Goal: Entertainment & Leisure: Consume media (video, audio)

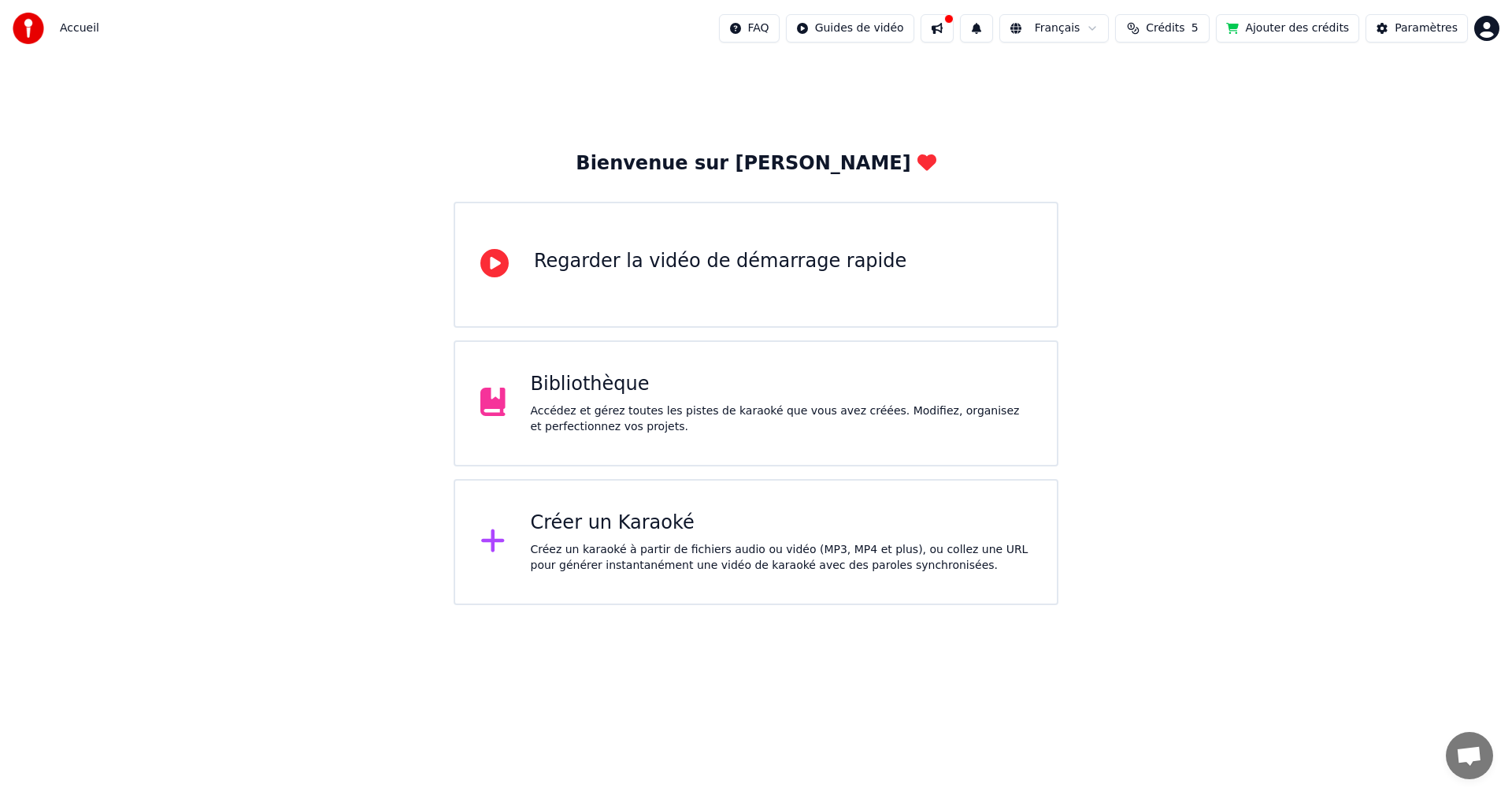
click at [589, 391] on div "Bibliothèque" at bounding box center [781, 385] width 501 height 26
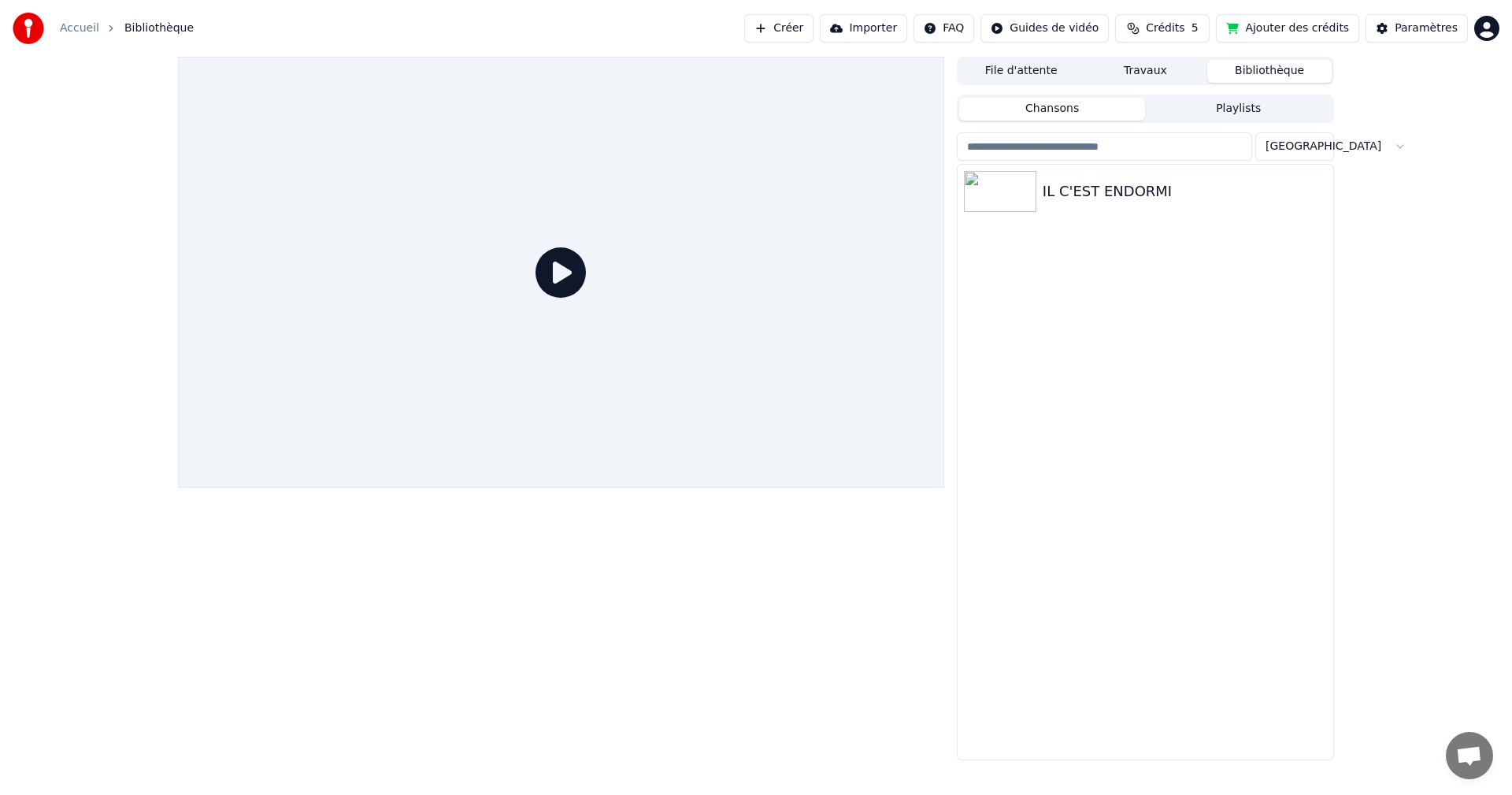
click at [1100, 272] on div "IL C'EST ENDORMI" at bounding box center [1145, 462] width 375 height 594
click at [805, 32] on button "Créer" at bounding box center [778, 28] width 69 height 28
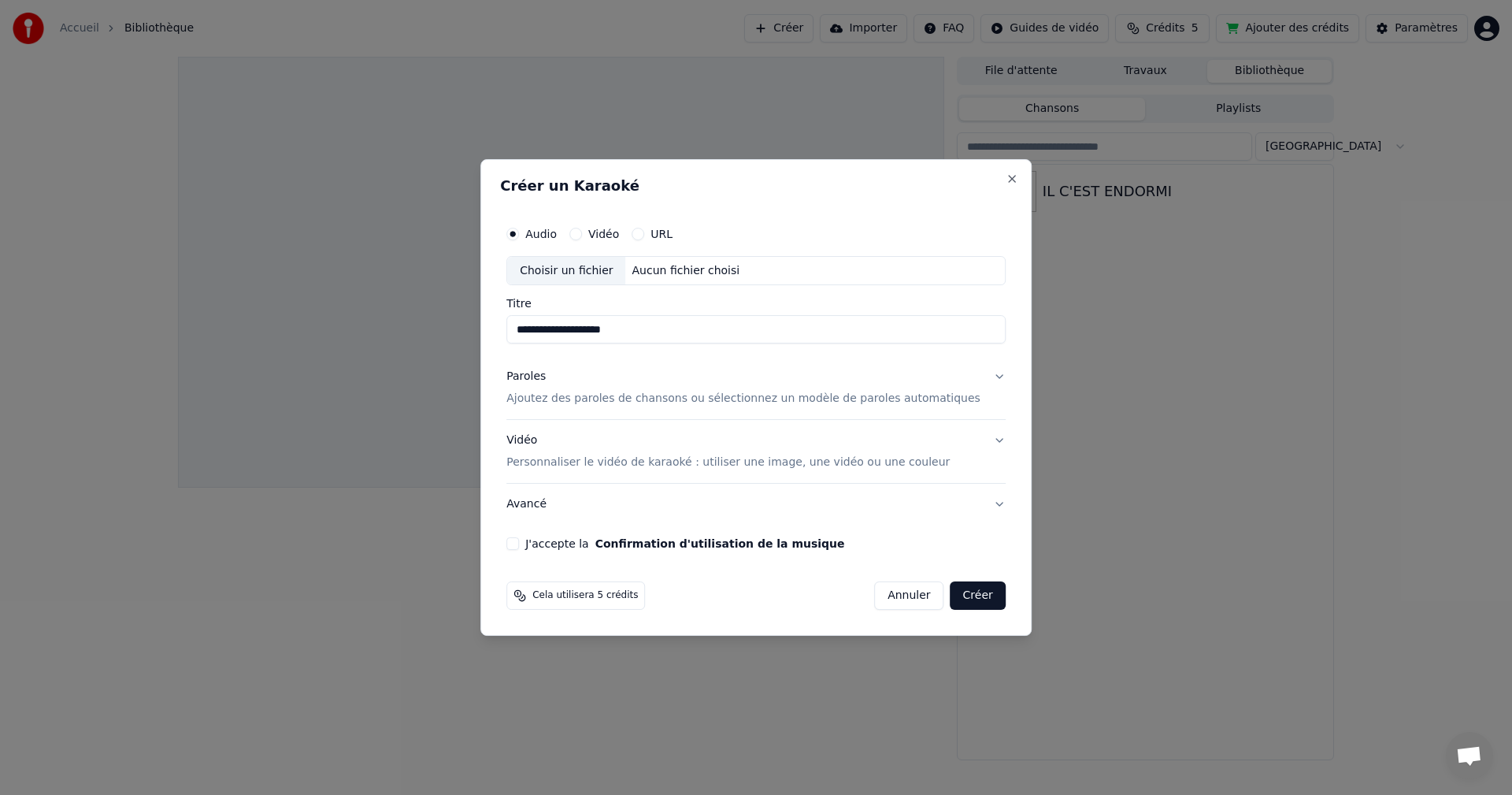
click at [519, 542] on button "J'accepte la Confirmation d'utilisation de la musique" at bounding box center [512, 543] width 13 height 13
click at [564, 274] on div "Choisir un fichier" at bounding box center [566, 271] width 118 height 28
click at [571, 272] on div "Choisir un fichier" at bounding box center [566, 271] width 118 height 28
type input "**********"
click at [581, 234] on button "Vidéo" at bounding box center [576, 234] width 13 height 13
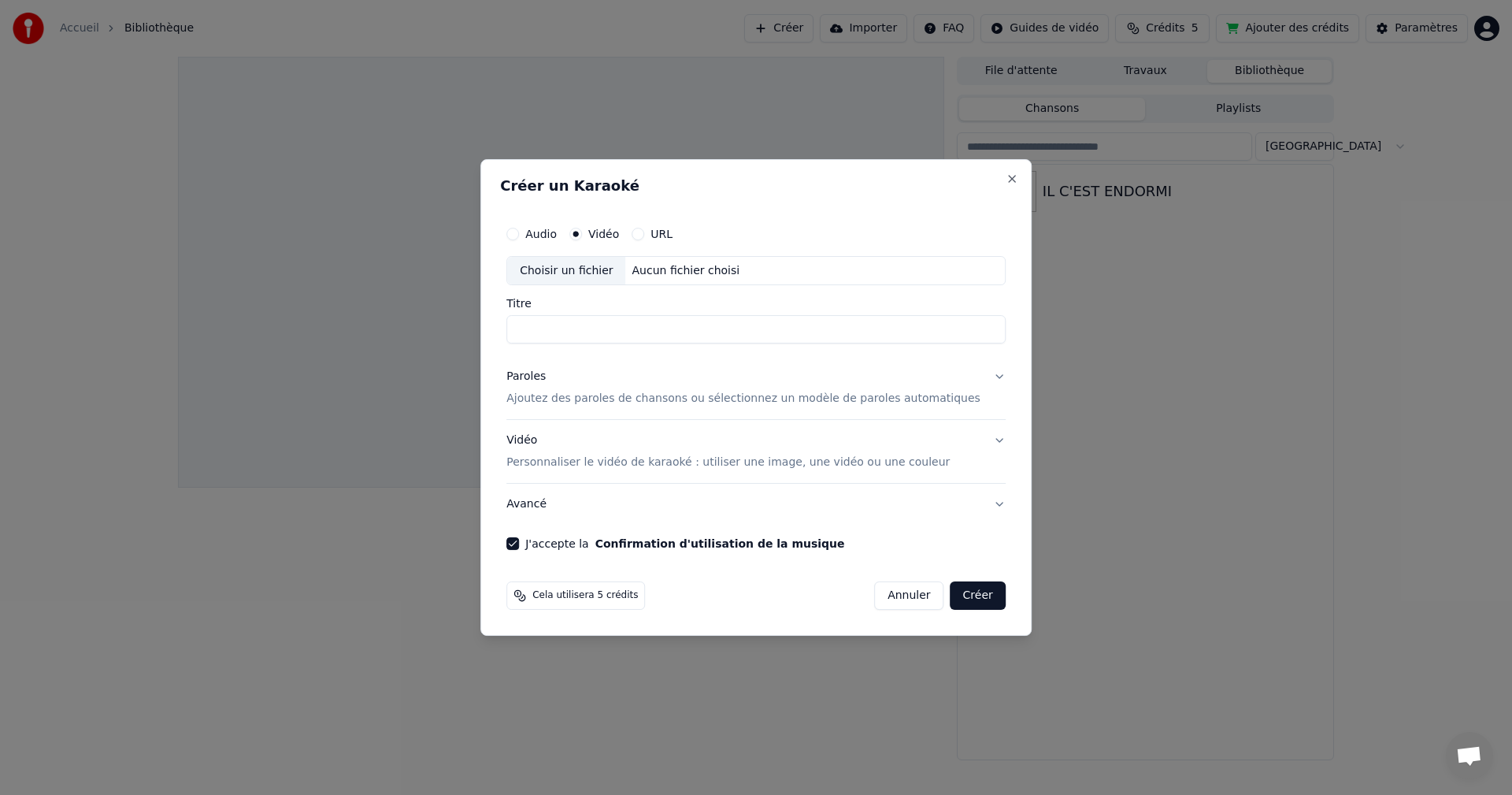
click at [519, 233] on button "Audio" at bounding box center [512, 234] width 13 height 13
click at [568, 269] on div "Choisir un fichier" at bounding box center [566, 271] width 118 height 28
type input "**********"
click at [591, 402] on p "Ajoutez des paroles de chansons ou sélectionnez un modèle de paroles automatiqu…" at bounding box center [743, 398] width 474 height 15
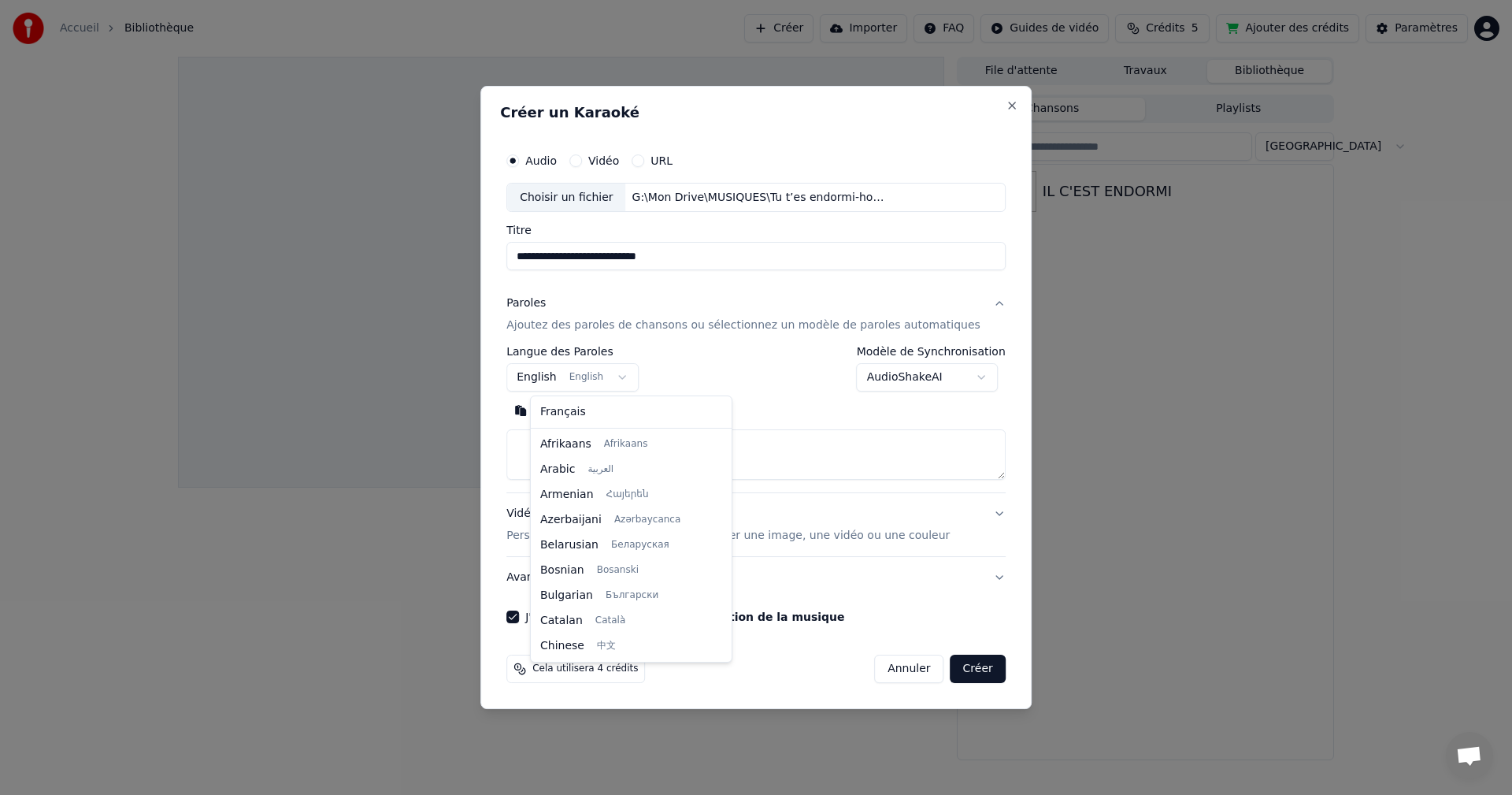
click at [564, 385] on body "**********" at bounding box center [756, 398] width 1512 height 795
select select "**"
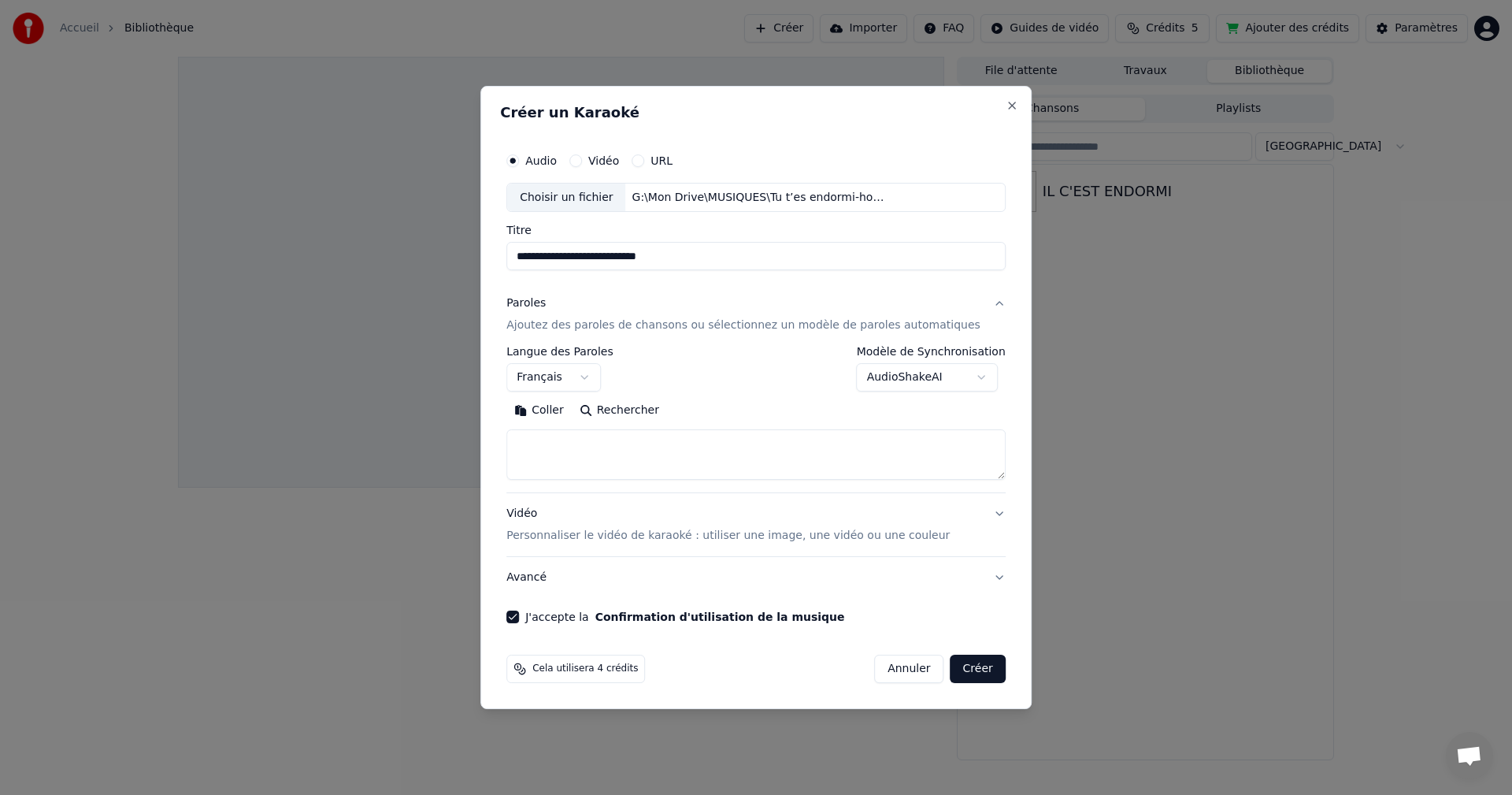
click at [598, 454] on textarea at bounding box center [756, 455] width 499 height 50
paste textarea "**********"
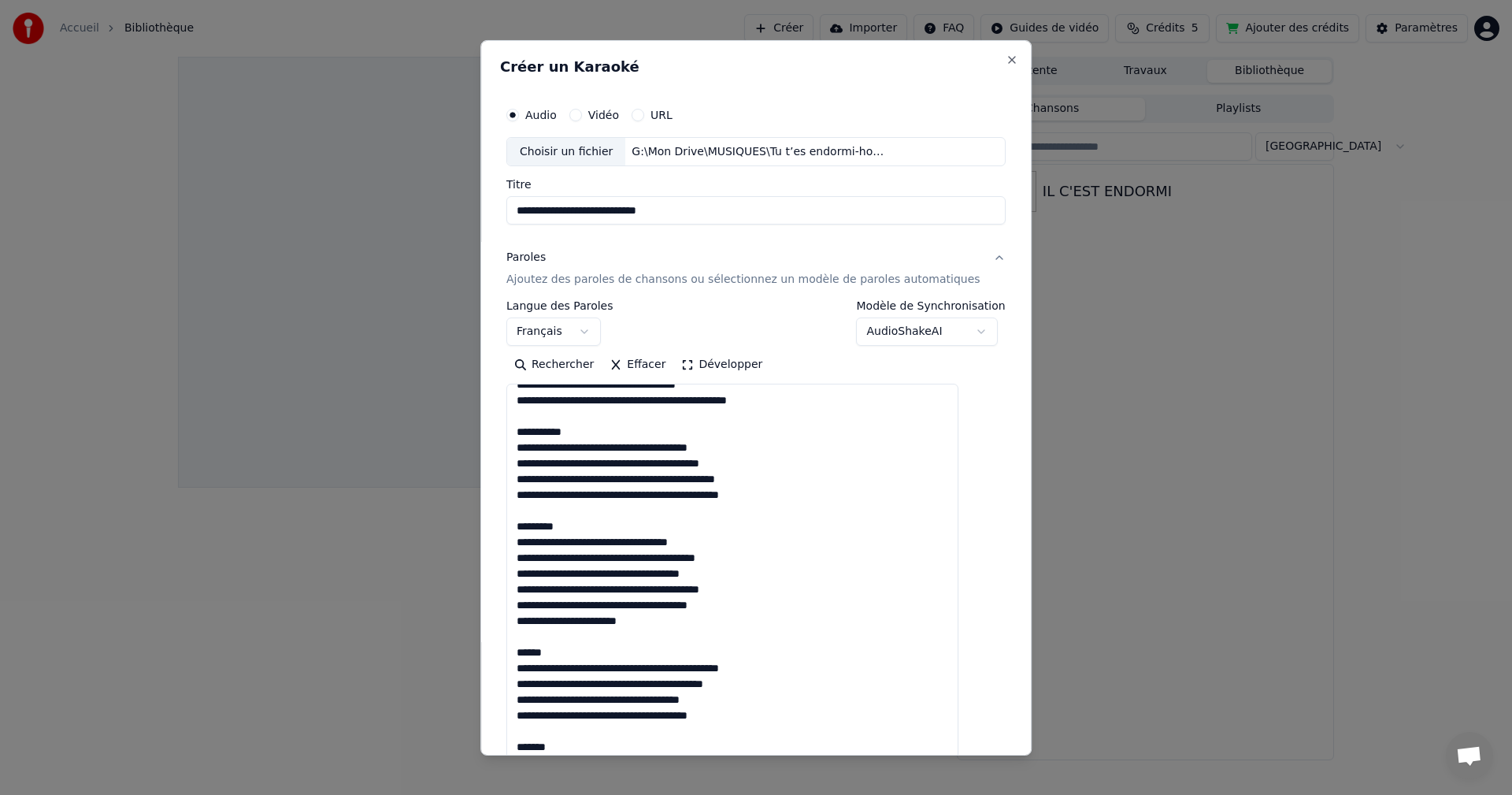
drag, startPoint x: 974, startPoint y: 471, endPoint x: 958, endPoint y: 784, distance: 313.4
click at [958, 784] on body "**********" at bounding box center [756, 398] width 1512 height 795
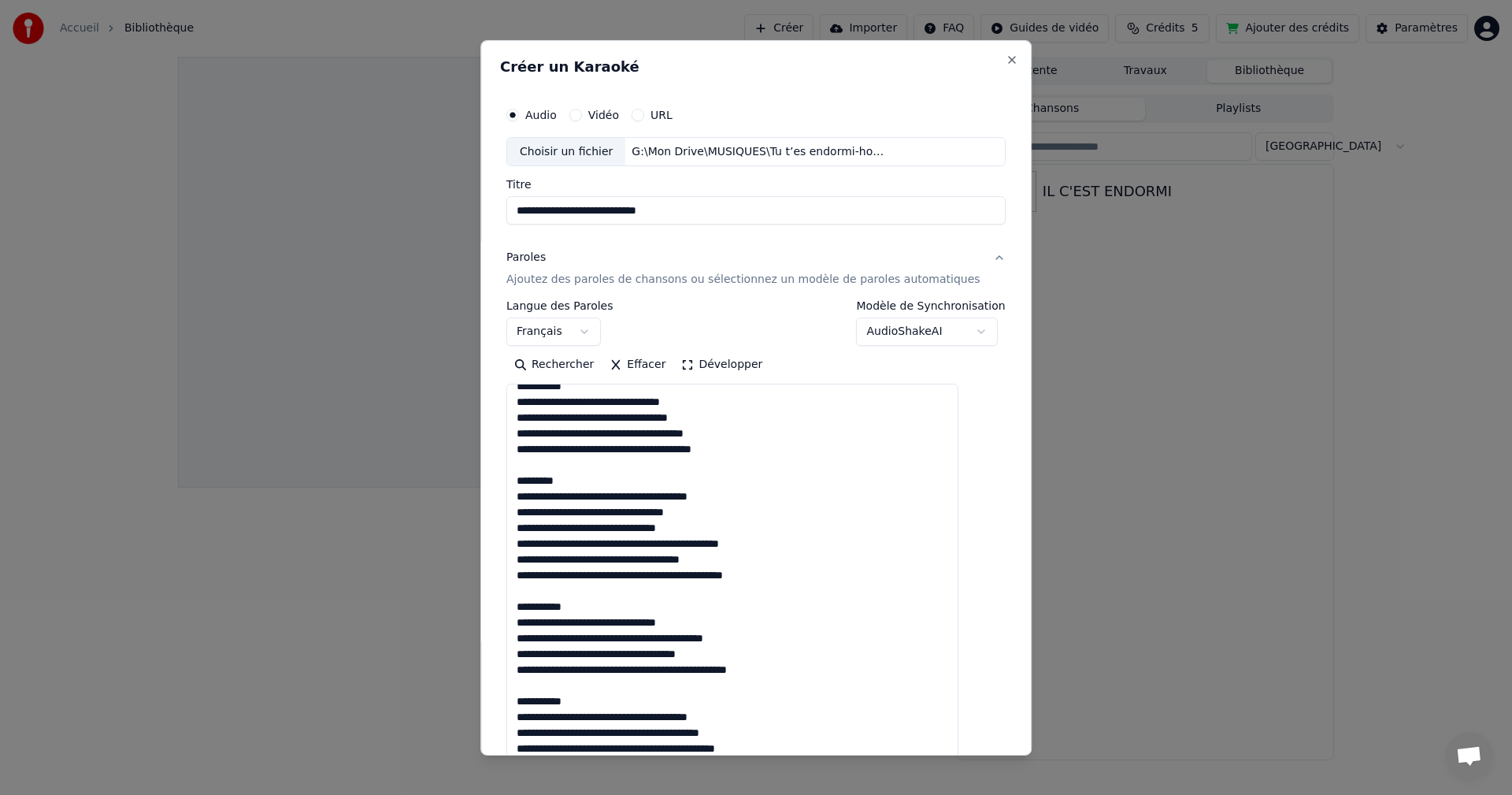
scroll to position [0, 0]
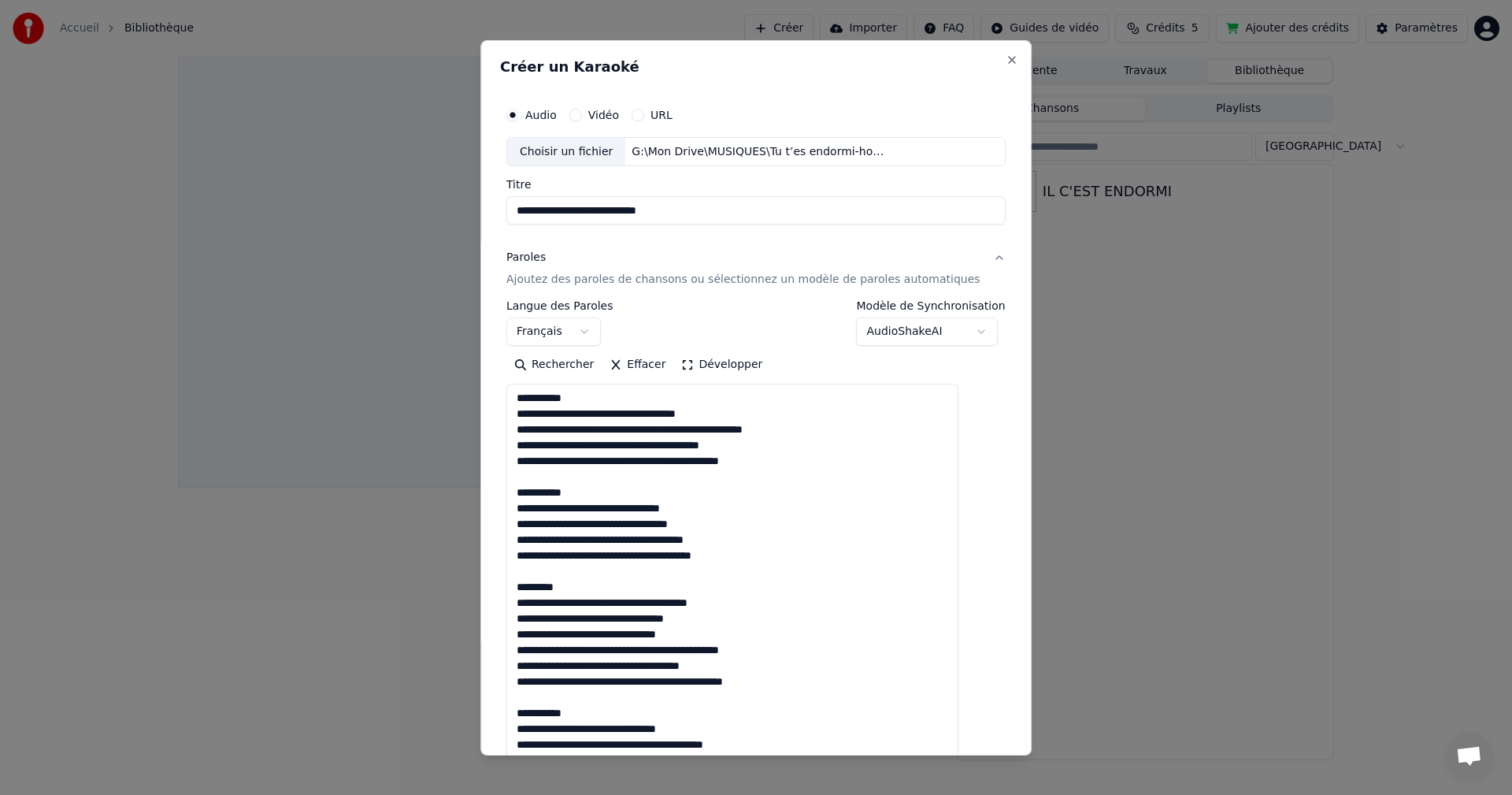
drag, startPoint x: 592, startPoint y: 397, endPoint x: 509, endPoint y: 400, distance: 83.1
click at [509, 400] on div "**********" at bounding box center [756, 397] width 551 height 715
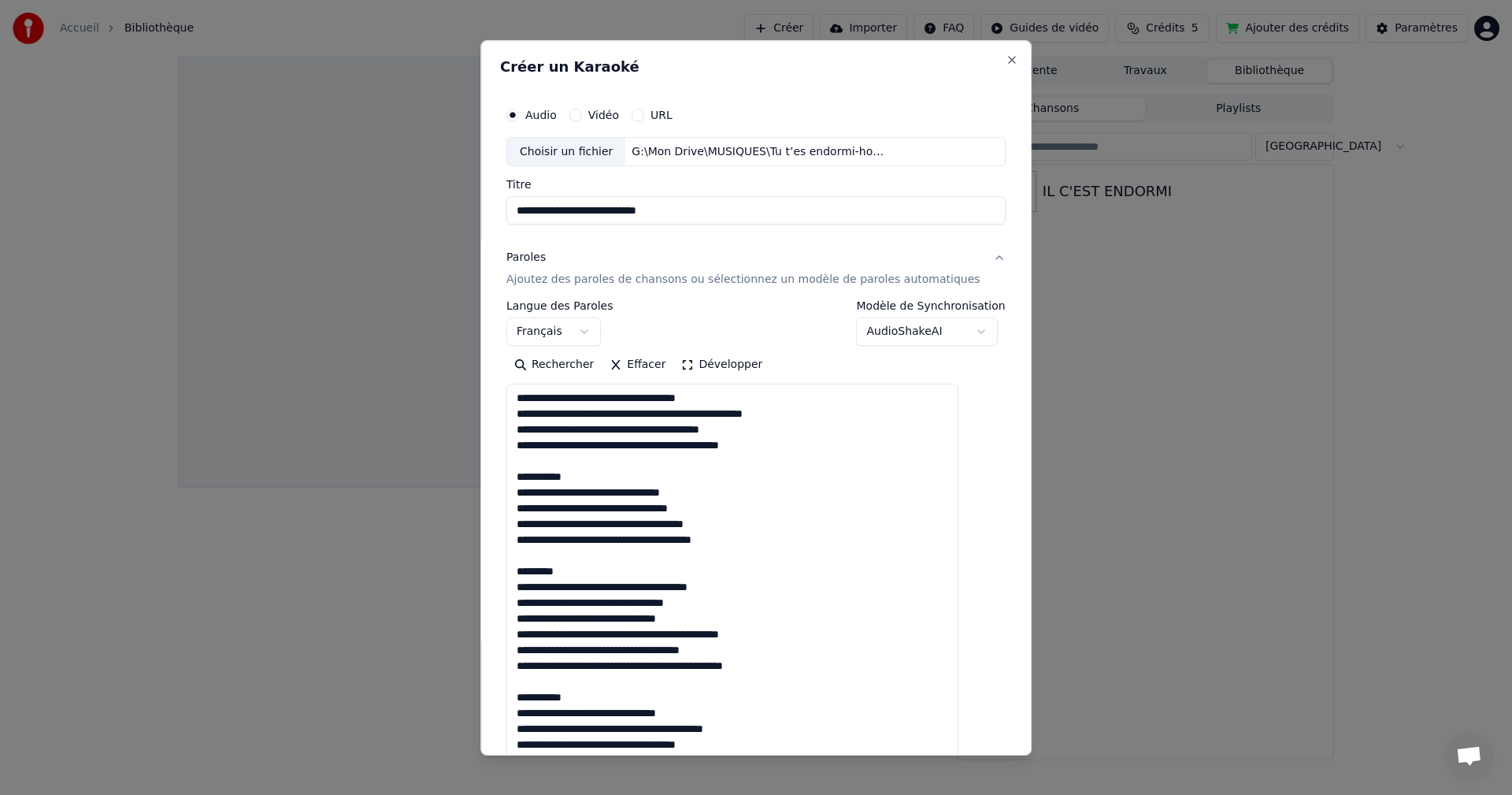
drag, startPoint x: 581, startPoint y: 477, endPoint x: 511, endPoint y: 471, distance: 70.3
click at [511, 471] on div "**********" at bounding box center [756, 397] width 551 height 715
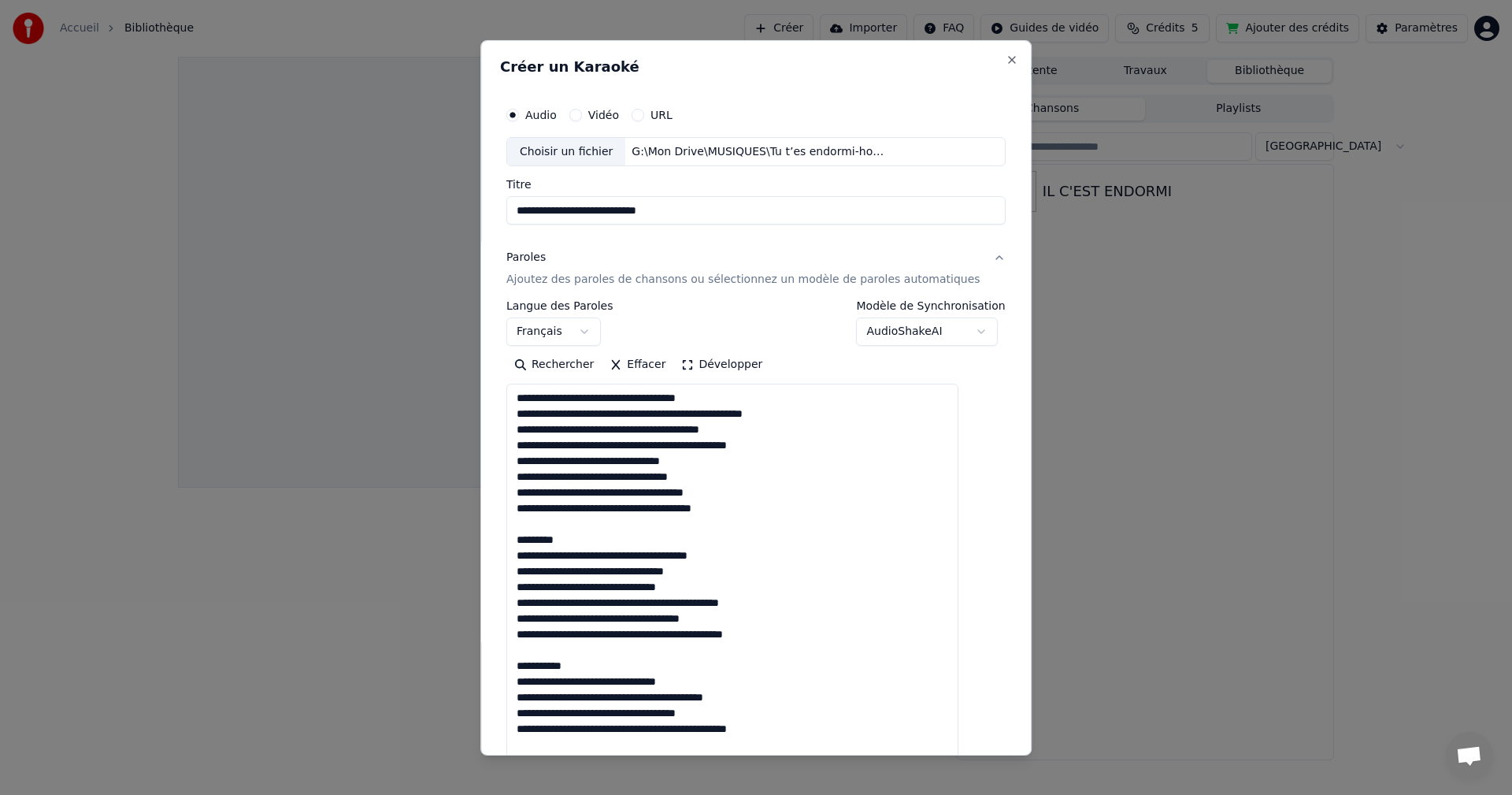
drag, startPoint x: 581, startPoint y: 541, endPoint x: 527, endPoint y: 528, distance: 55.5
click at [527, 528] on textarea at bounding box center [732, 588] width 452 height 409
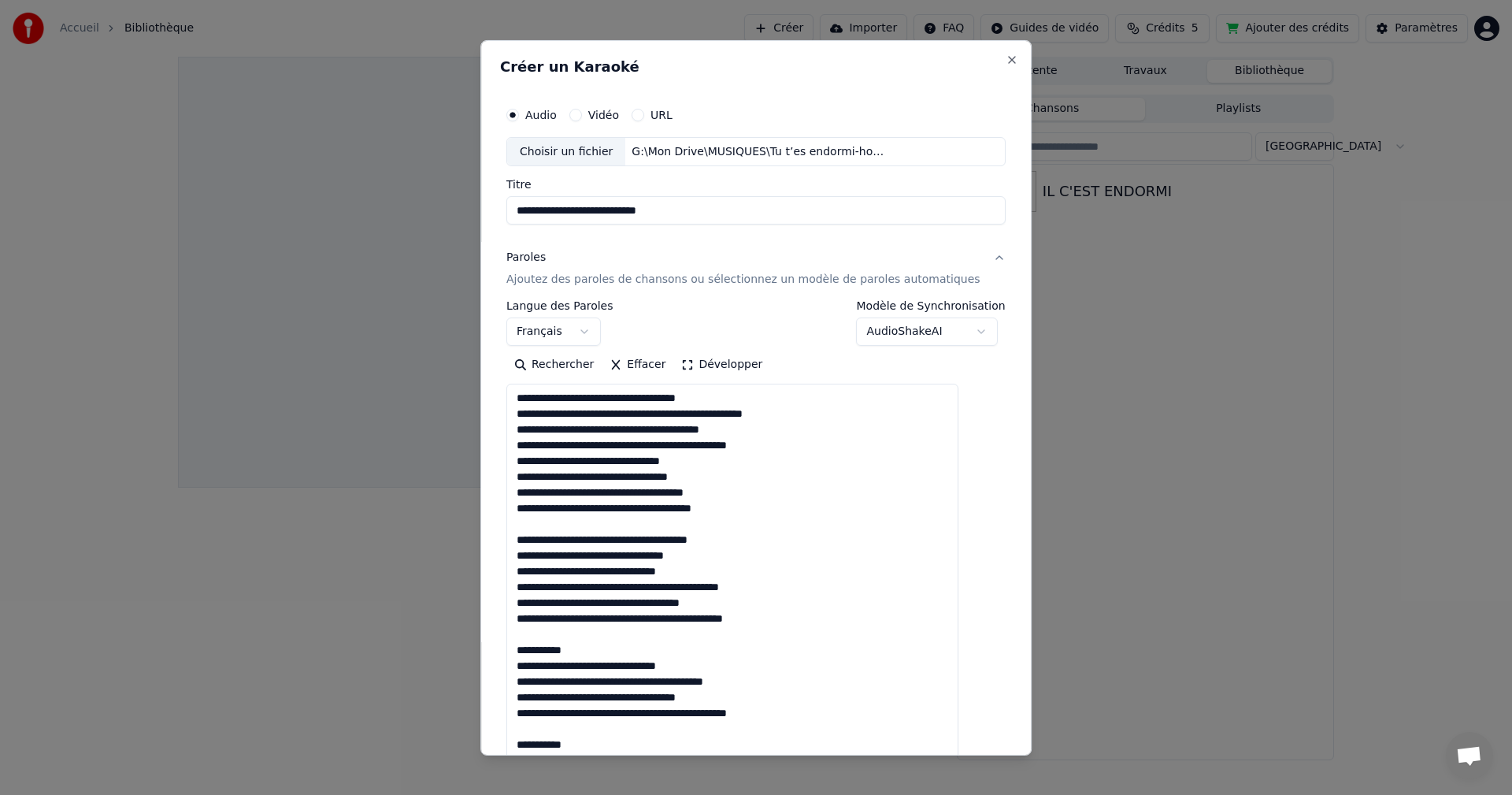
drag, startPoint x: 584, startPoint y: 650, endPoint x: 526, endPoint y: 635, distance: 59.9
click at [526, 635] on textarea at bounding box center [732, 588] width 452 height 409
click at [540, 525] on textarea at bounding box center [732, 588] width 452 height 409
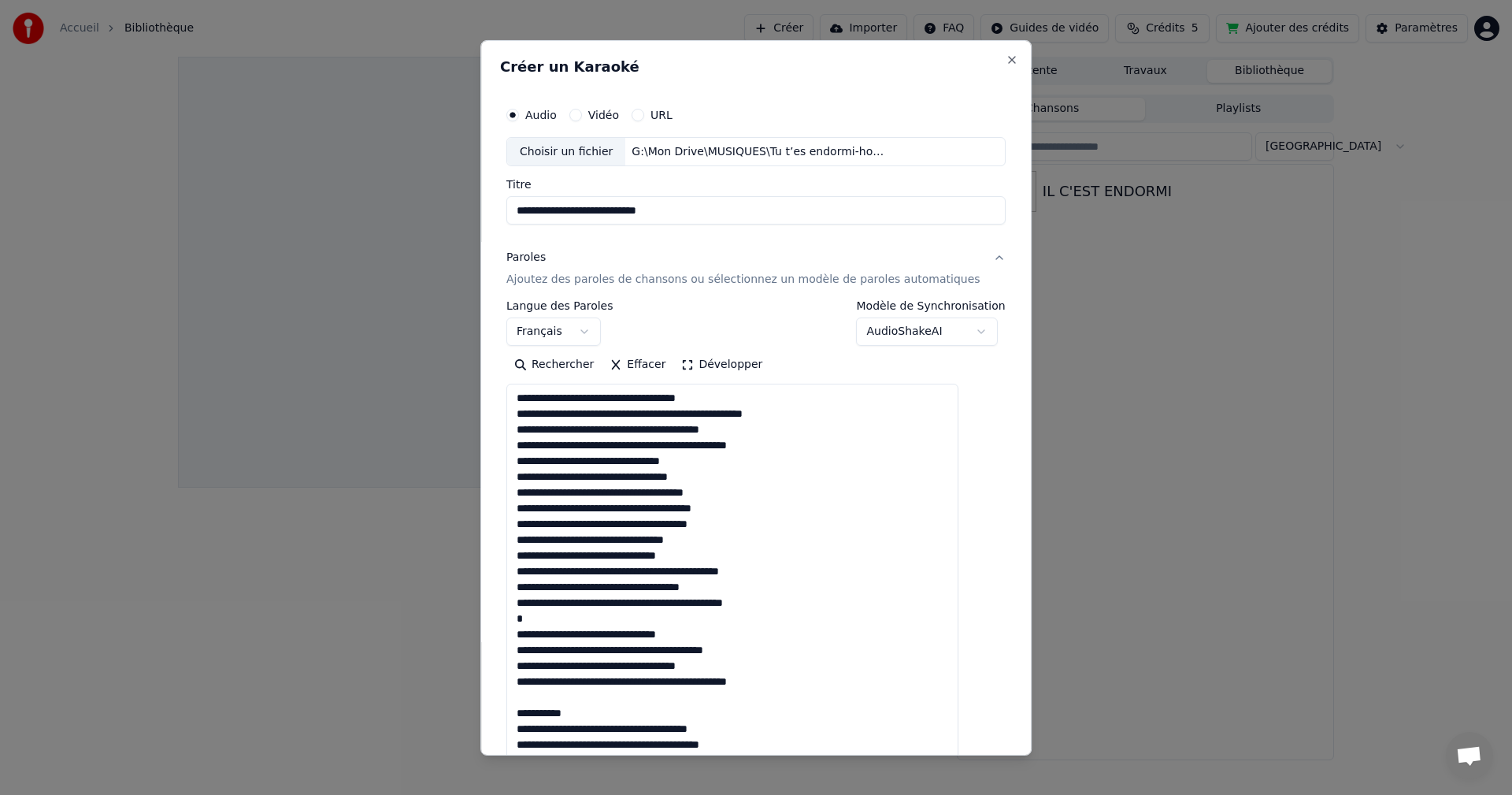
click at [541, 613] on textarea at bounding box center [732, 588] width 452 height 409
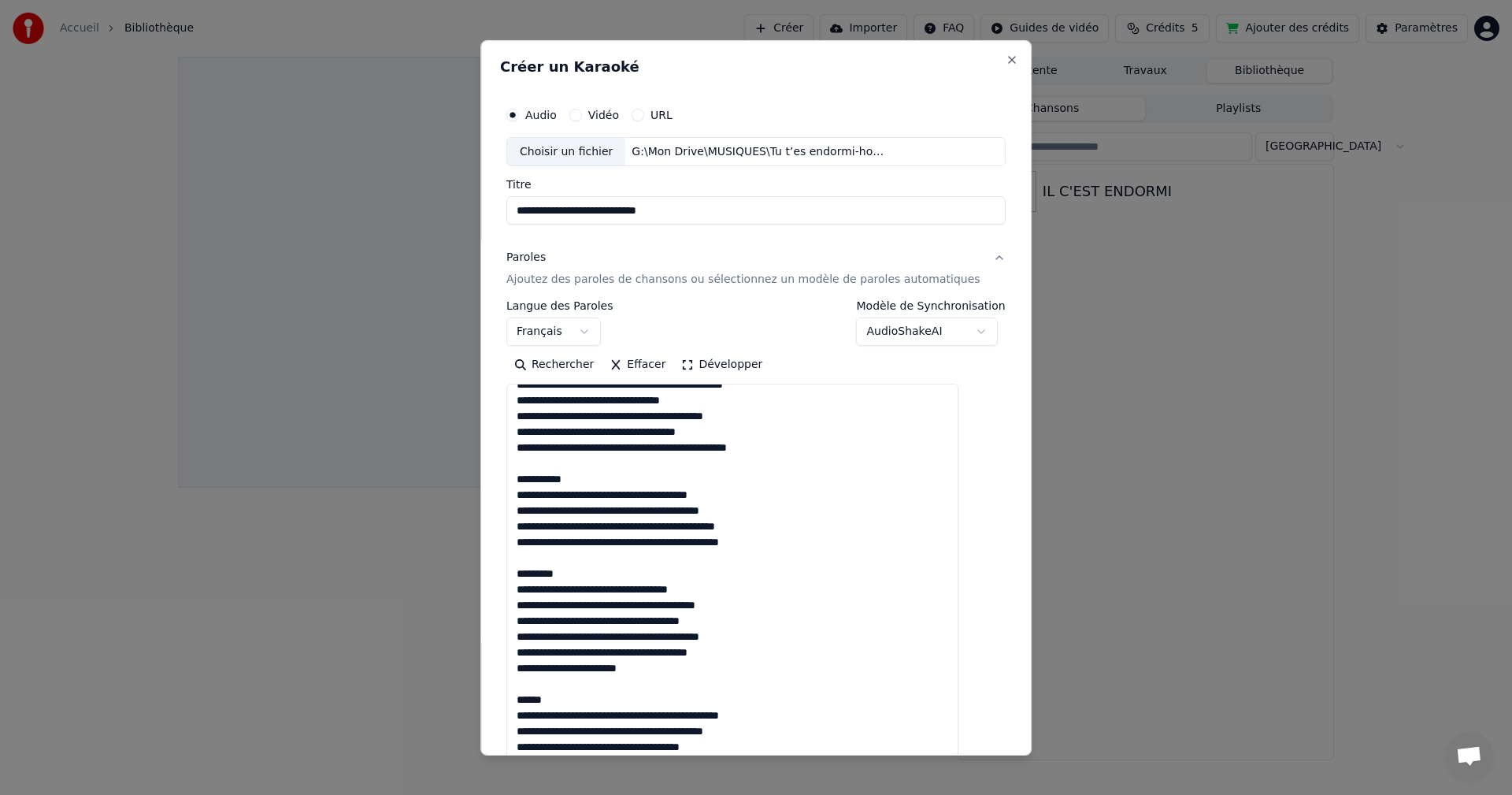
scroll to position [236, 0]
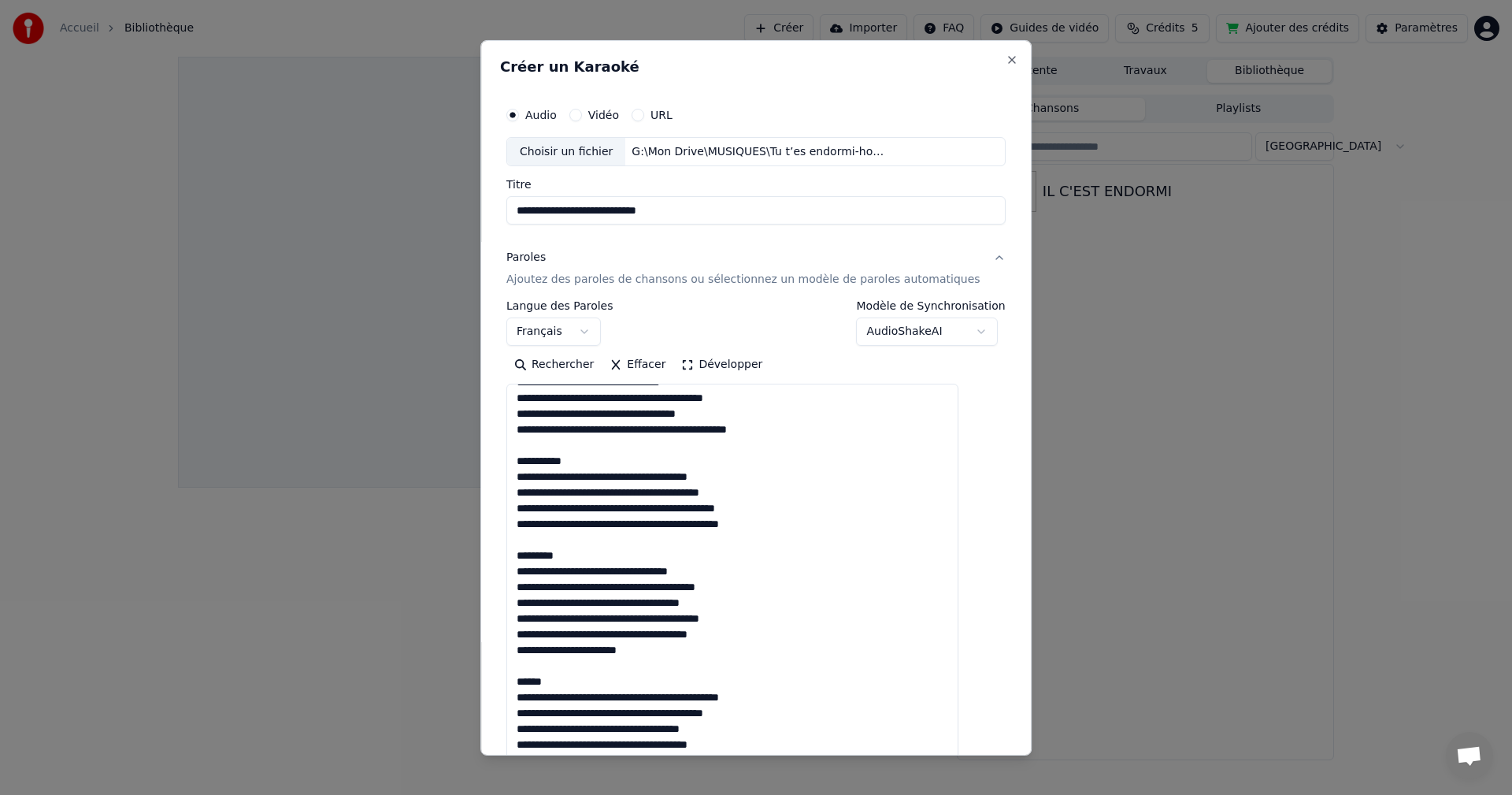
drag, startPoint x: 514, startPoint y: 460, endPoint x: 508, endPoint y: 441, distance: 19.9
click at [508, 441] on div "**********" at bounding box center [756, 397] width 551 height 715
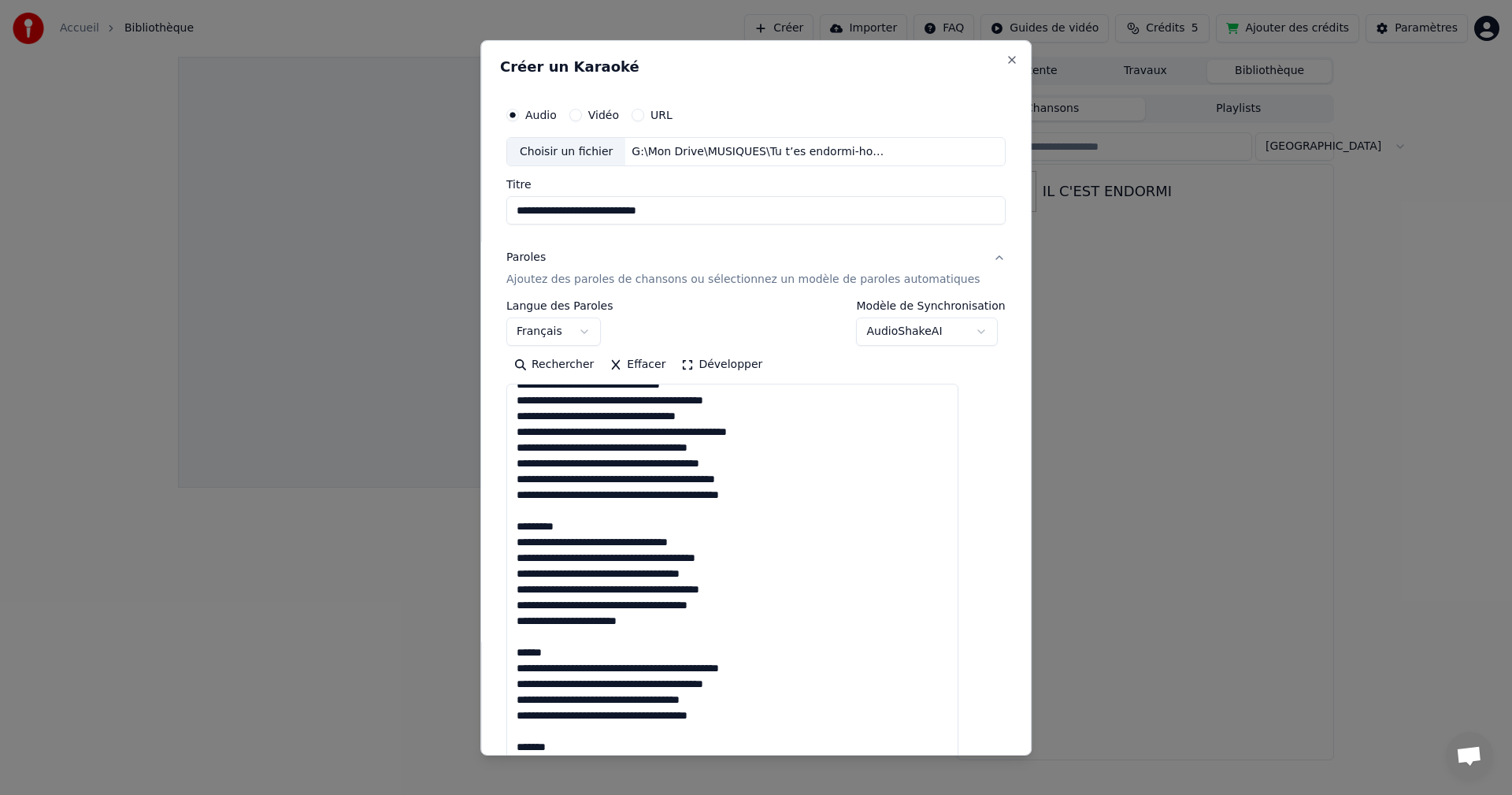
scroll to position [234, 0]
drag, startPoint x: 576, startPoint y: 529, endPoint x: 525, endPoint y: 519, distance: 52.0
click at [525, 519] on textarea at bounding box center [732, 588] width 452 height 409
drag, startPoint x: 564, startPoint y: 658, endPoint x: 523, endPoint y: 635, distance: 47.0
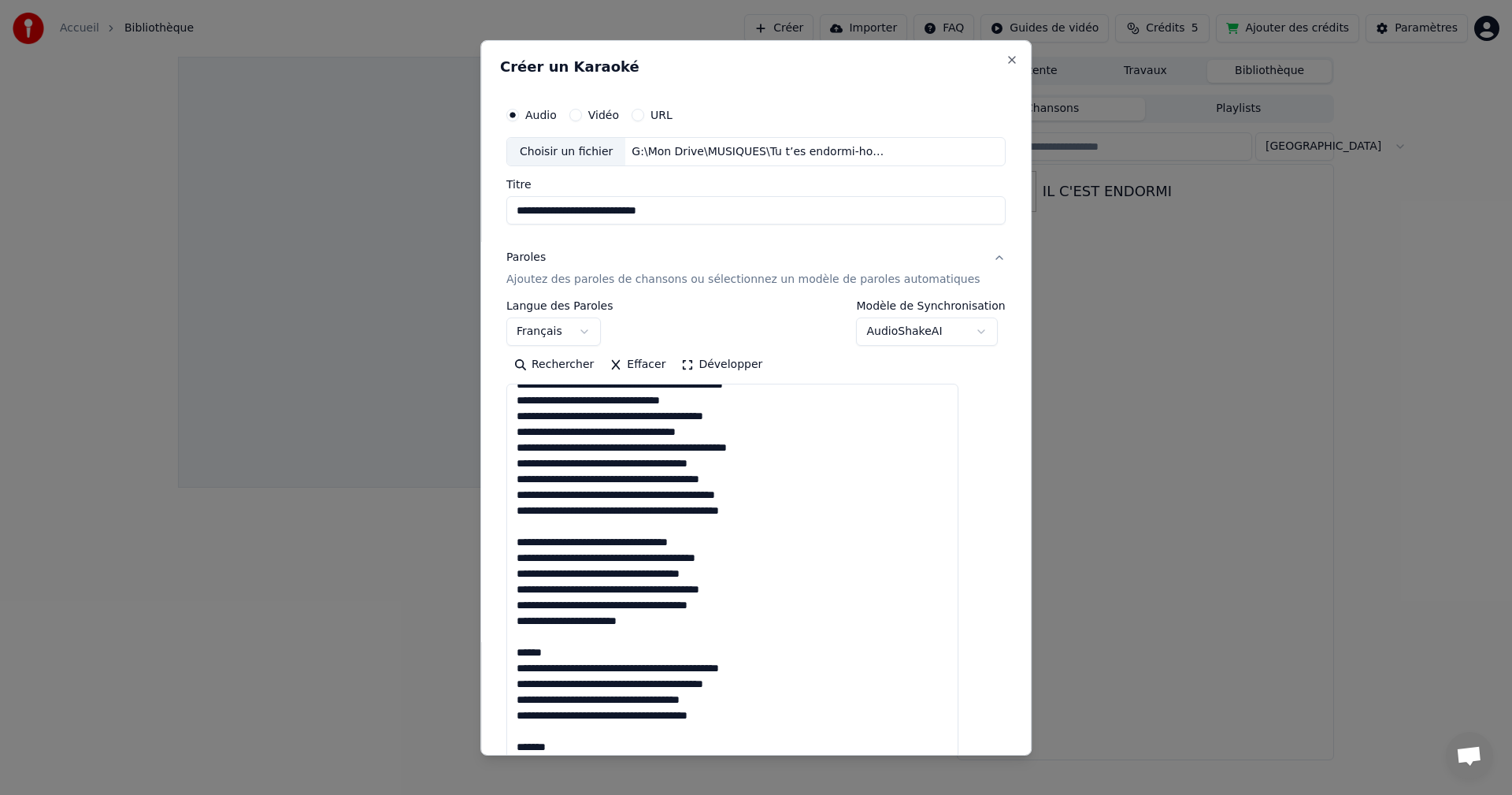
click at [523, 635] on textarea at bounding box center [732, 588] width 452 height 409
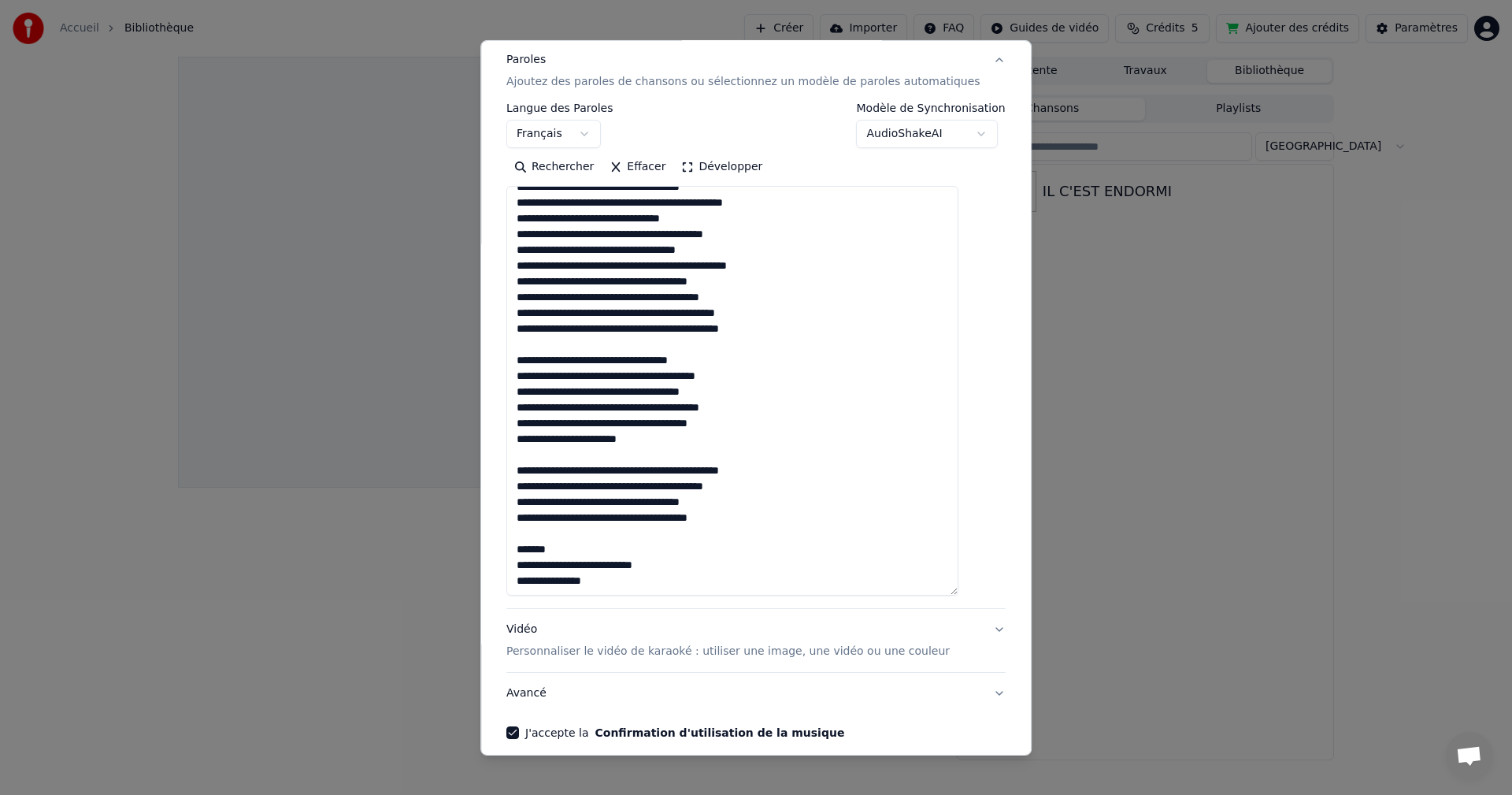
scroll to position [236, 0]
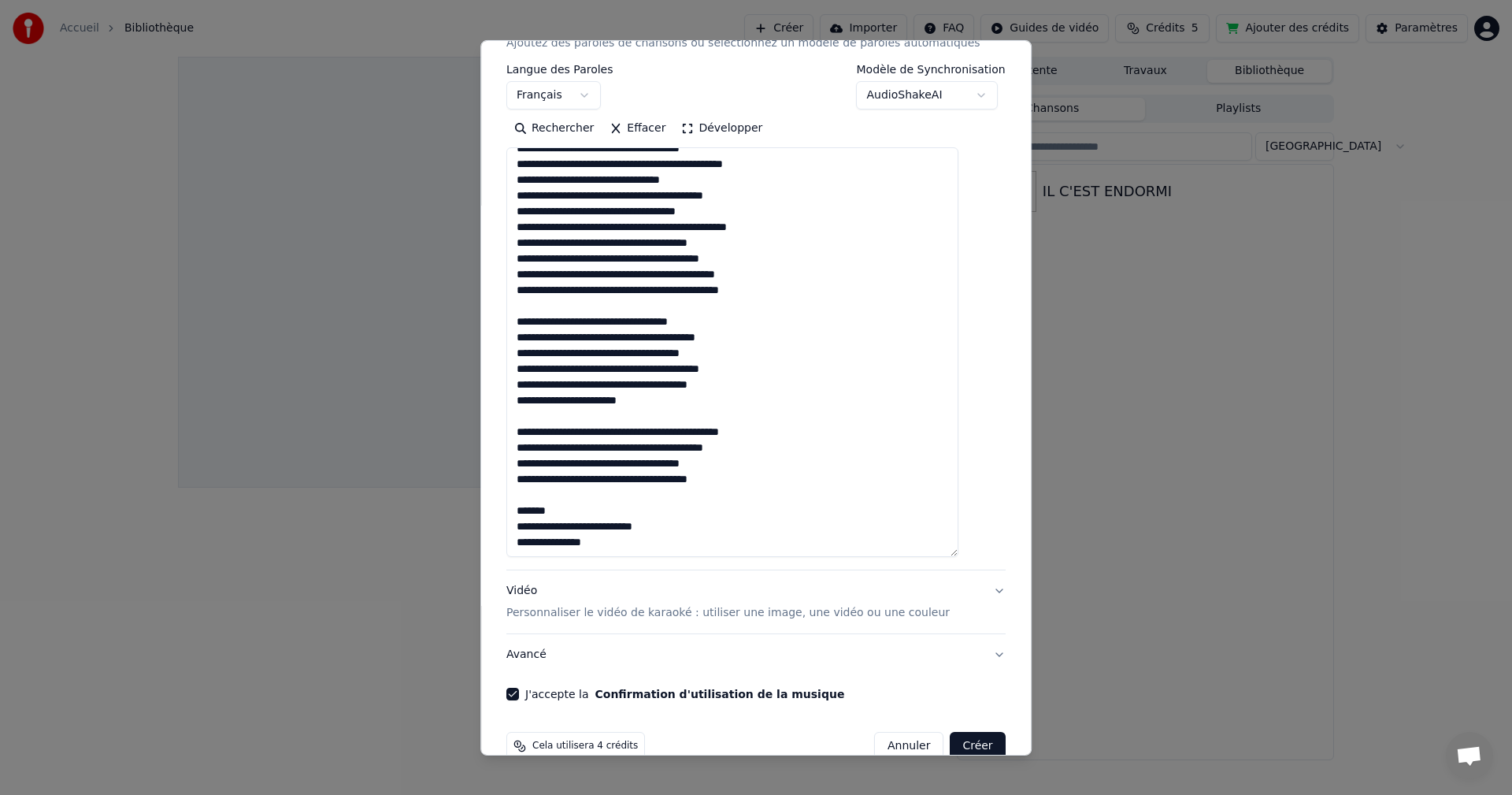
drag, startPoint x: 570, startPoint y: 514, endPoint x: 531, endPoint y: 503, distance: 40.5
click at [531, 503] on textarea at bounding box center [732, 352] width 452 height 409
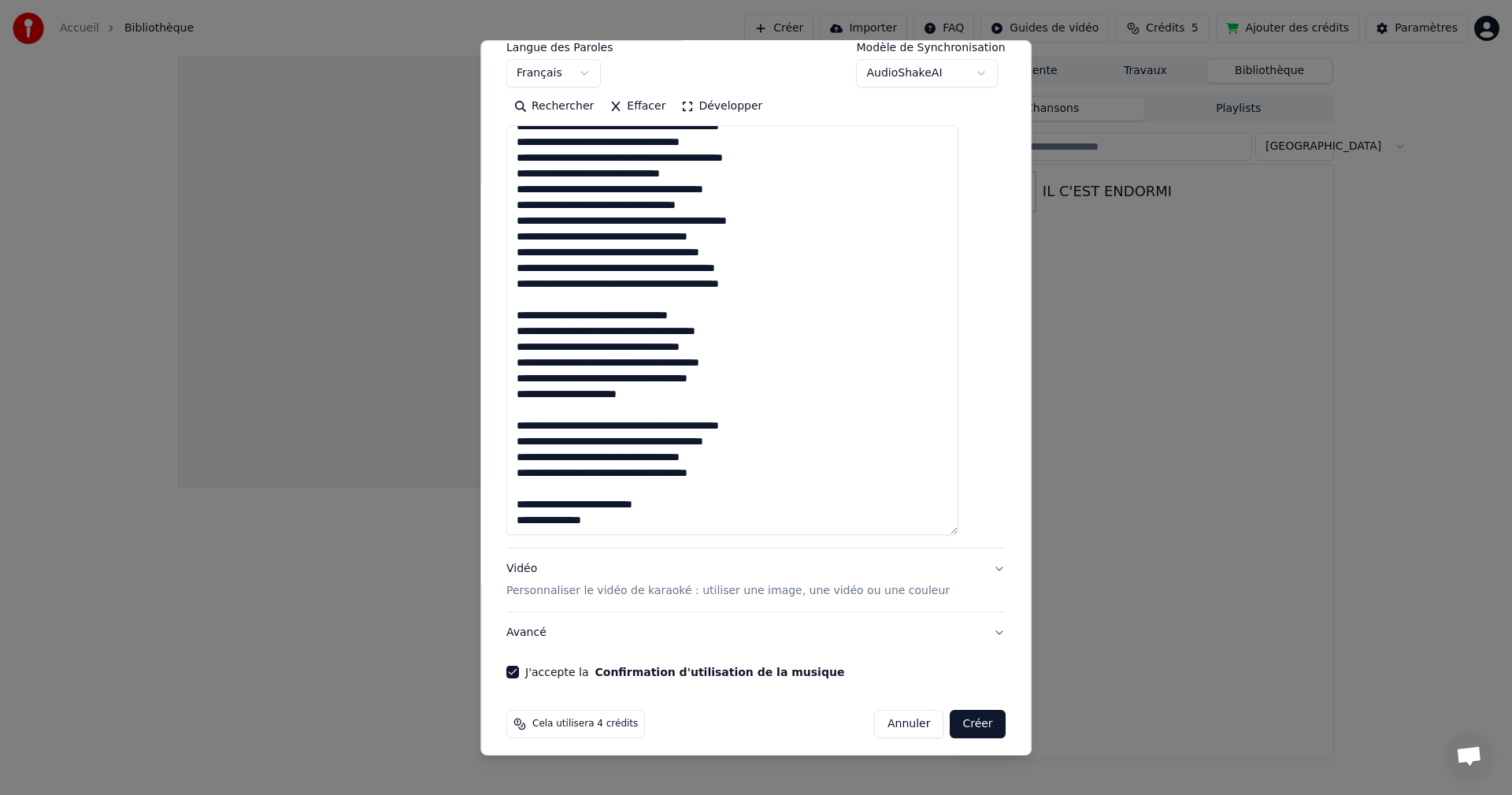
scroll to position [267, 0]
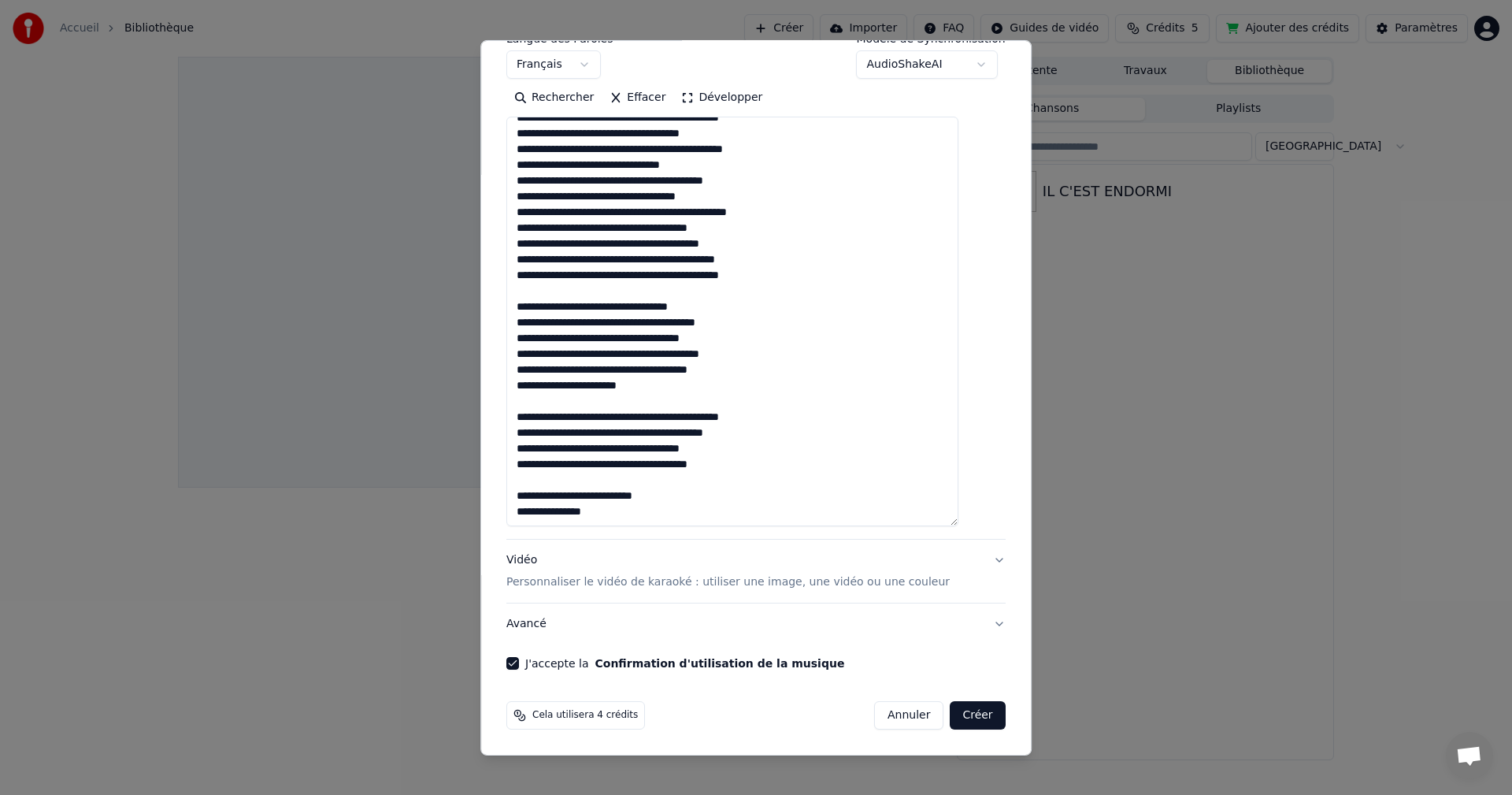
type textarea "**********"
click at [951, 717] on button "Créer" at bounding box center [978, 715] width 55 height 28
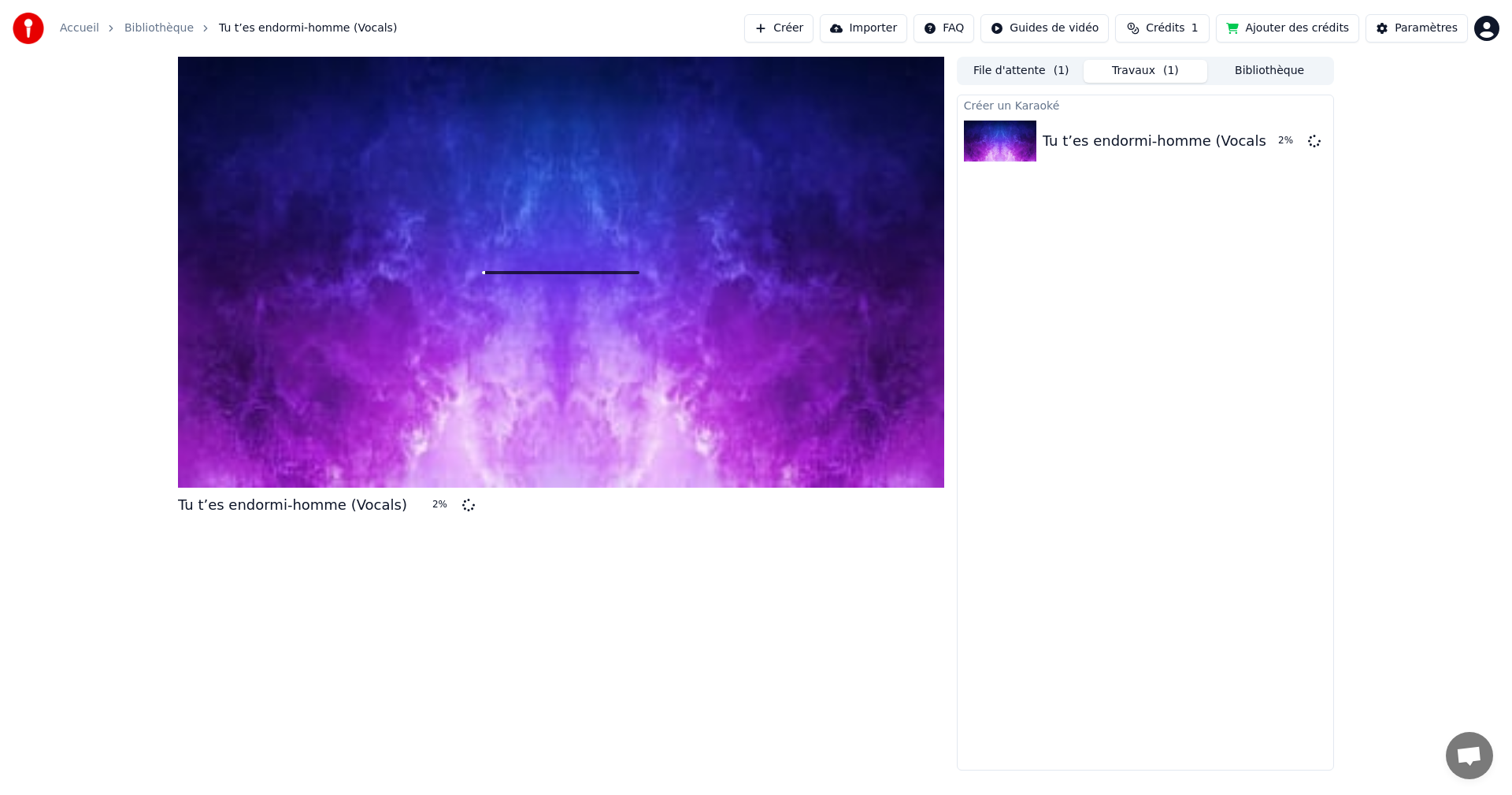
click at [1275, 70] on button "Bibliothèque" at bounding box center [1269, 71] width 124 height 23
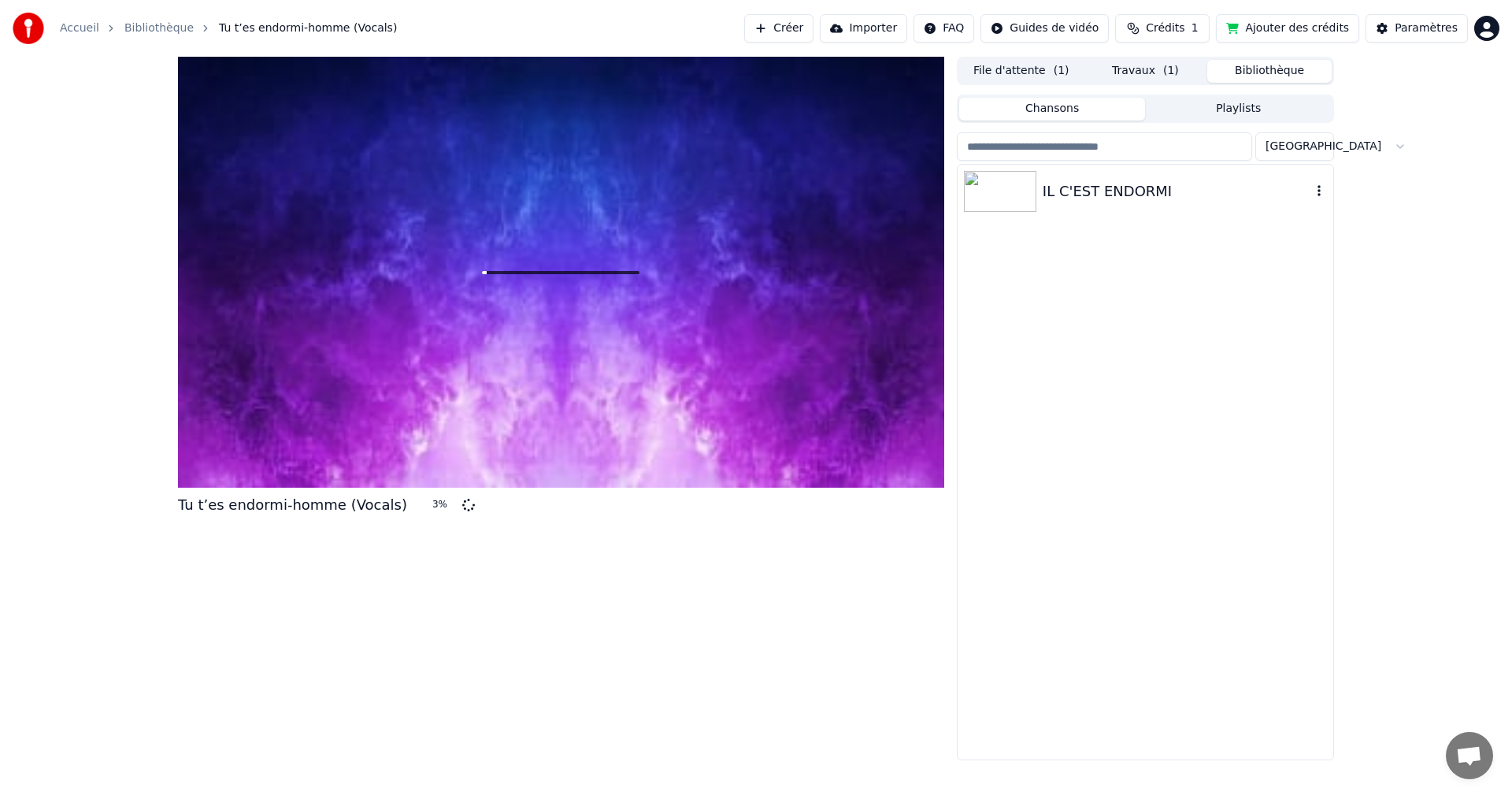
click at [1089, 203] on div "IL C'EST ENDORMI" at bounding box center [1145, 191] width 375 height 54
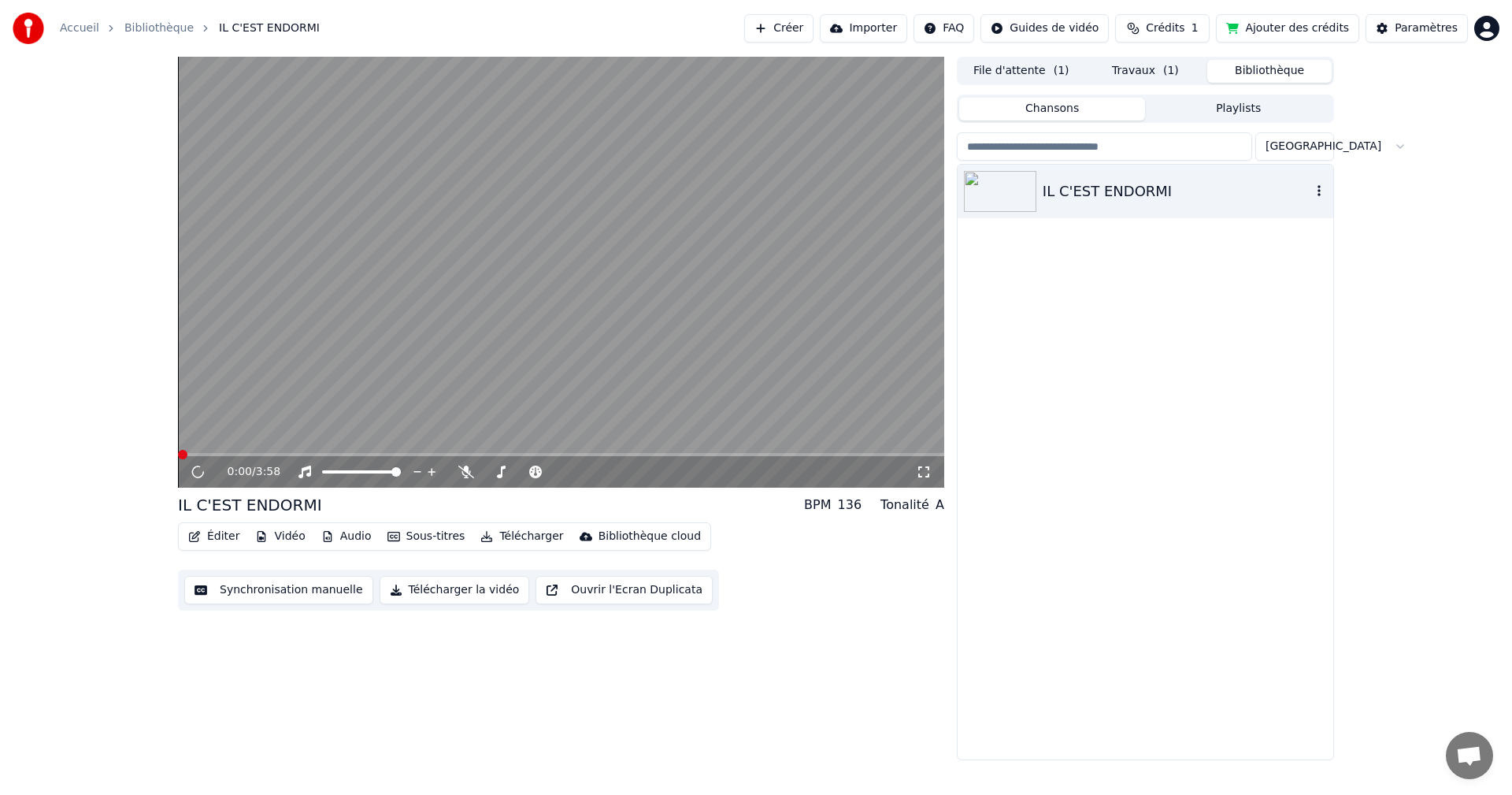
click at [1321, 195] on icon "button" at bounding box center [1318, 191] width 15 height 13
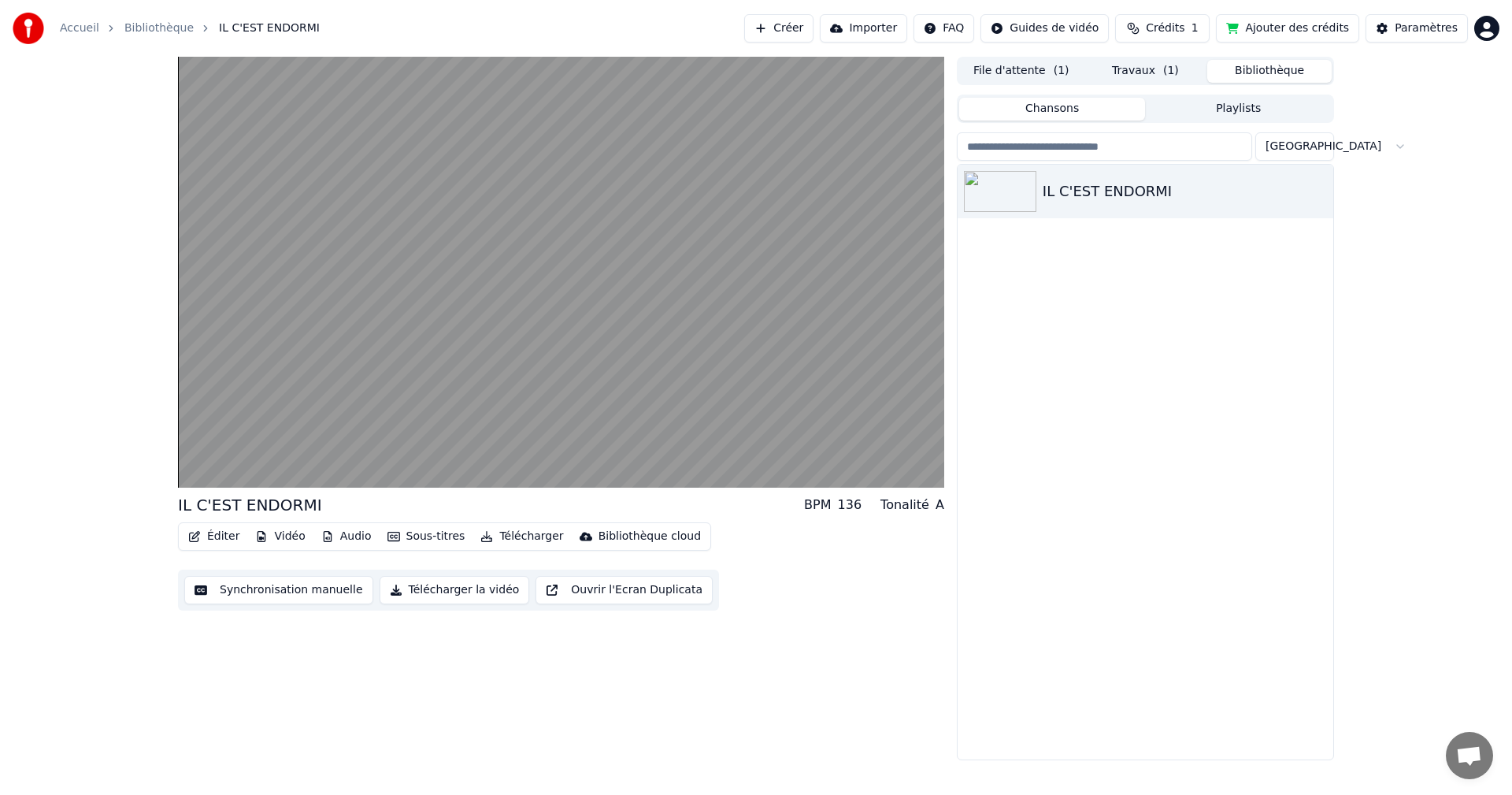
click at [1023, 66] on button "File d'attente ( 1 )" at bounding box center [1021, 71] width 124 height 23
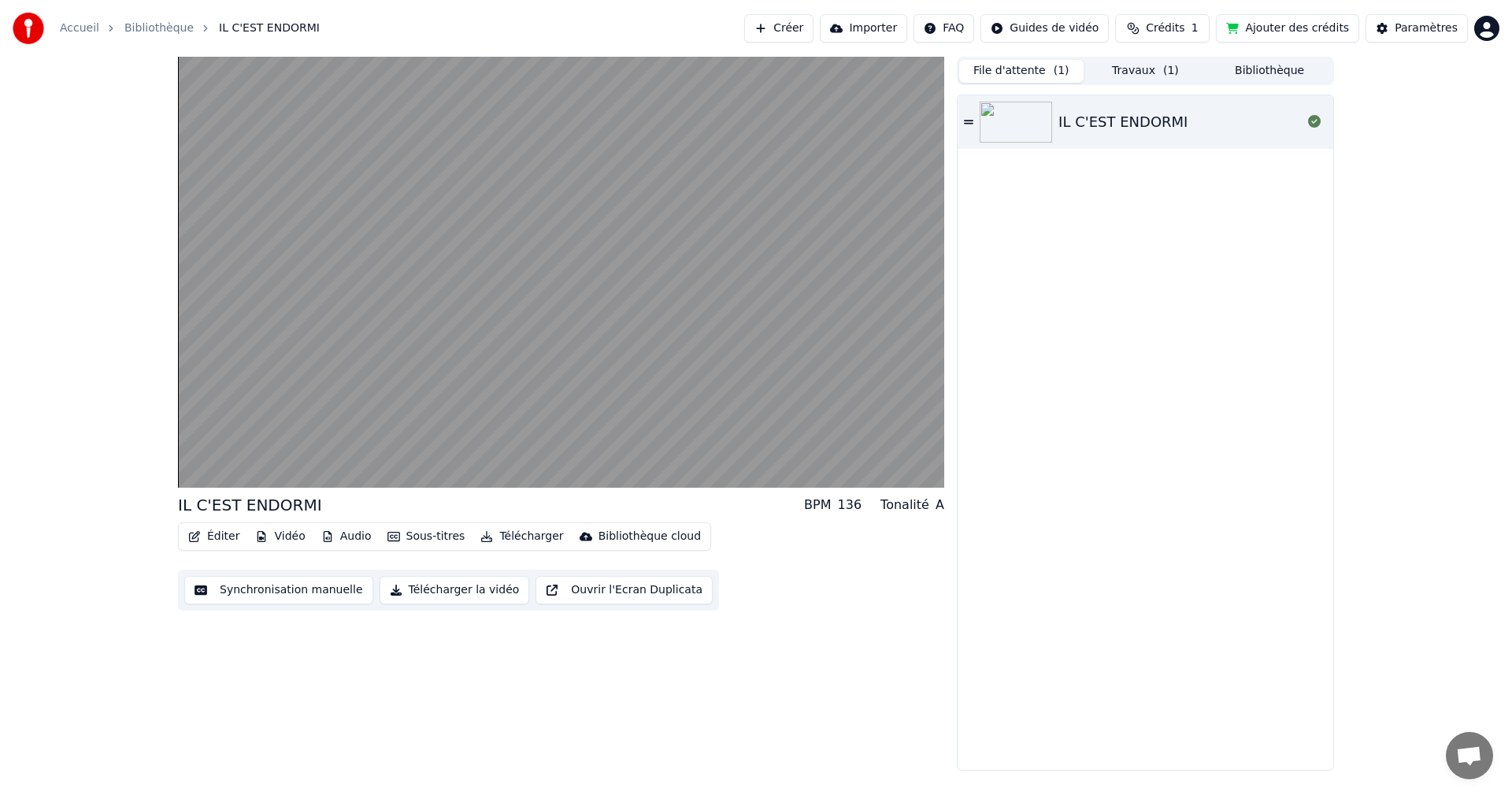
click at [1144, 77] on button "Travaux ( 1 )" at bounding box center [1146, 71] width 124 height 23
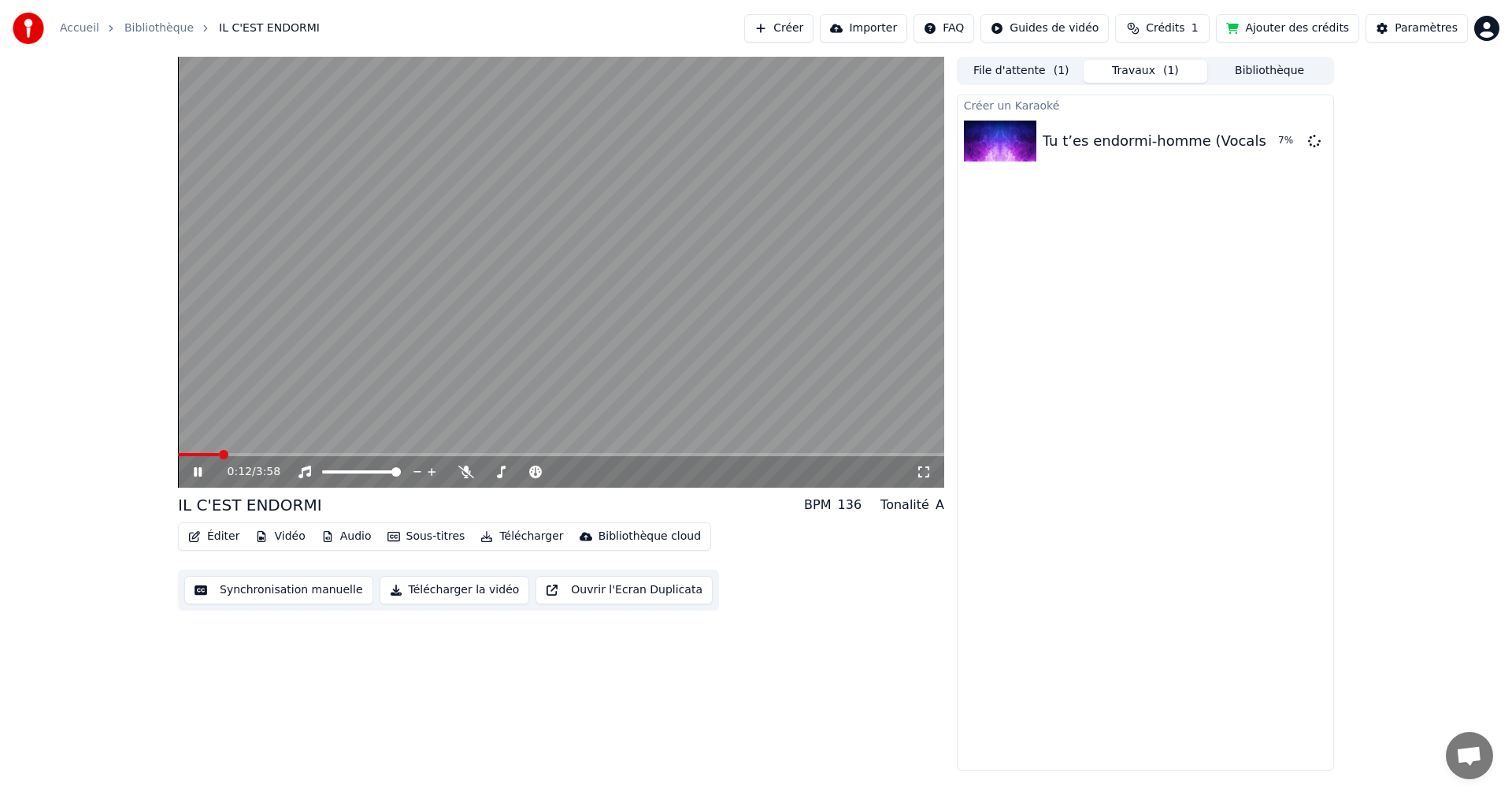
click at [199, 472] on icon at bounding box center [209, 472] width 37 height 13
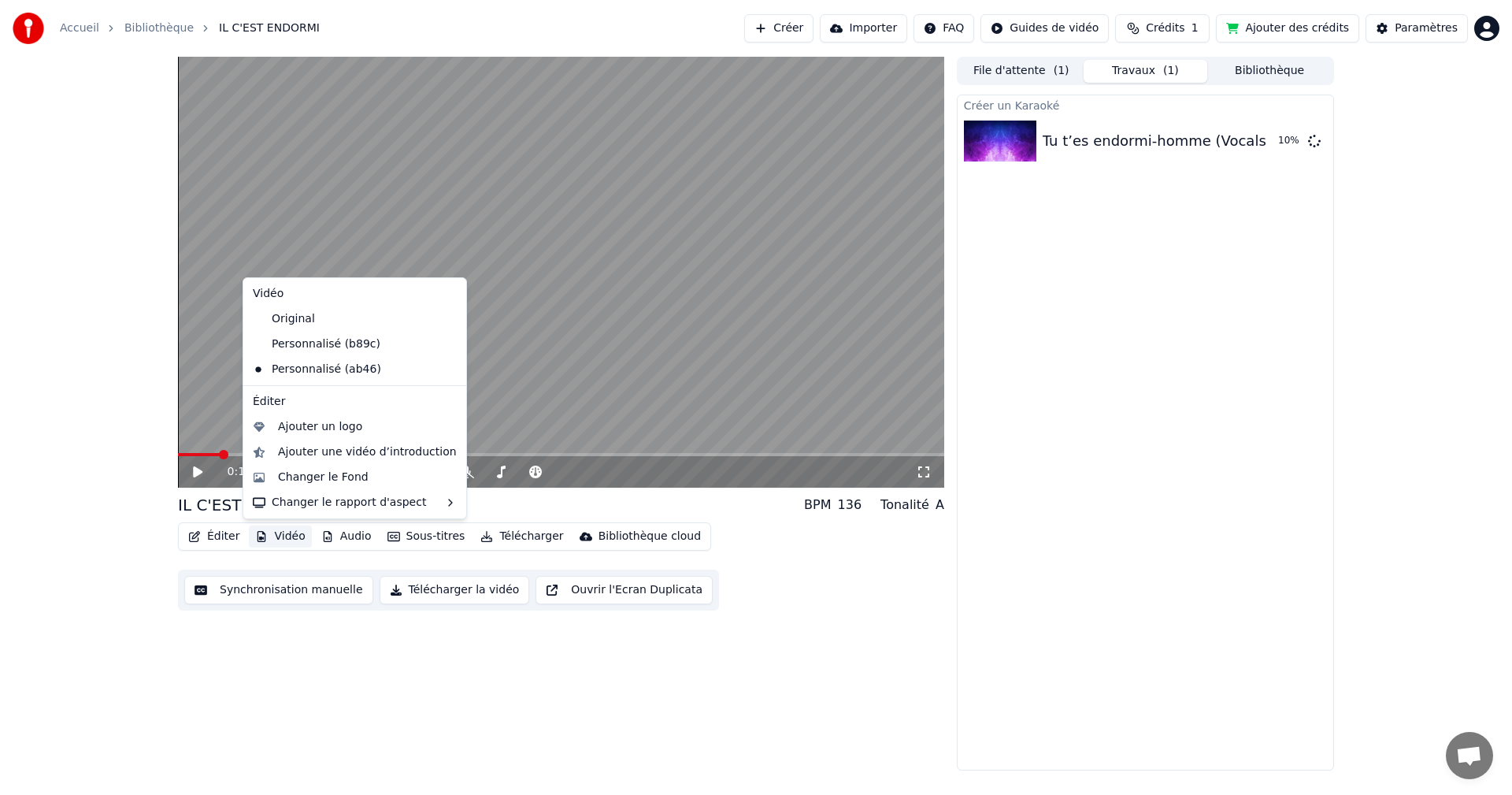
click at [289, 536] on button "Vidéo" at bounding box center [280, 536] width 62 height 22
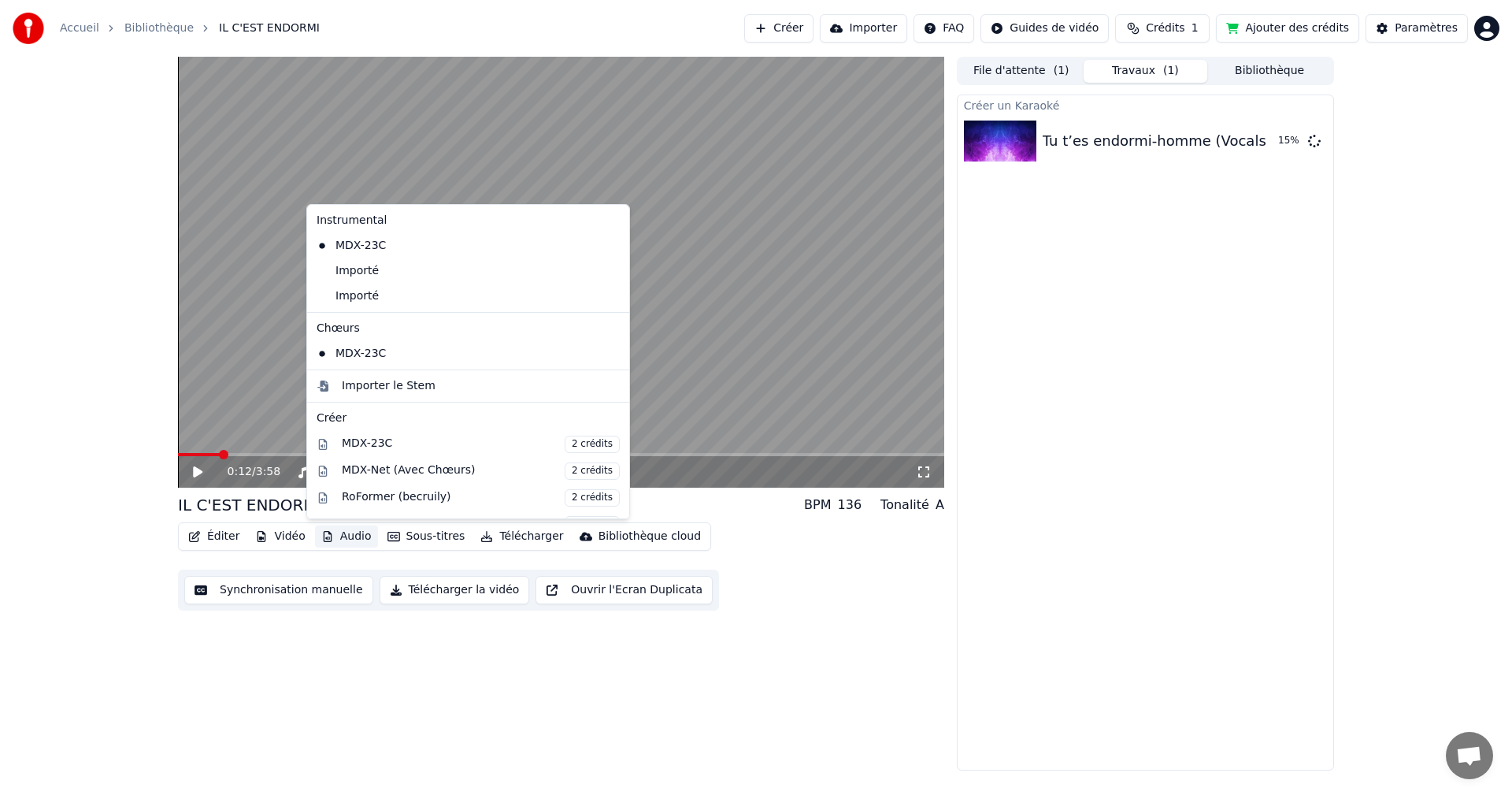
click at [1085, 253] on div "Créer un Karaoké Tu t’es endormi-homme (Vocals) 15 %" at bounding box center [1146, 432] width 377 height 676
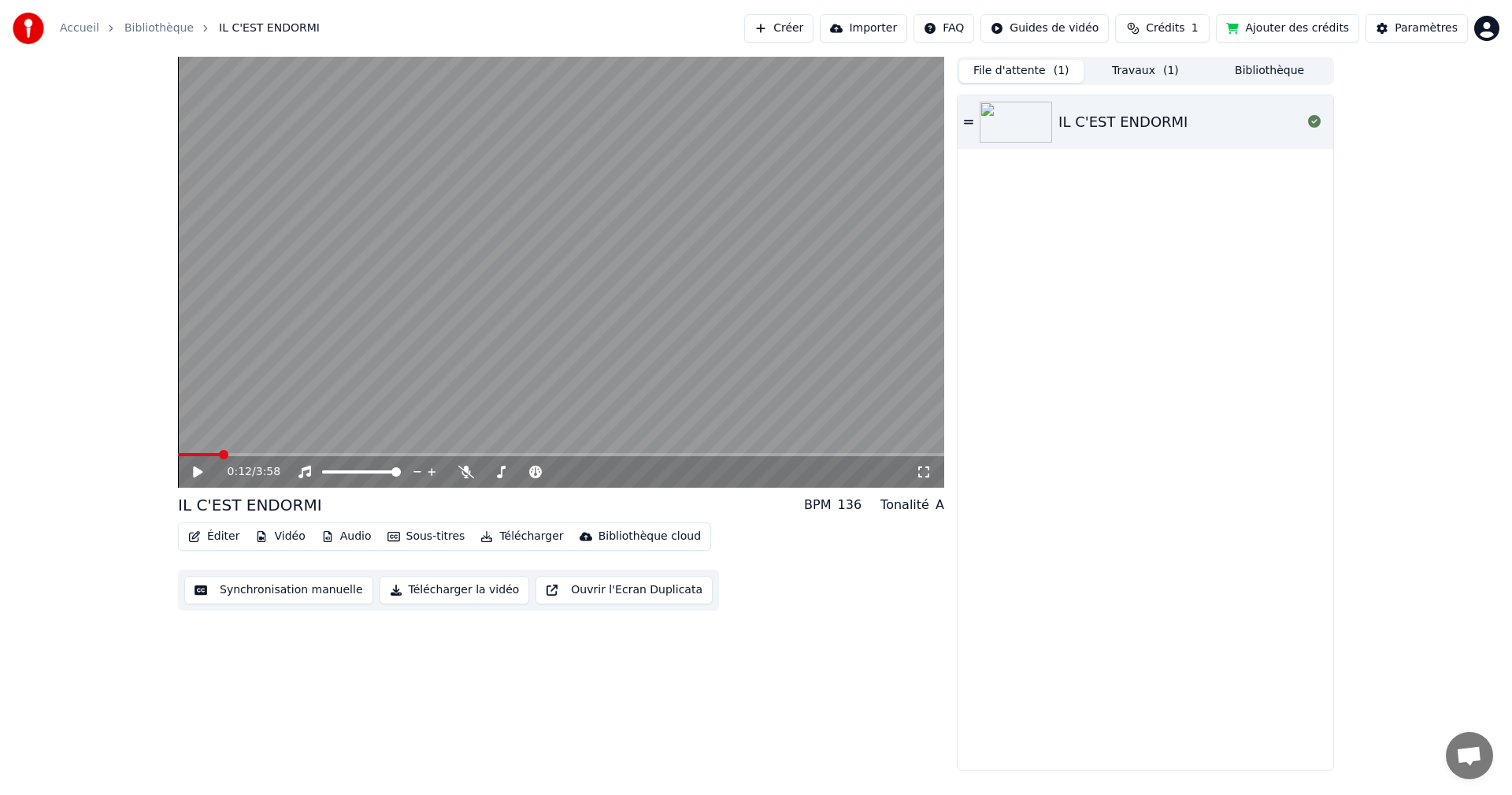
click at [1014, 78] on button "File d'attente ( 1 )" at bounding box center [1021, 71] width 124 height 23
click at [1114, 126] on div "IL C'EST ENDORMI" at bounding box center [1123, 122] width 129 height 22
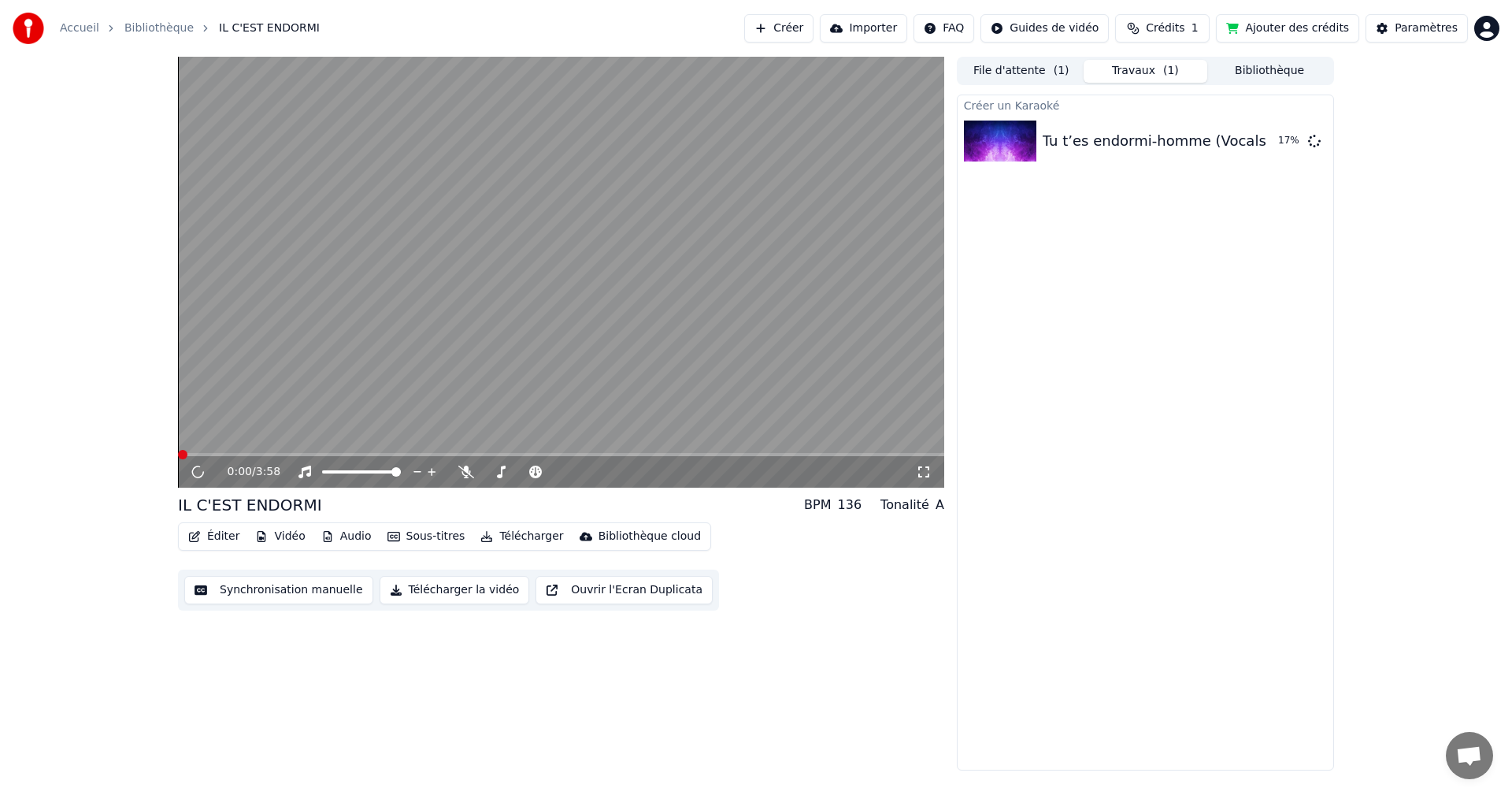
click at [1135, 77] on button "Travaux ( 1 )" at bounding box center [1146, 71] width 124 height 23
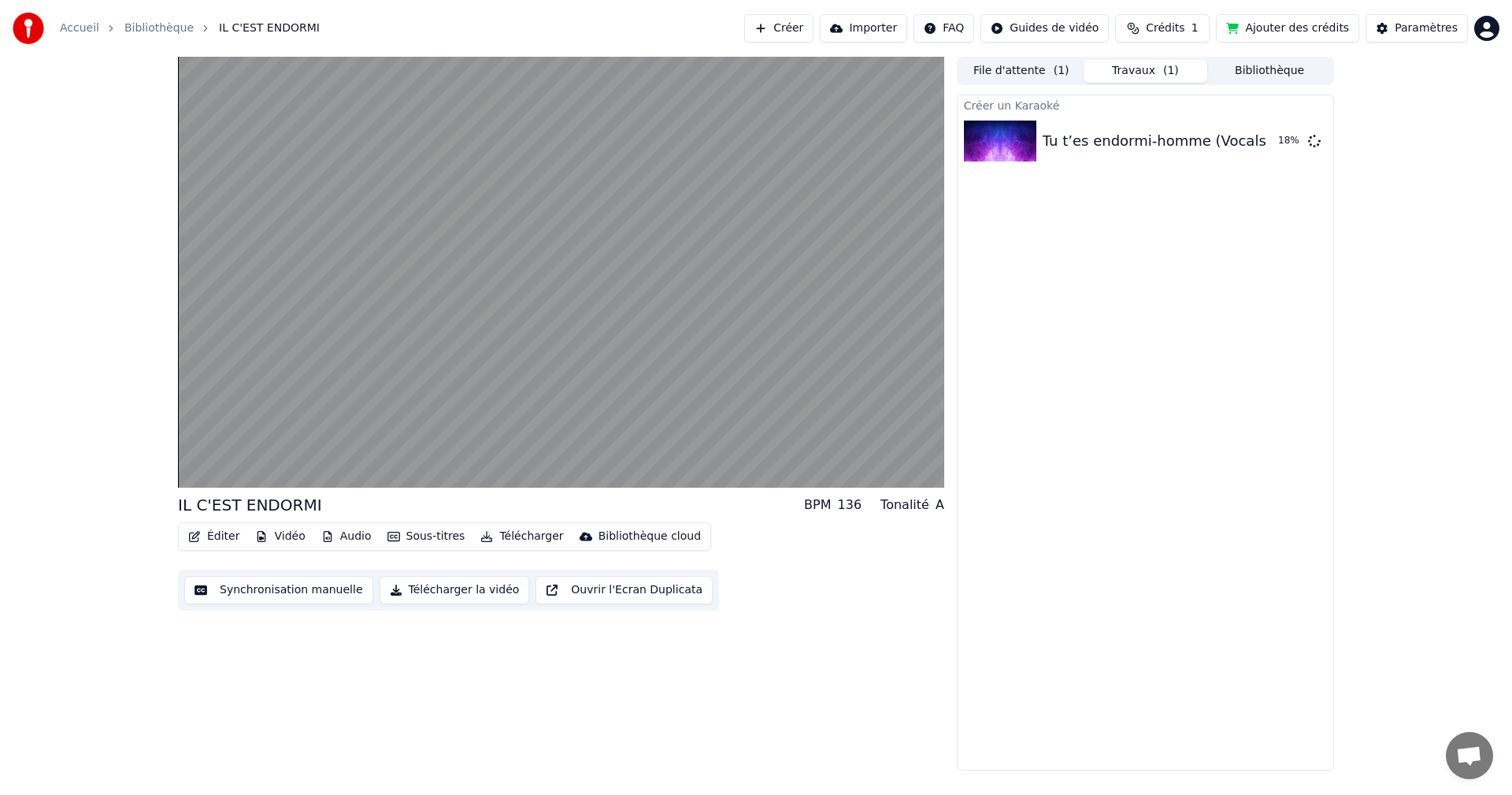
click at [1258, 67] on button "Bibliothèque" at bounding box center [1269, 71] width 124 height 23
click at [1148, 72] on button "Travaux ( 1 )" at bounding box center [1146, 71] width 124 height 23
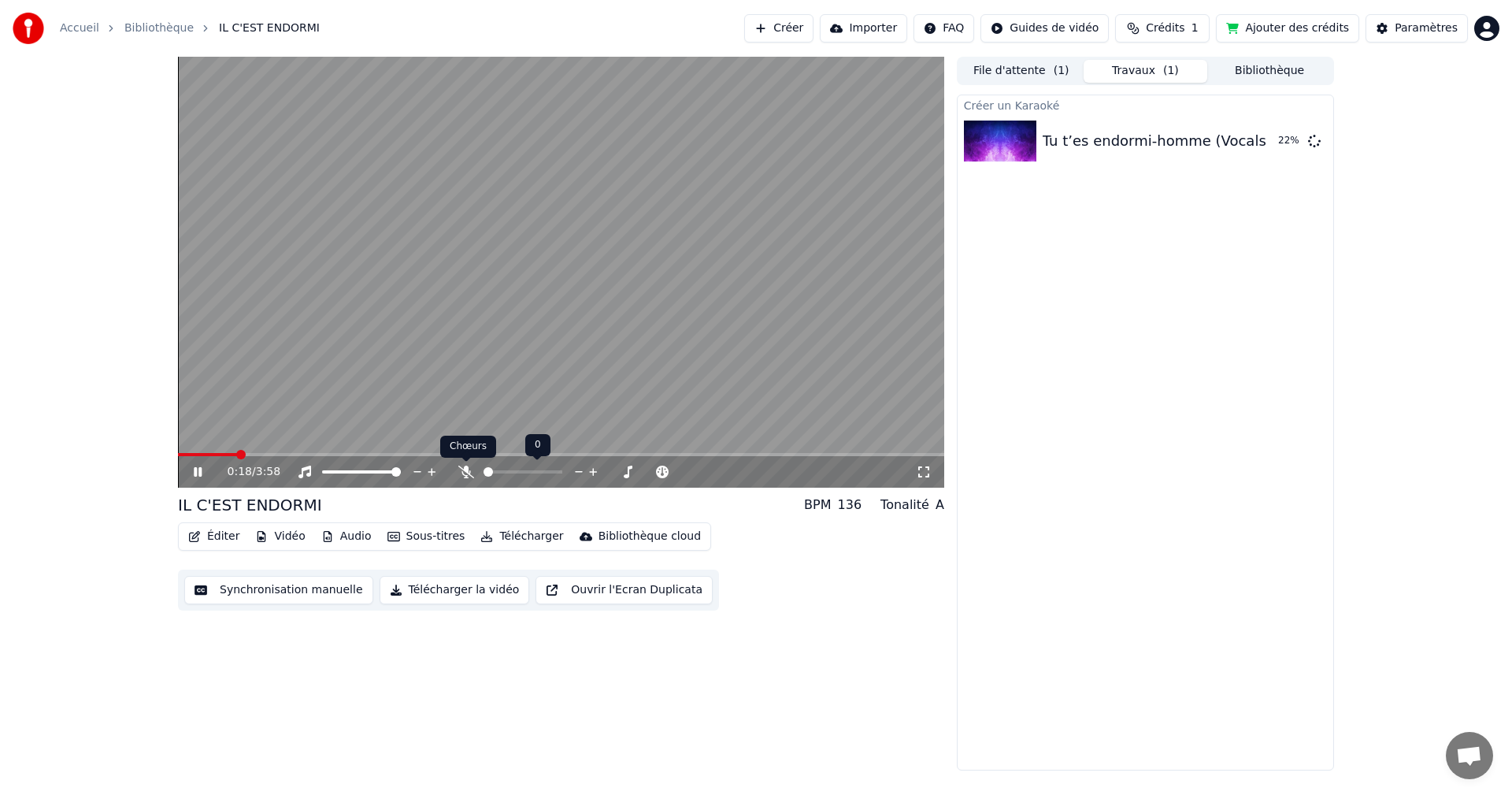
click at [461, 472] on icon at bounding box center [466, 472] width 15 height 13
click at [197, 472] on icon at bounding box center [198, 471] width 8 height 9
click at [182, 450] on video at bounding box center [561, 272] width 766 height 431
click at [195, 453] on span at bounding box center [216, 454] width 77 height 3
click at [196, 471] on icon at bounding box center [198, 471] width 8 height 9
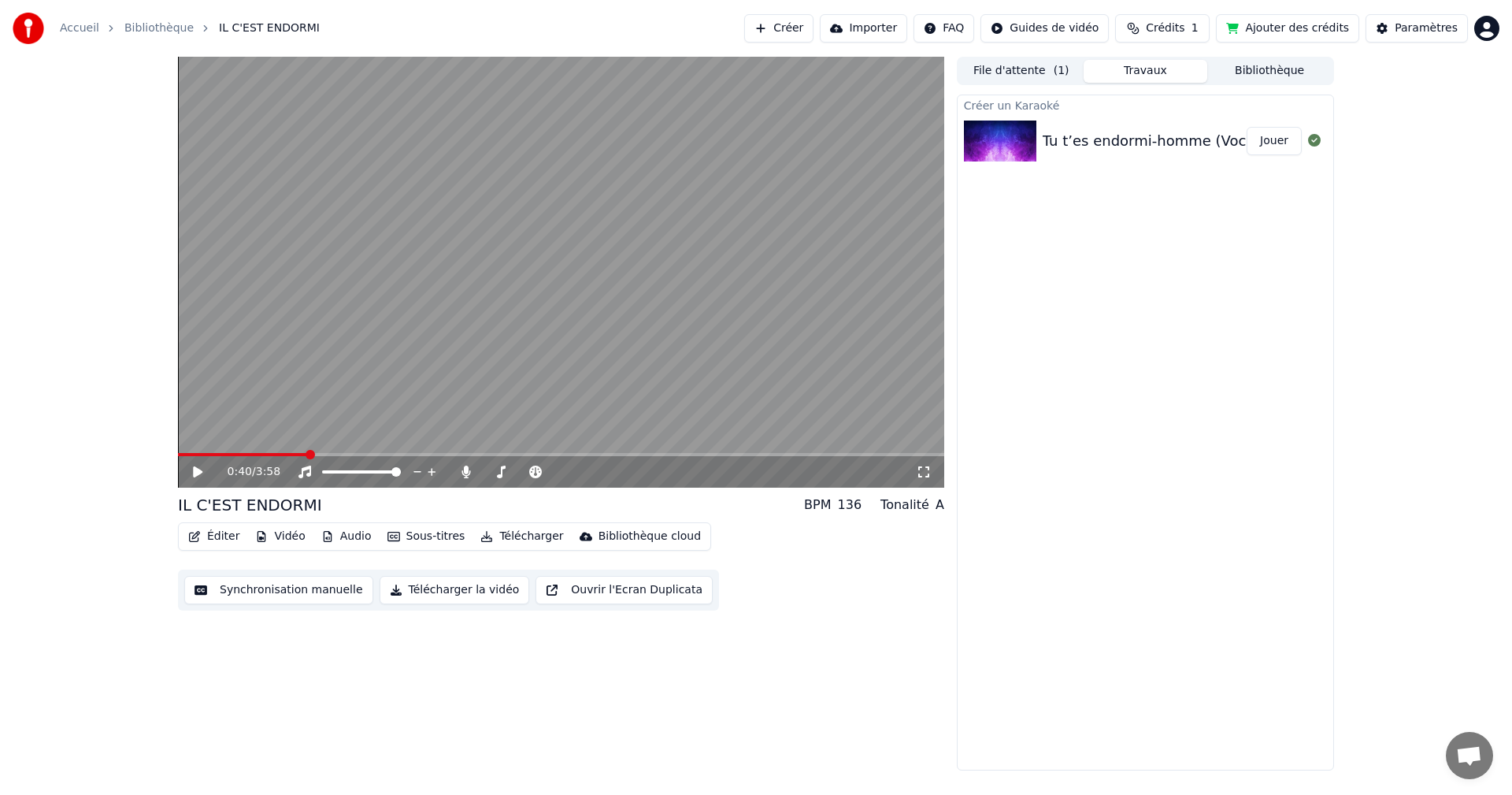
click at [1108, 138] on div "Tu t’es endormi-homme (Vocals)" at bounding box center [1157, 141] width 229 height 22
click at [1268, 143] on button "Jouer" at bounding box center [1274, 140] width 55 height 28
click at [231, 453] on span at bounding box center [561, 454] width 766 height 3
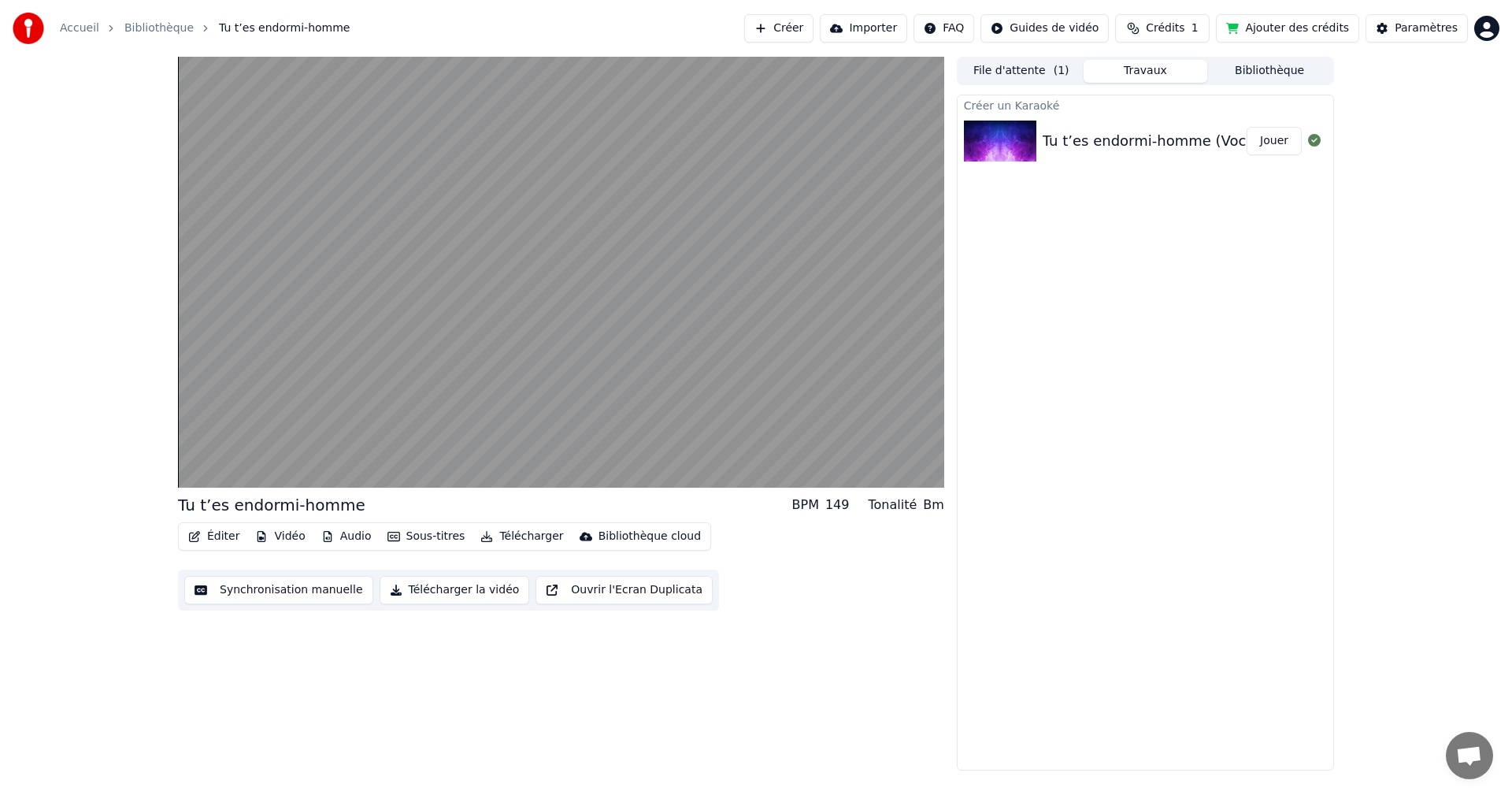
click at [277, 539] on button "Vidéo" at bounding box center [280, 536] width 62 height 22
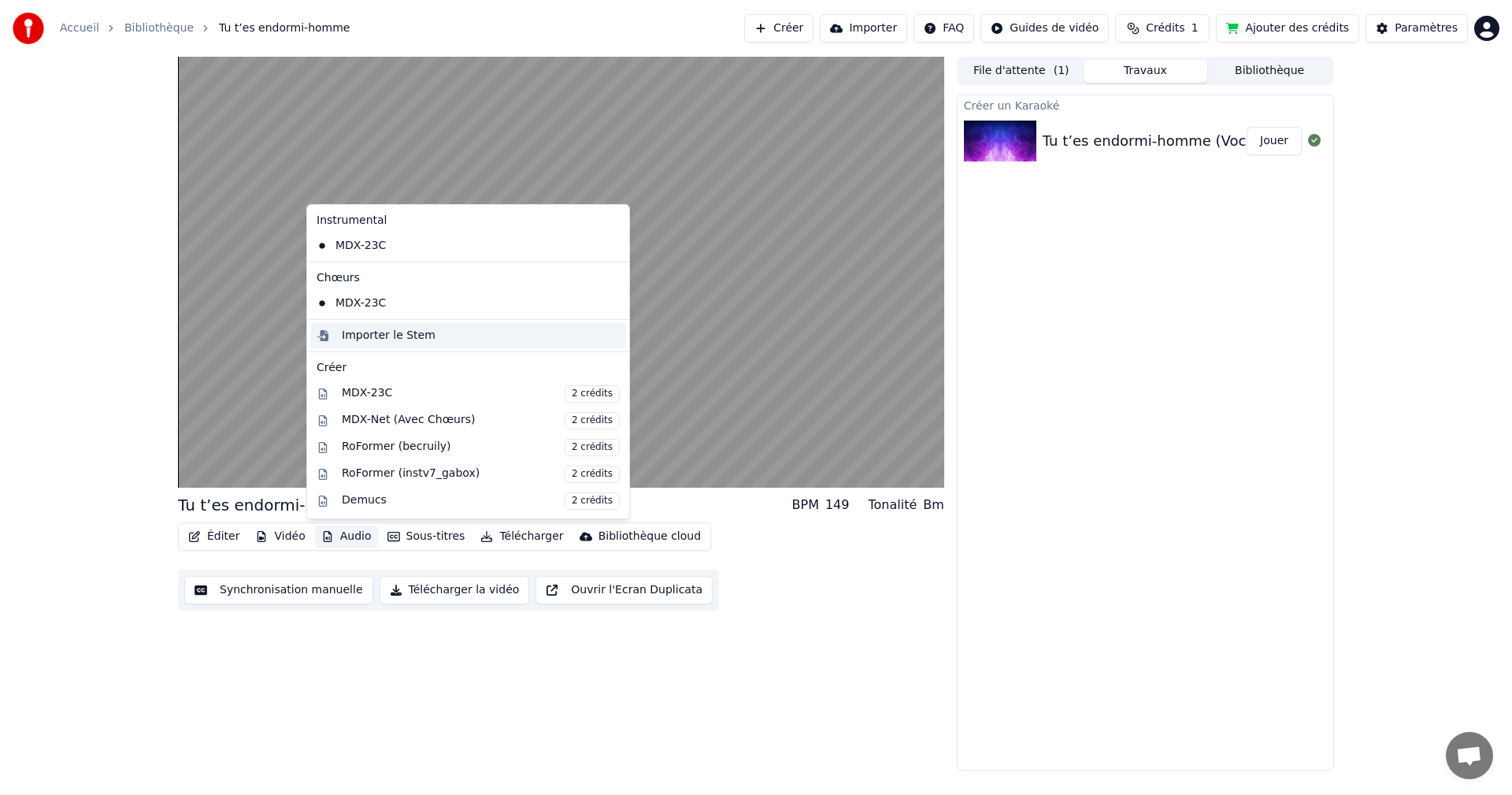
click at [374, 335] on div "Importer le Stem" at bounding box center [388, 335] width 94 height 15
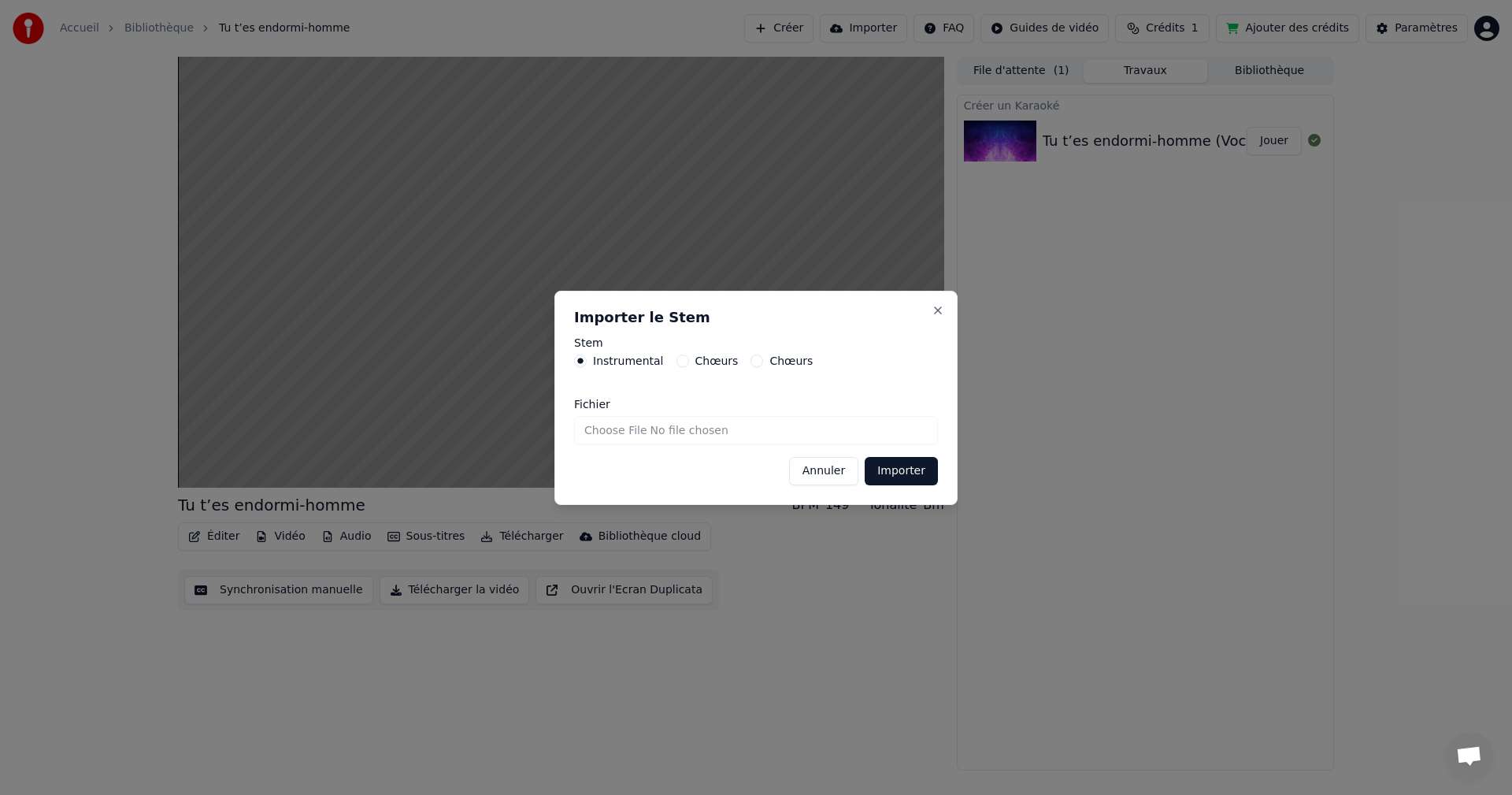
click at [624, 431] on input "Fichier" at bounding box center [756, 429] width 364 height 28
type input "**********"
click at [907, 466] on button "Importer" at bounding box center [901, 470] width 73 height 28
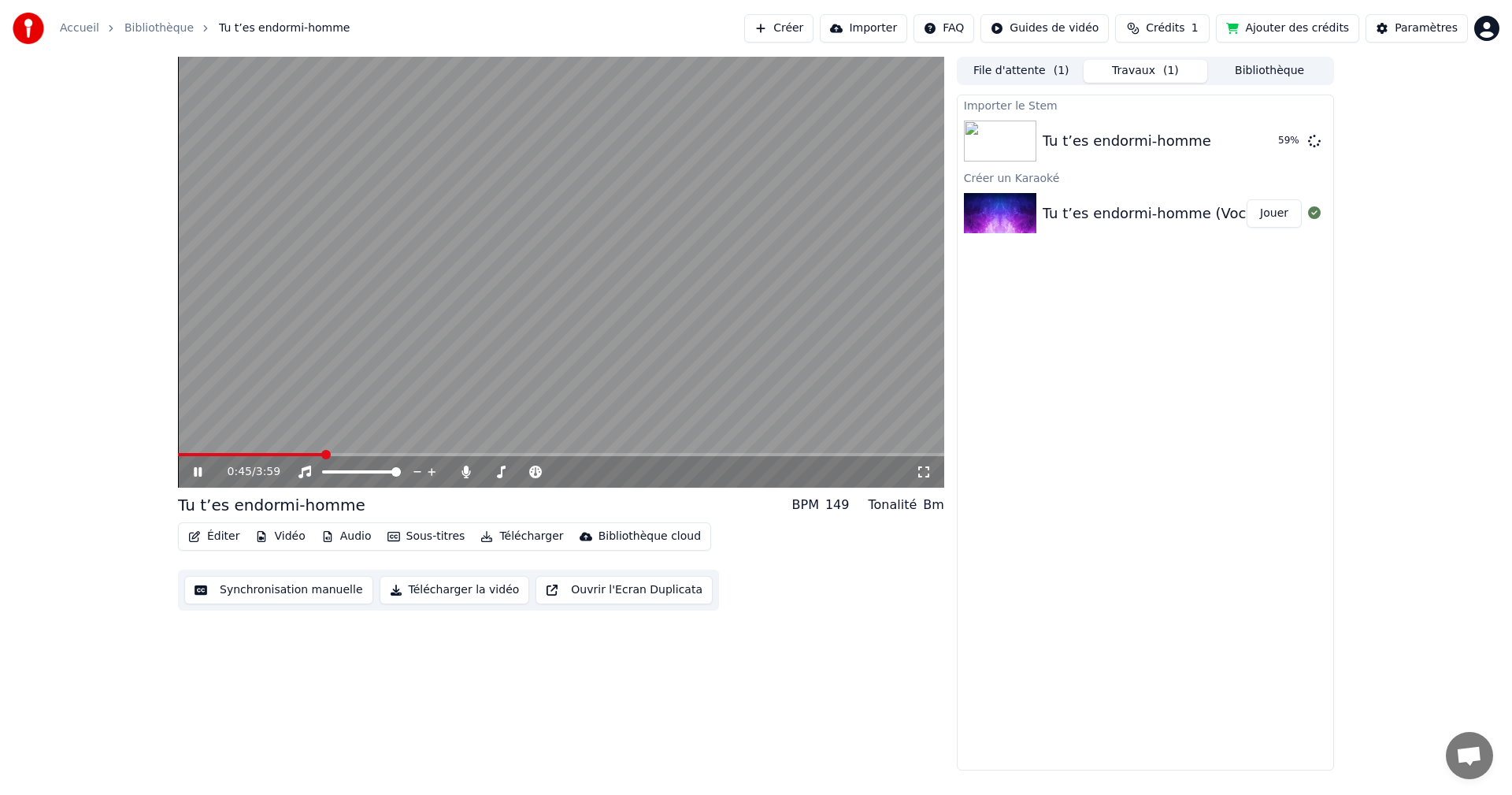
click at [194, 471] on icon at bounding box center [198, 471] width 8 height 9
click at [360, 466] on div at bounding box center [375, 471] width 127 height 15
click at [179, 456] on span at bounding box center [182, 454] width 9 height 9
click at [1268, 141] on button "Jouer" at bounding box center [1274, 140] width 55 height 28
click at [240, 455] on span at bounding box center [561, 454] width 766 height 3
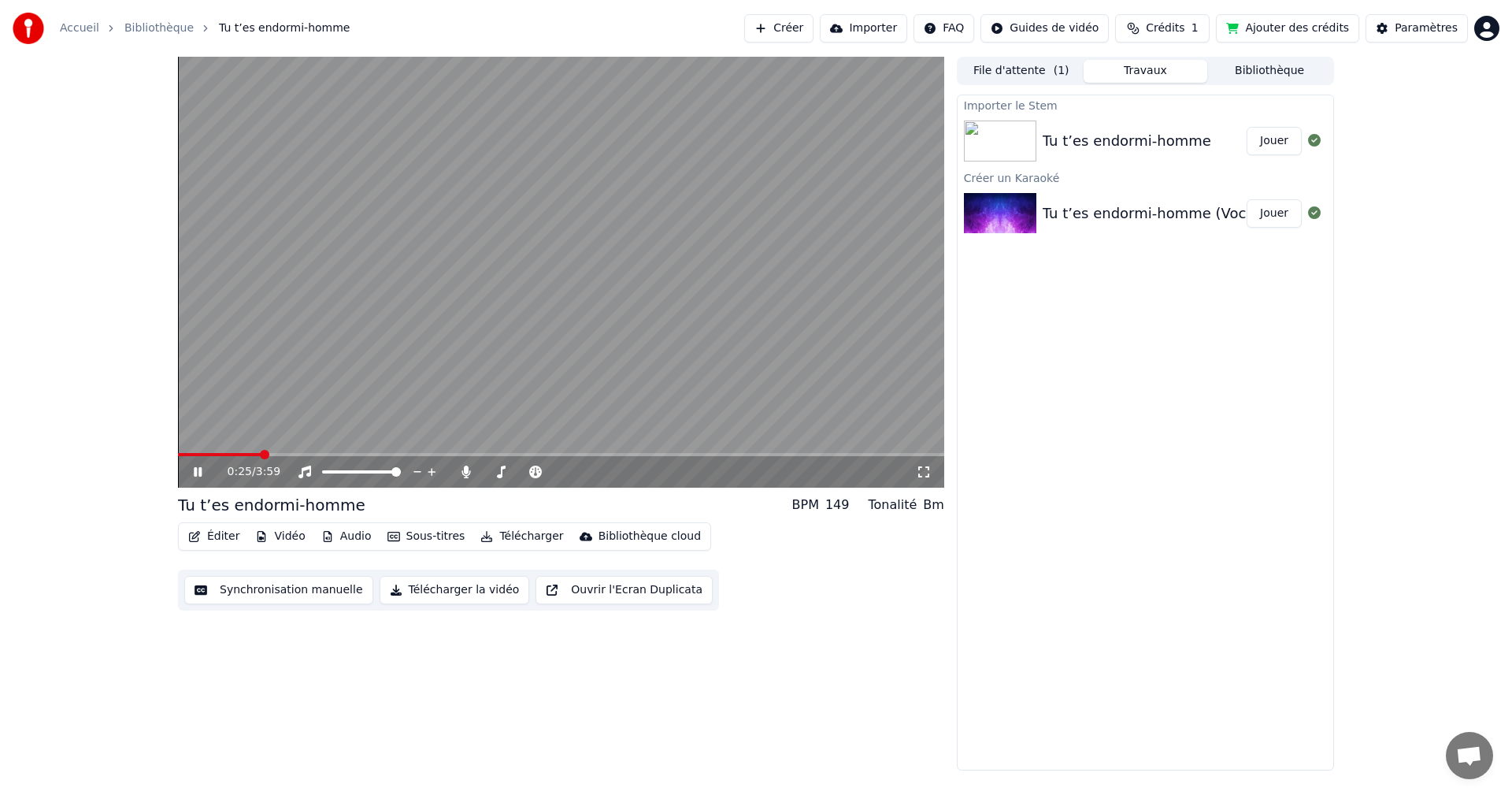
click at [1021, 77] on button "File d'attente ( 1 )" at bounding box center [1021, 71] width 124 height 23
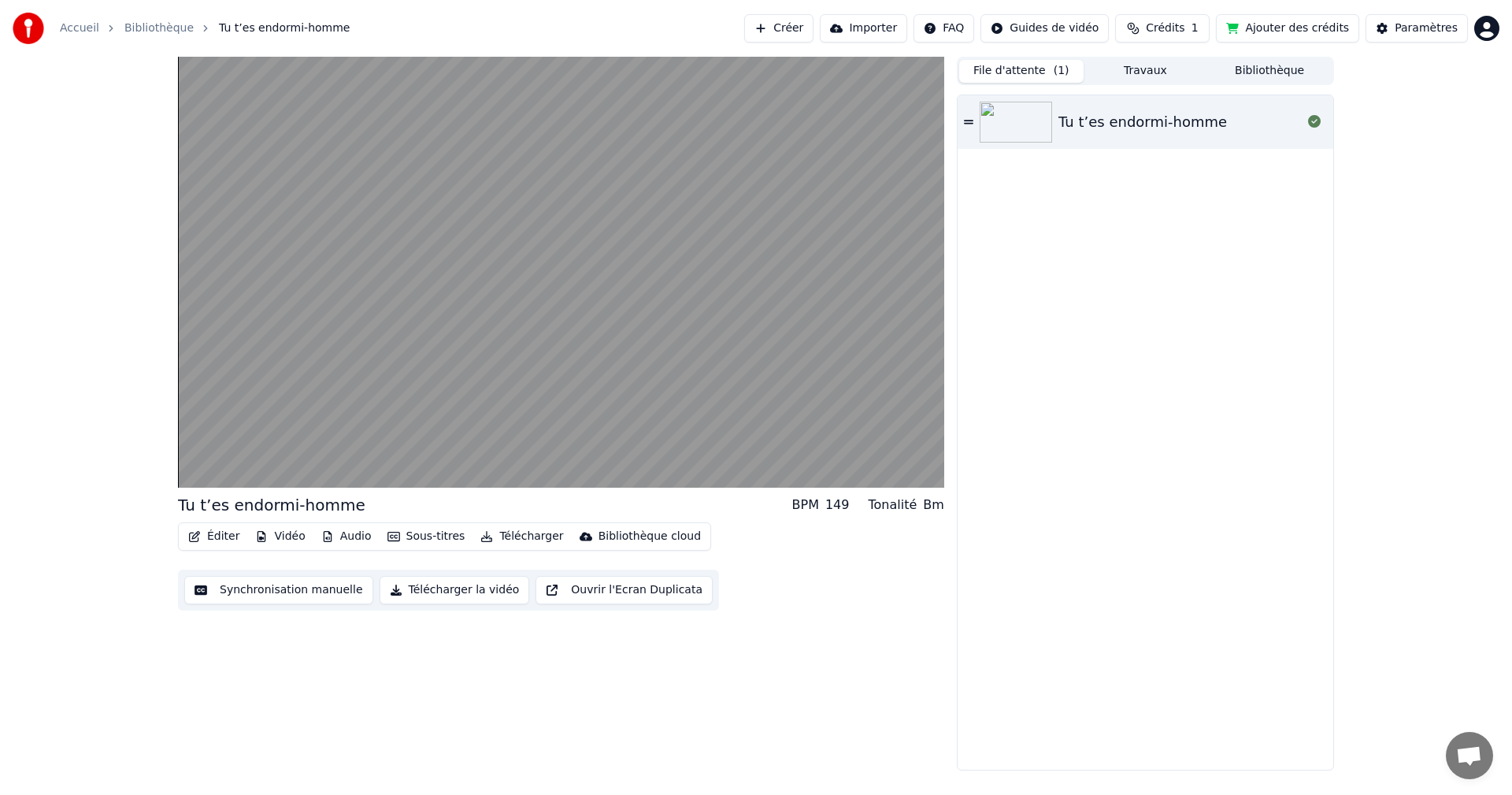
click at [1148, 64] on button "Travaux" at bounding box center [1146, 71] width 124 height 23
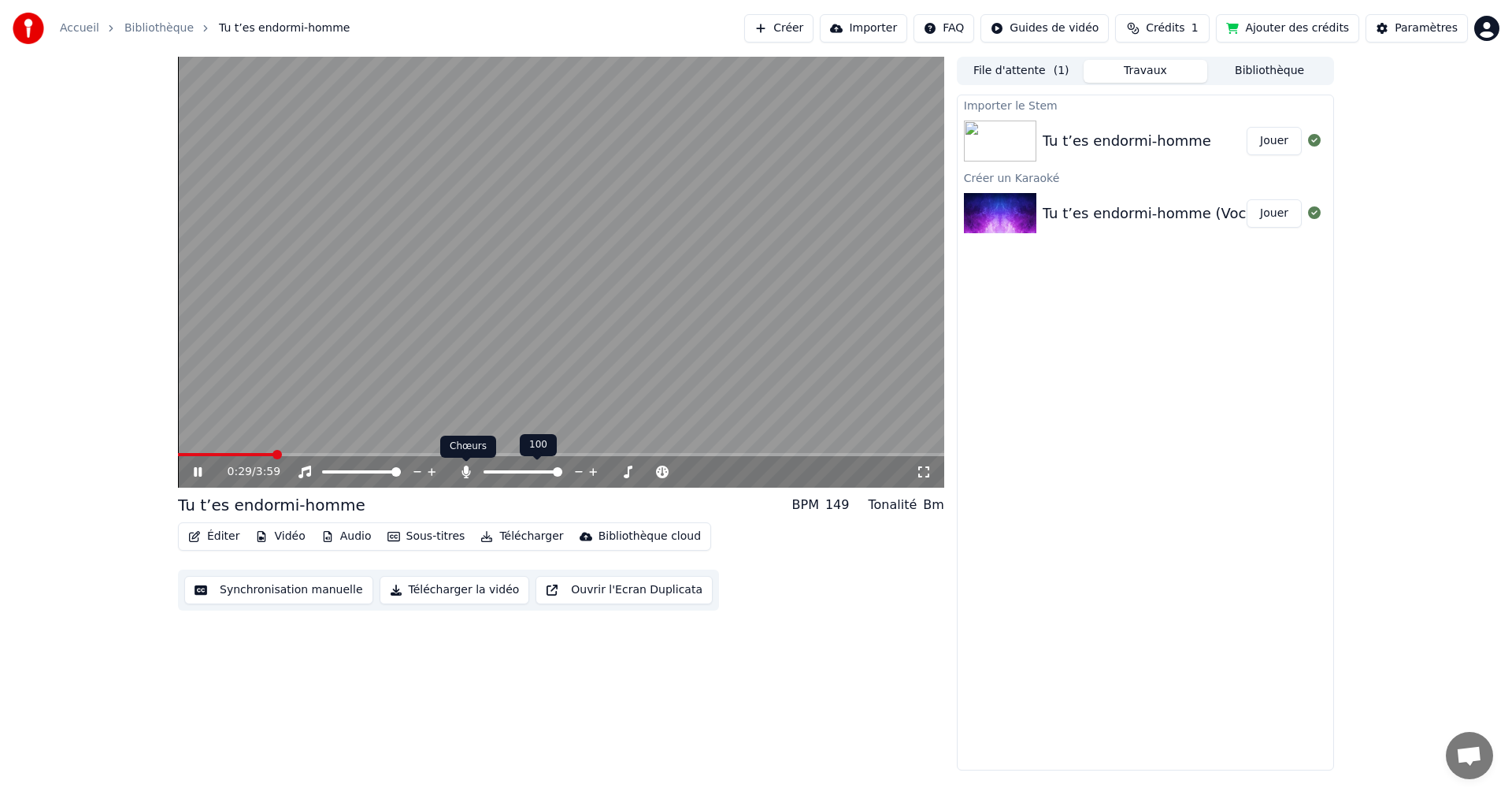
click at [490, 470] on span at bounding box center [522, 471] width 78 height 3
click at [370, 470] on span at bounding box center [361, 471] width 78 height 3
click at [351, 470] on div at bounding box center [375, 471] width 127 height 15
click at [194, 476] on icon at bounding box center [198, 471] width 8 height 9
click at [1274, 142] on button "Jouer" at bounding box center [1274, 140] width 55 height 28
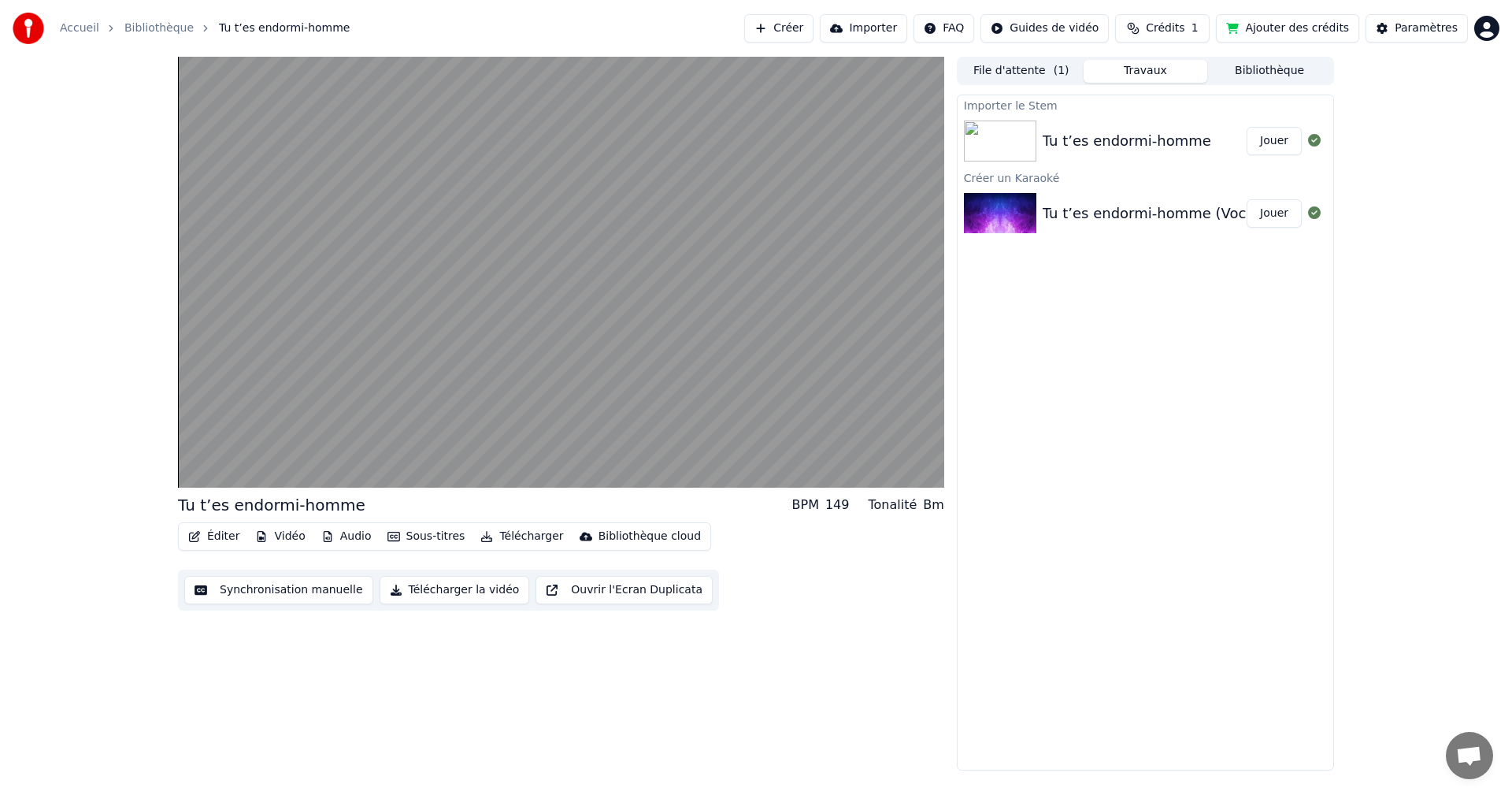
click at [984, 139] on img at bounding box center [999, 140] width 72 height 41
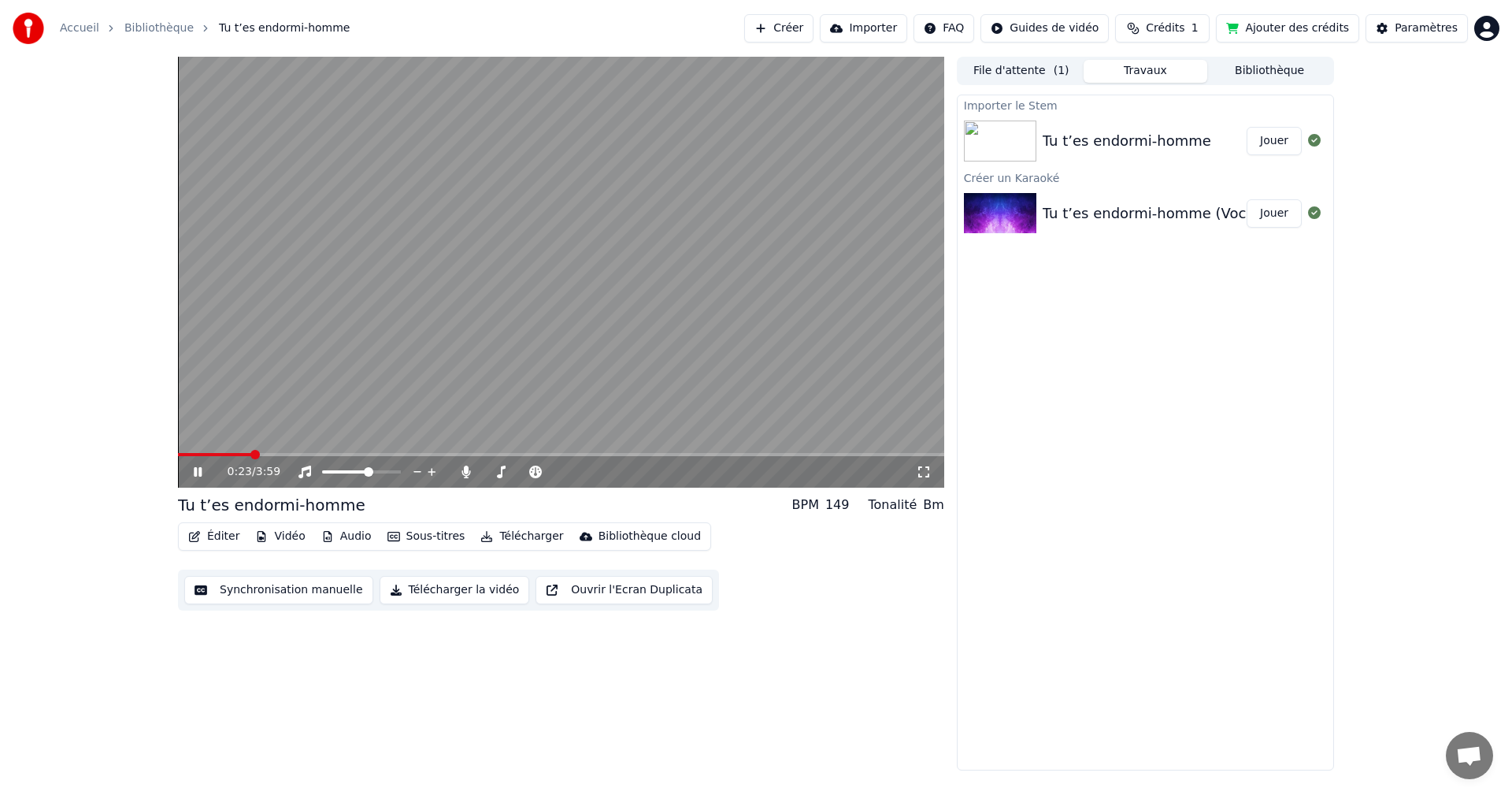
click at [252, 454] on span at bounding box center [561, 454] width 766 height 3
click at [282, 454] on span at bounding box center [561, 454] width 766 height 3
click at [317, 453] on span at bounding box center [561, 454] width 766 height 3
click at [357, 454] on span at bounding box center [561, 454] width 766 height 3
click at [464, 471] on icon at bounding box center [466, 472] width 9 height 13
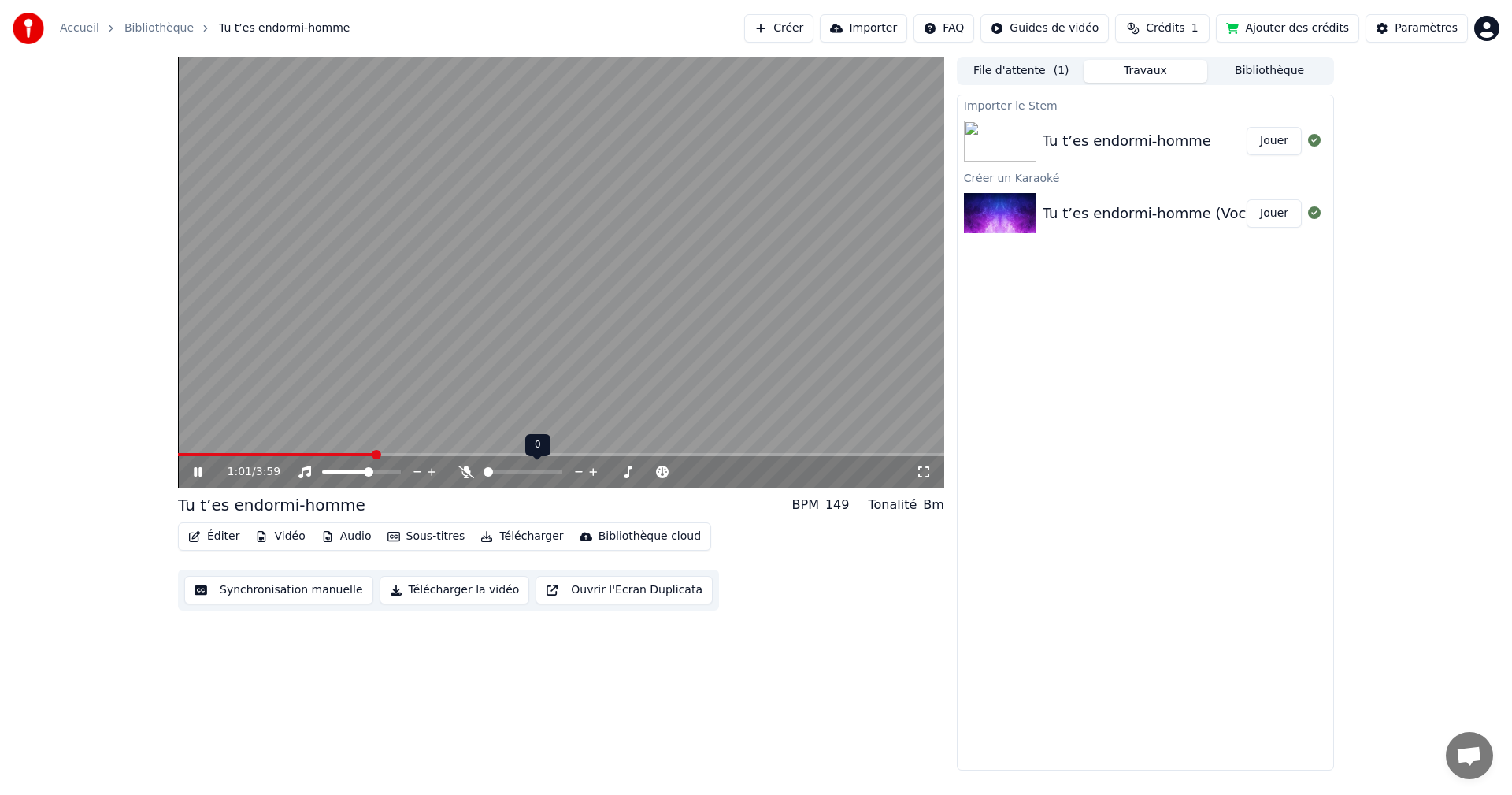
click at [464, 471] on icon at bounding box center [466, 472] width 15 height 13
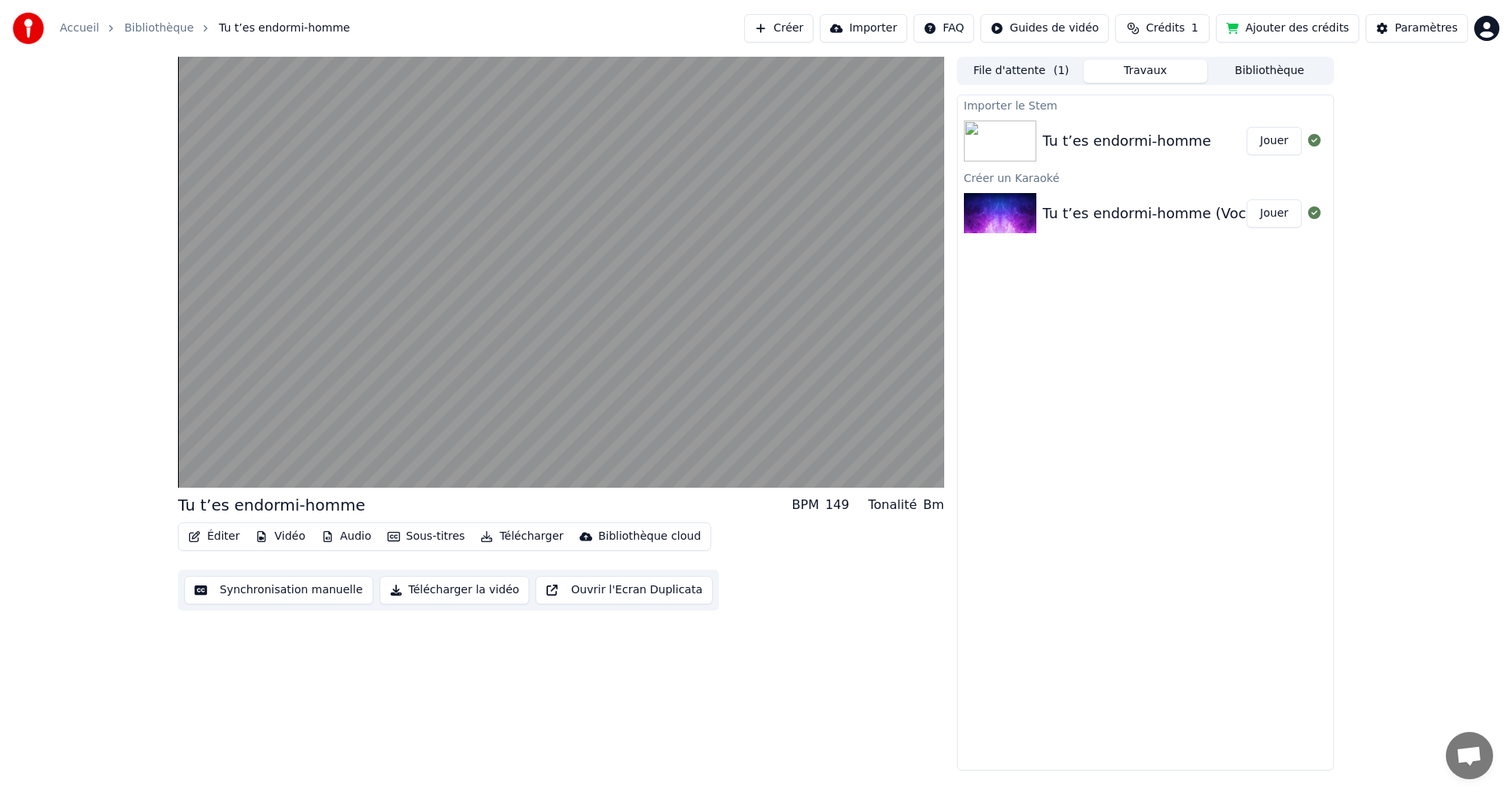
click at [1260, 219] on button "Jouer" at bounding box center [1274, 213] width 55 height 28
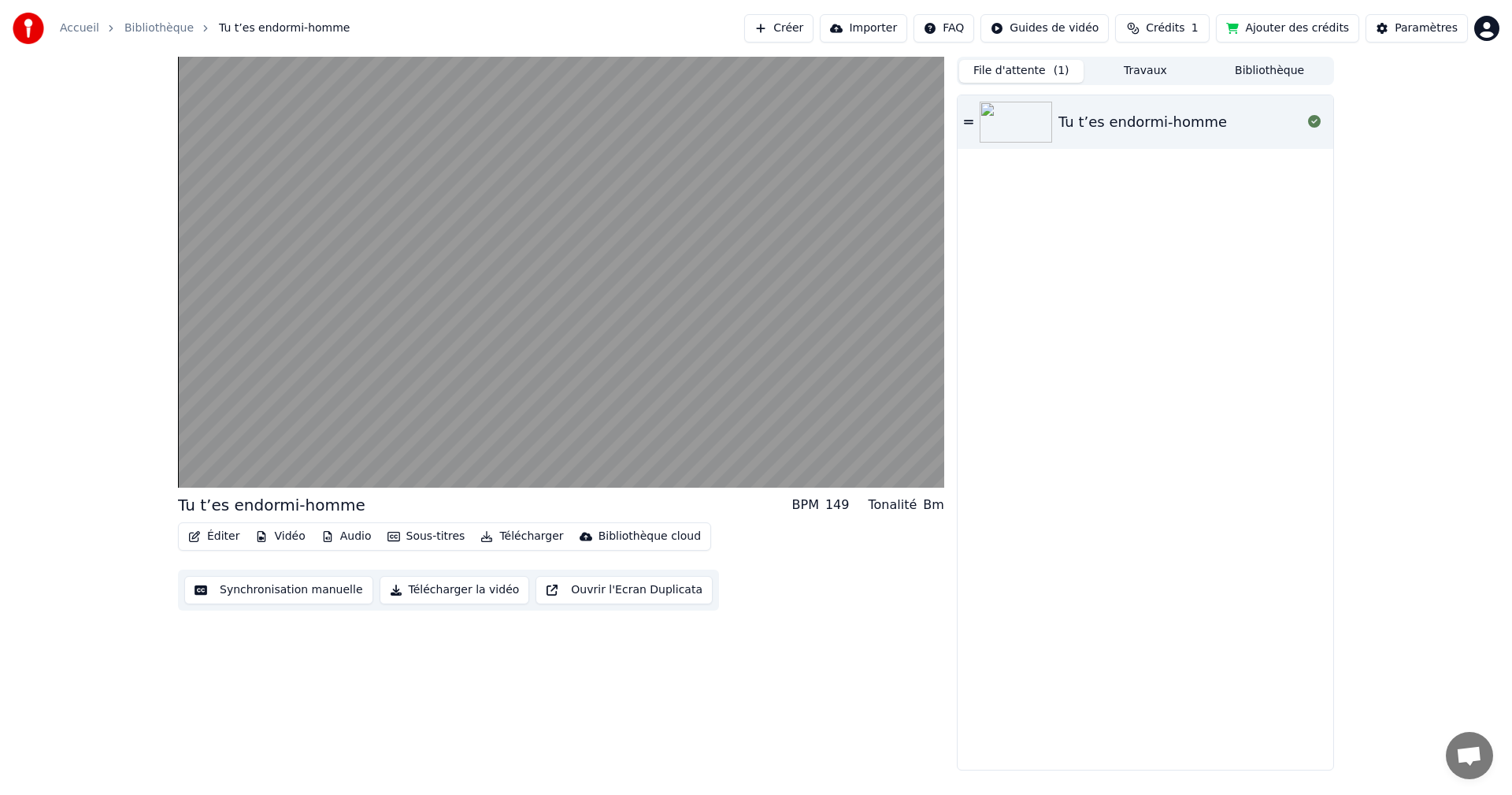
click at [1002, 72] on button "File d'attente ( 1 )" at bounding box center [1021, 71] width 124 height 23
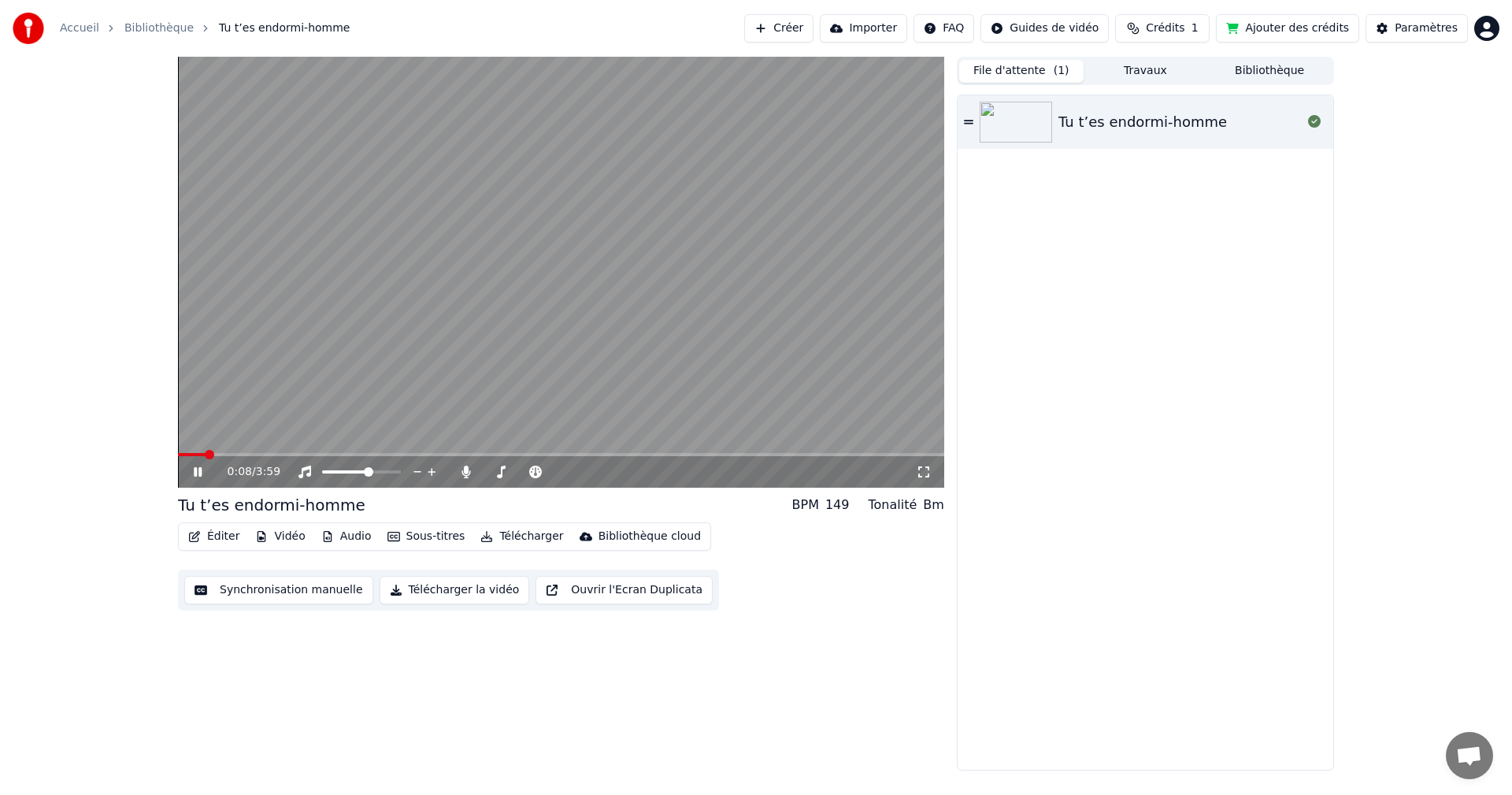
click at [264, 452] on video at bounding box center [561, 272] width 766 height 431
click at [274, 454] on span at bounding box center [561, 454] width 766 height 3
click at [198, 467] on icon at bounding box center [209, 472] width 37 height 13
click at [1289, 77] on button "Bibliothèque" at bounding box center [1269, 71] width 124 height 23
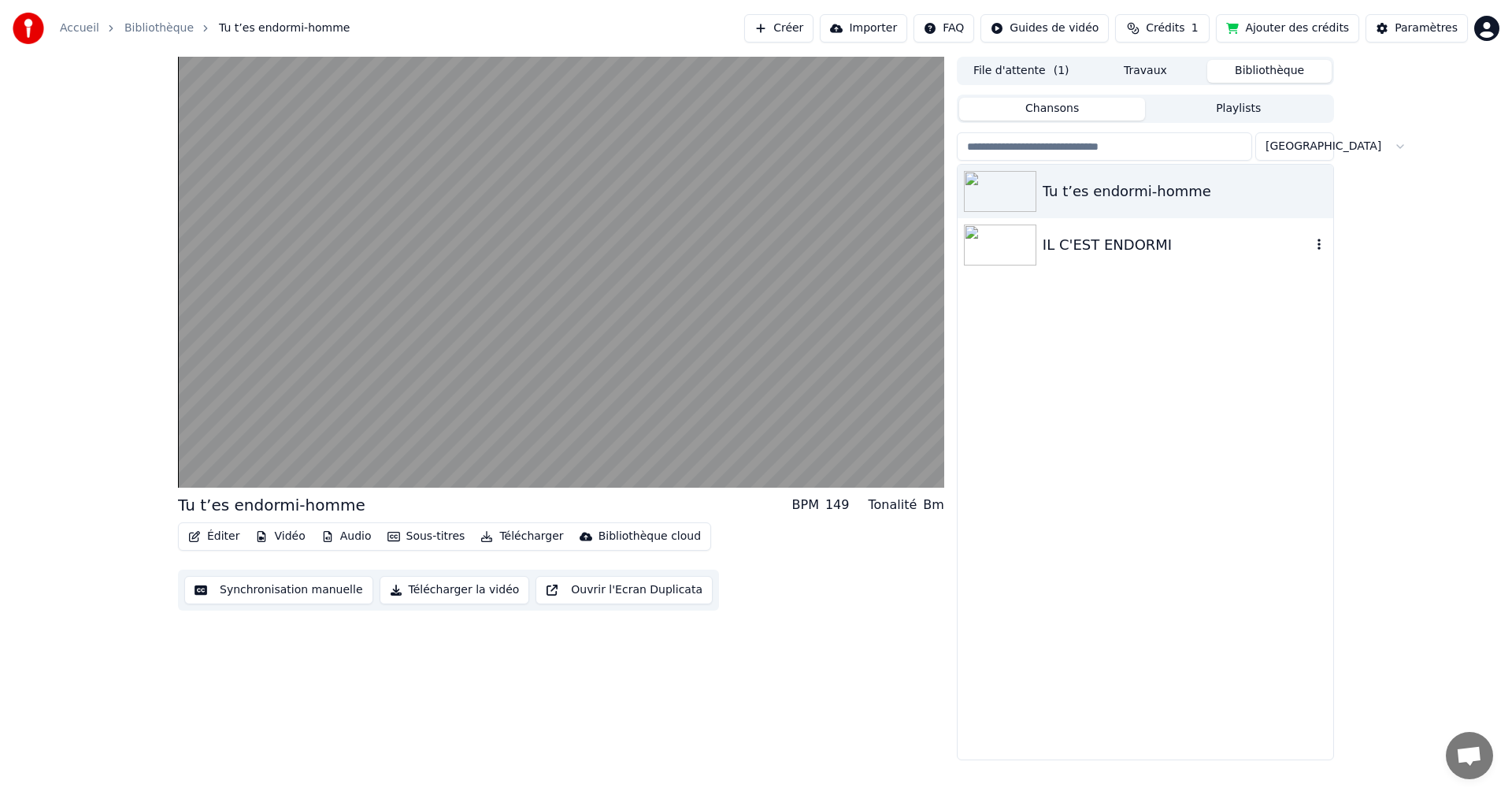
click at [1095, 254] on div "IL C'EST ENDORMI" at bounding box center [1177, 245] width 269 height 22
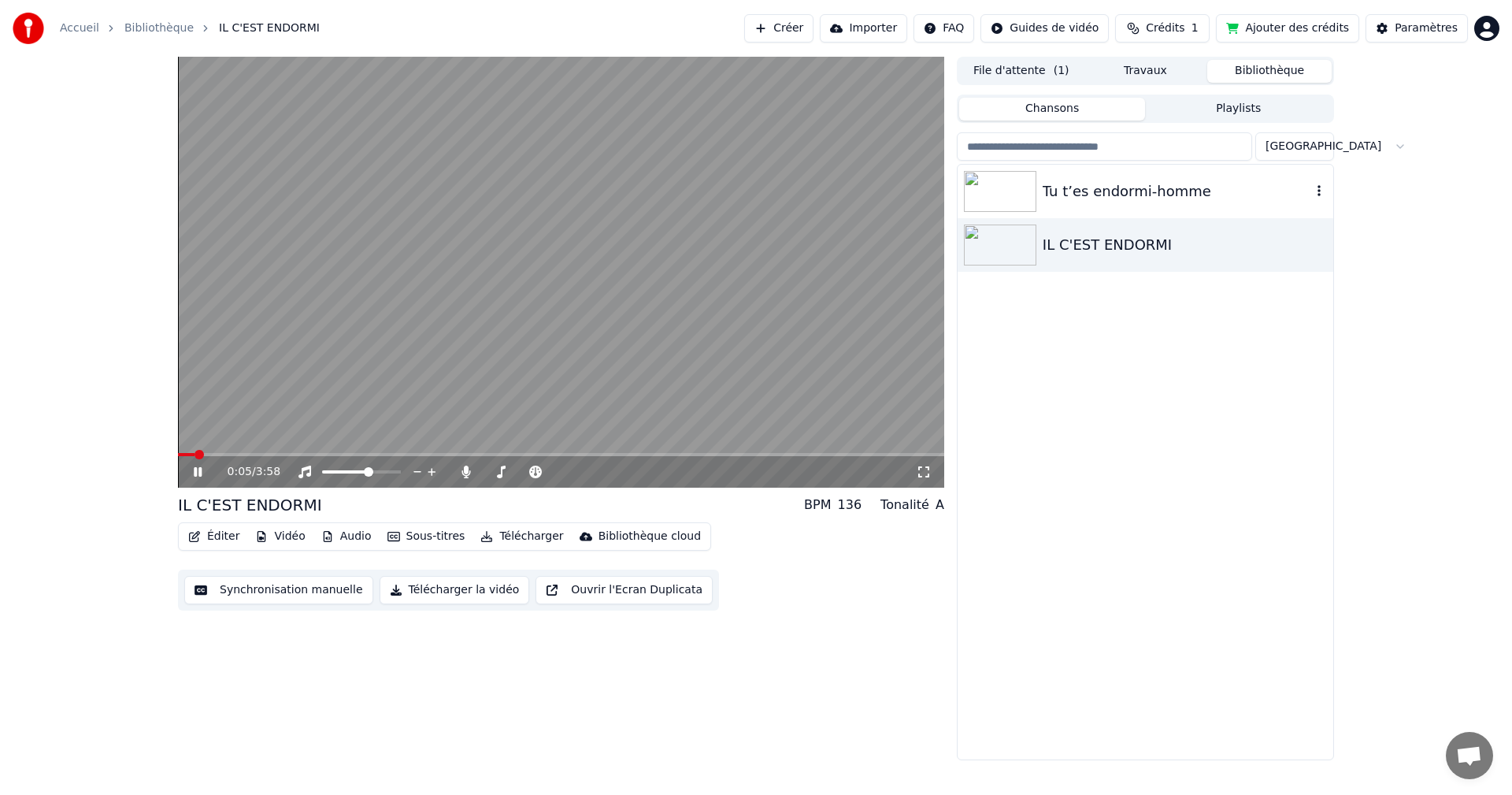
click at [1319, 193] on icon "button" at bounding box center [1318, 191] width 15 height 13
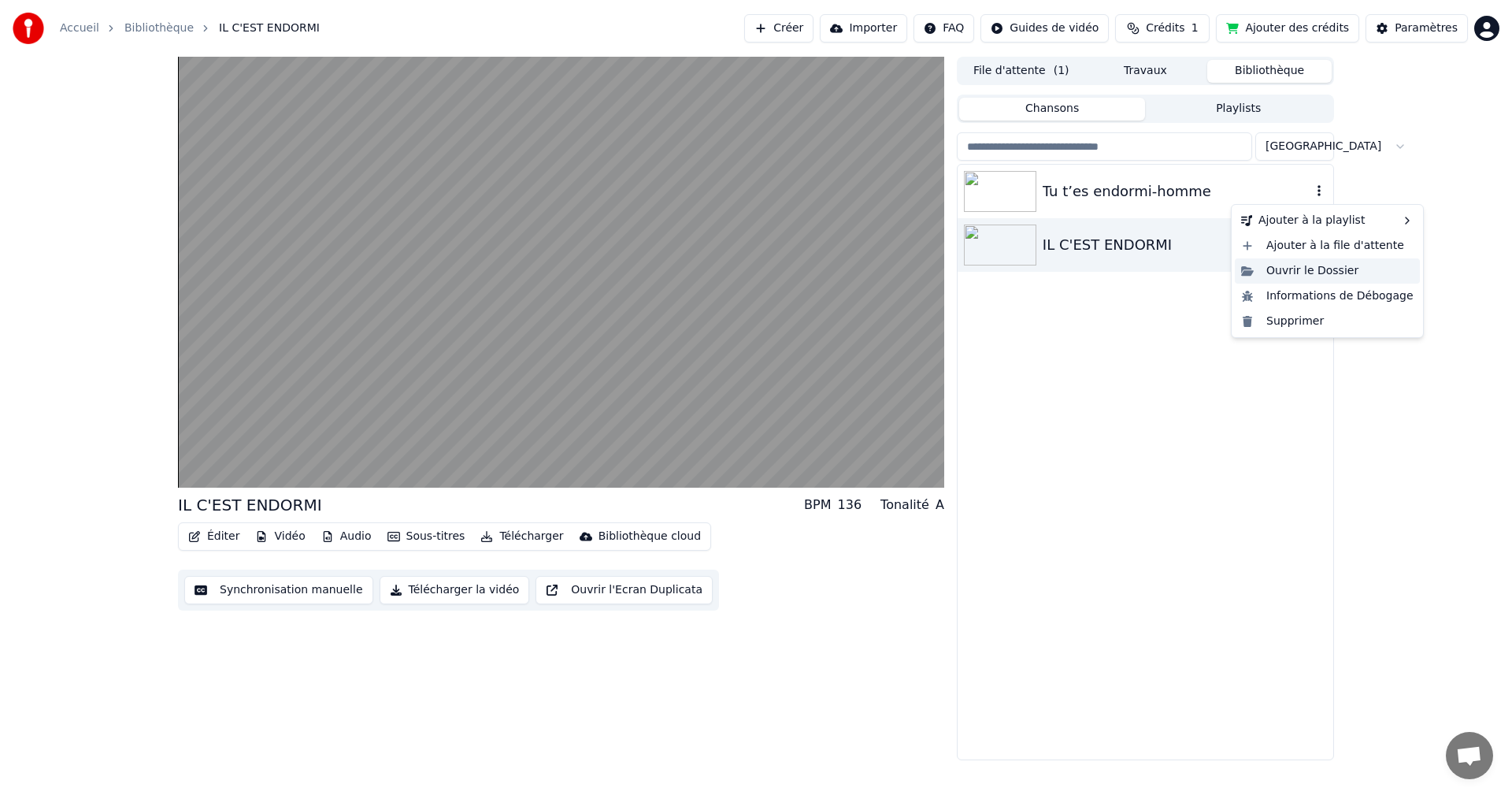
click at [1311, 270] on div "Ouvrir le Dossier" at bounding box center [1327, 271] width 185 height 26
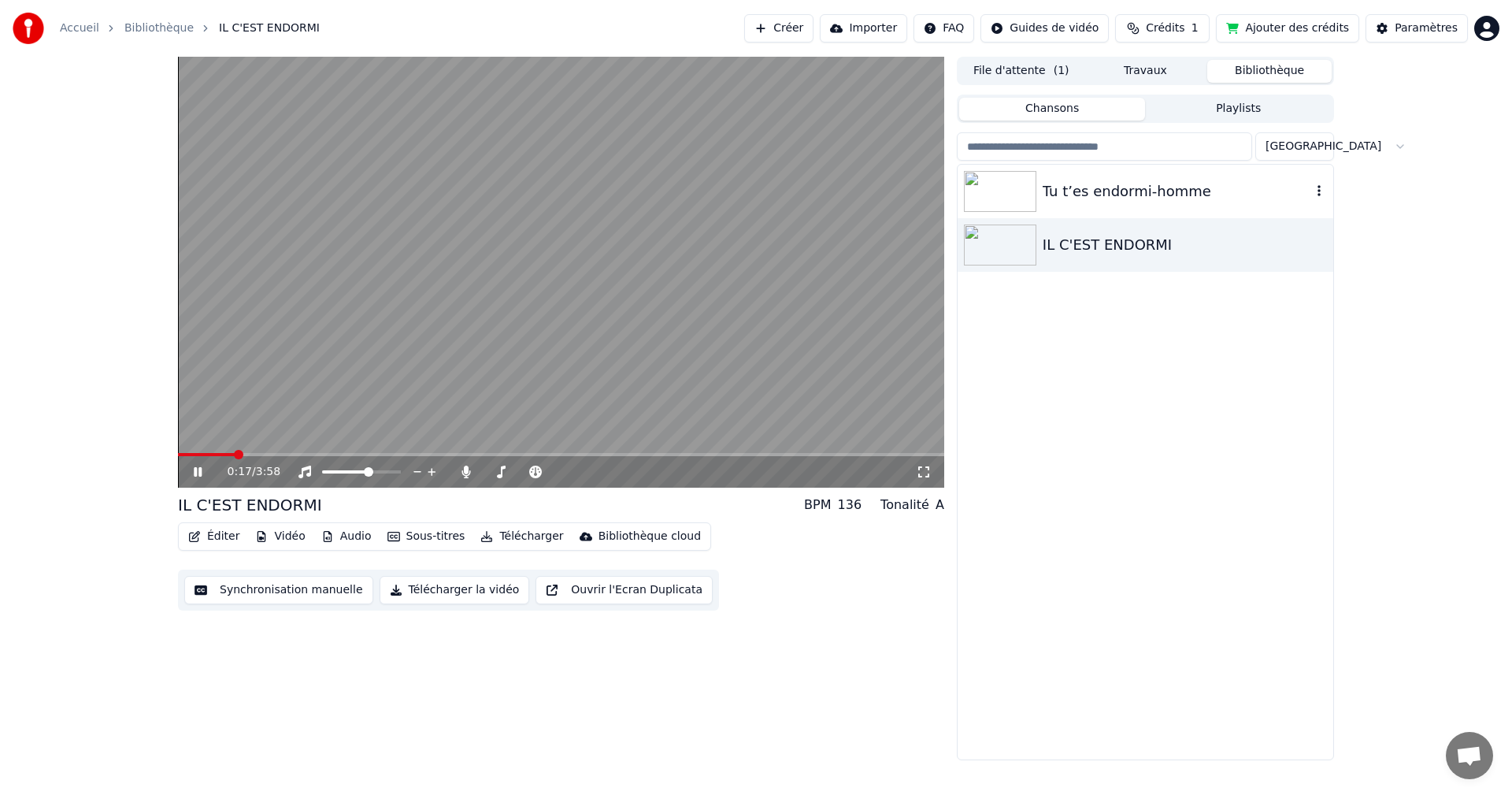
click at [1007, 191] on img at bounding box center [999, 191] width 72 height 41
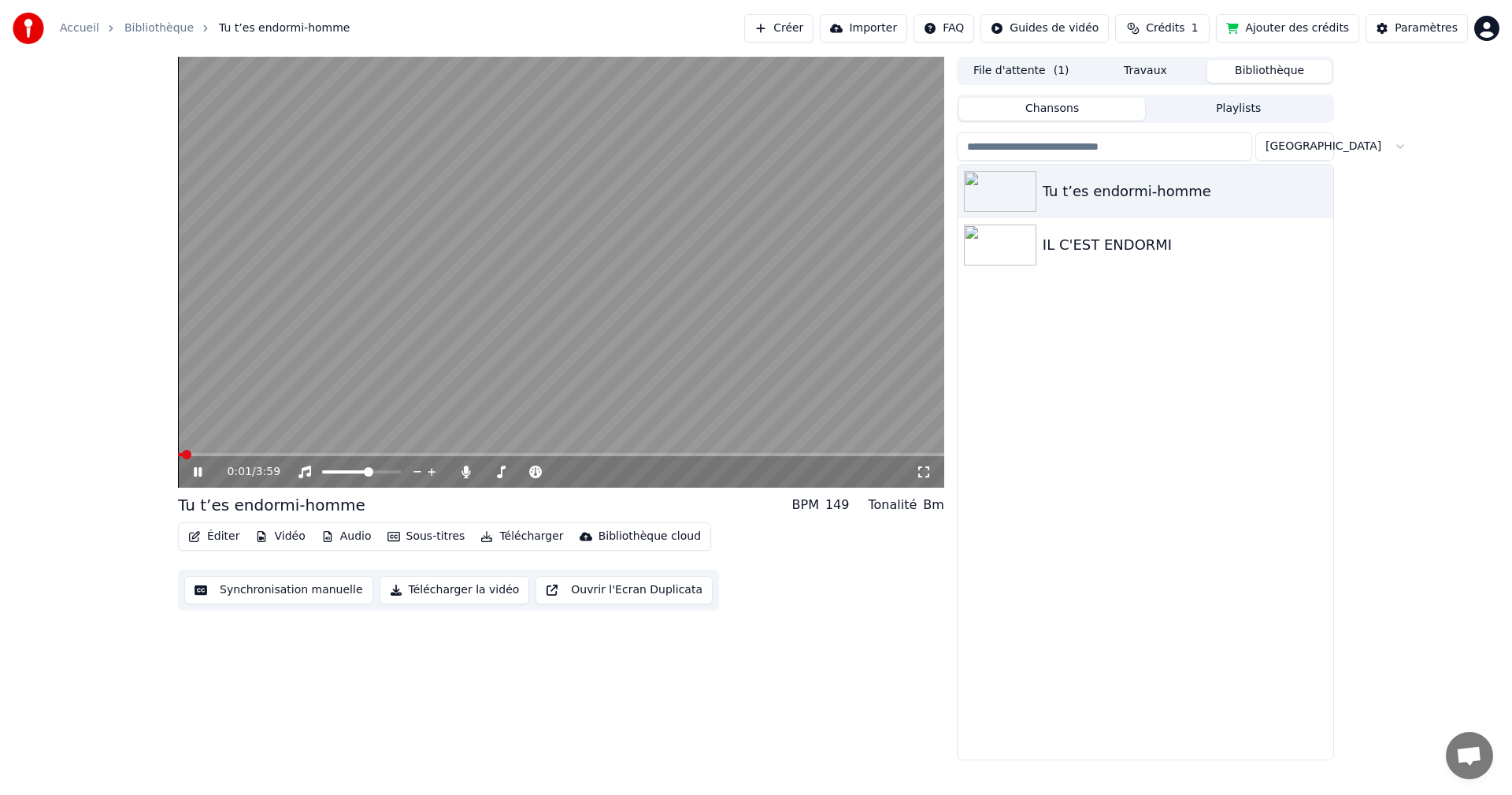
click at [210, 454] on span at bounding box center [561, 454] width 766 height 3
click at [200, 470] on icon at bounding box center [198, 471] width 8 height 9
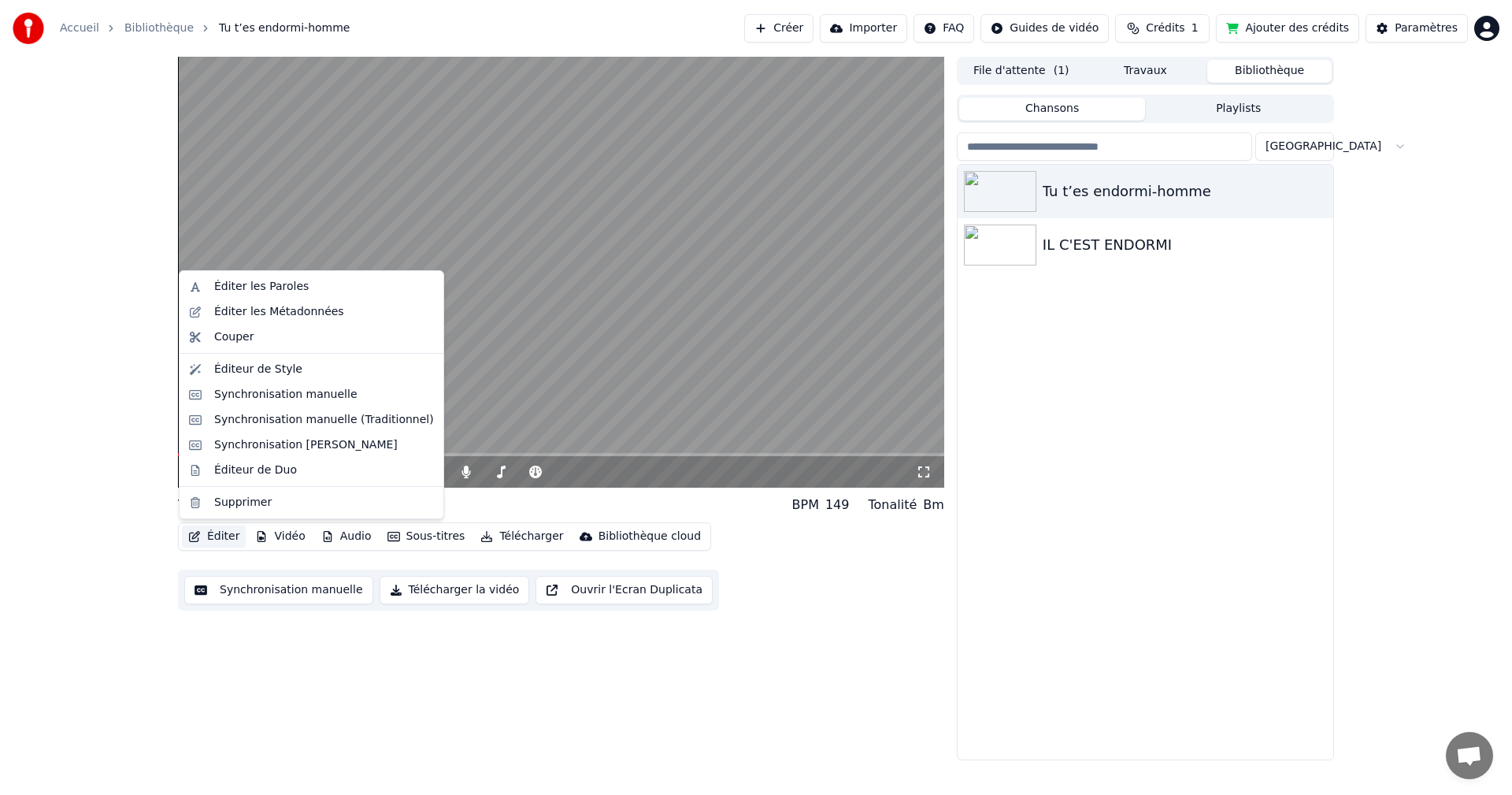
click at [220, 540] on button "Éditer" at bounding box center [214, 536] width 64 height 22
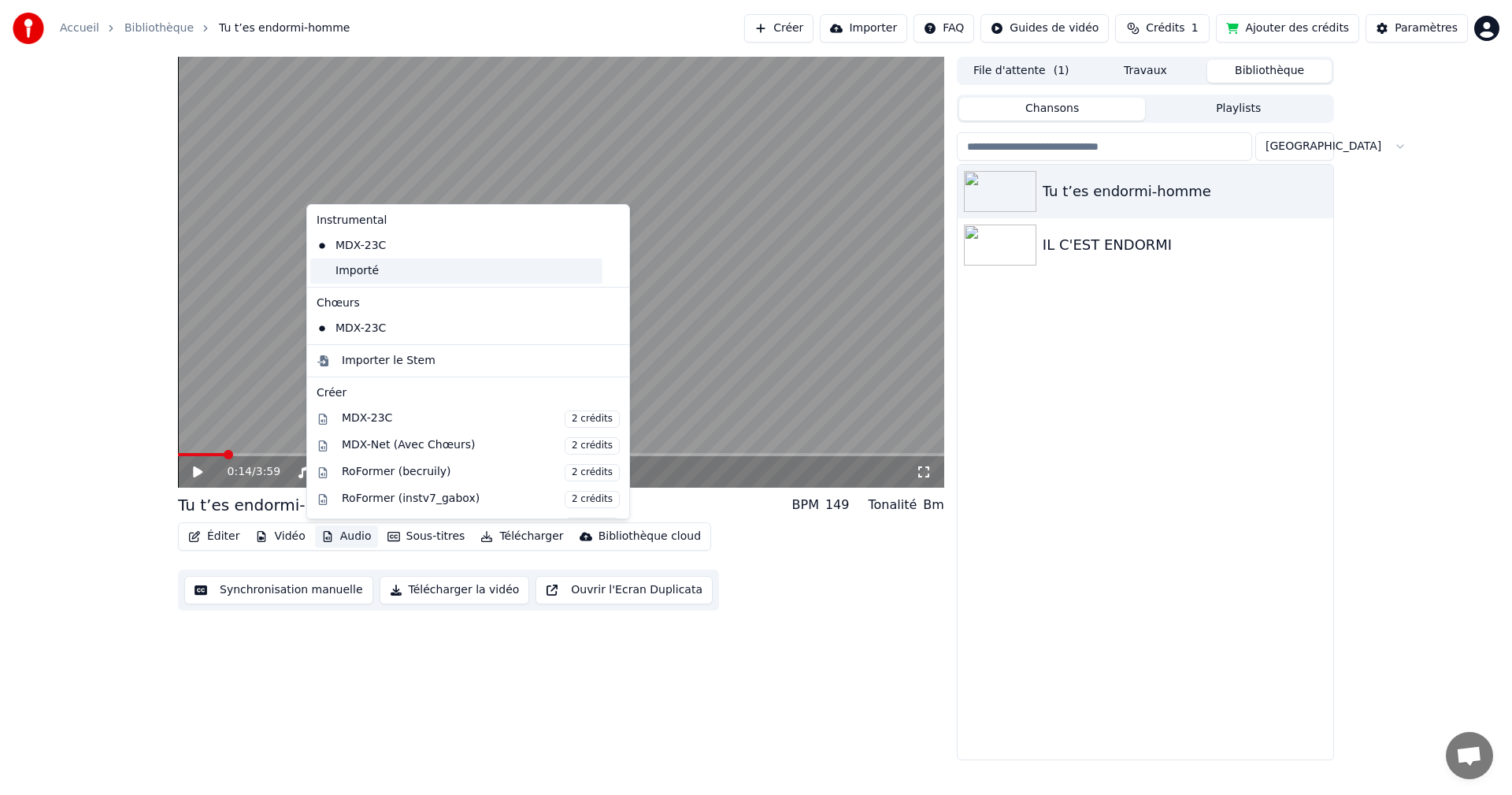
click at [350, 272] on div "Importé" at bounding box center [456, 271] width 293 height 26
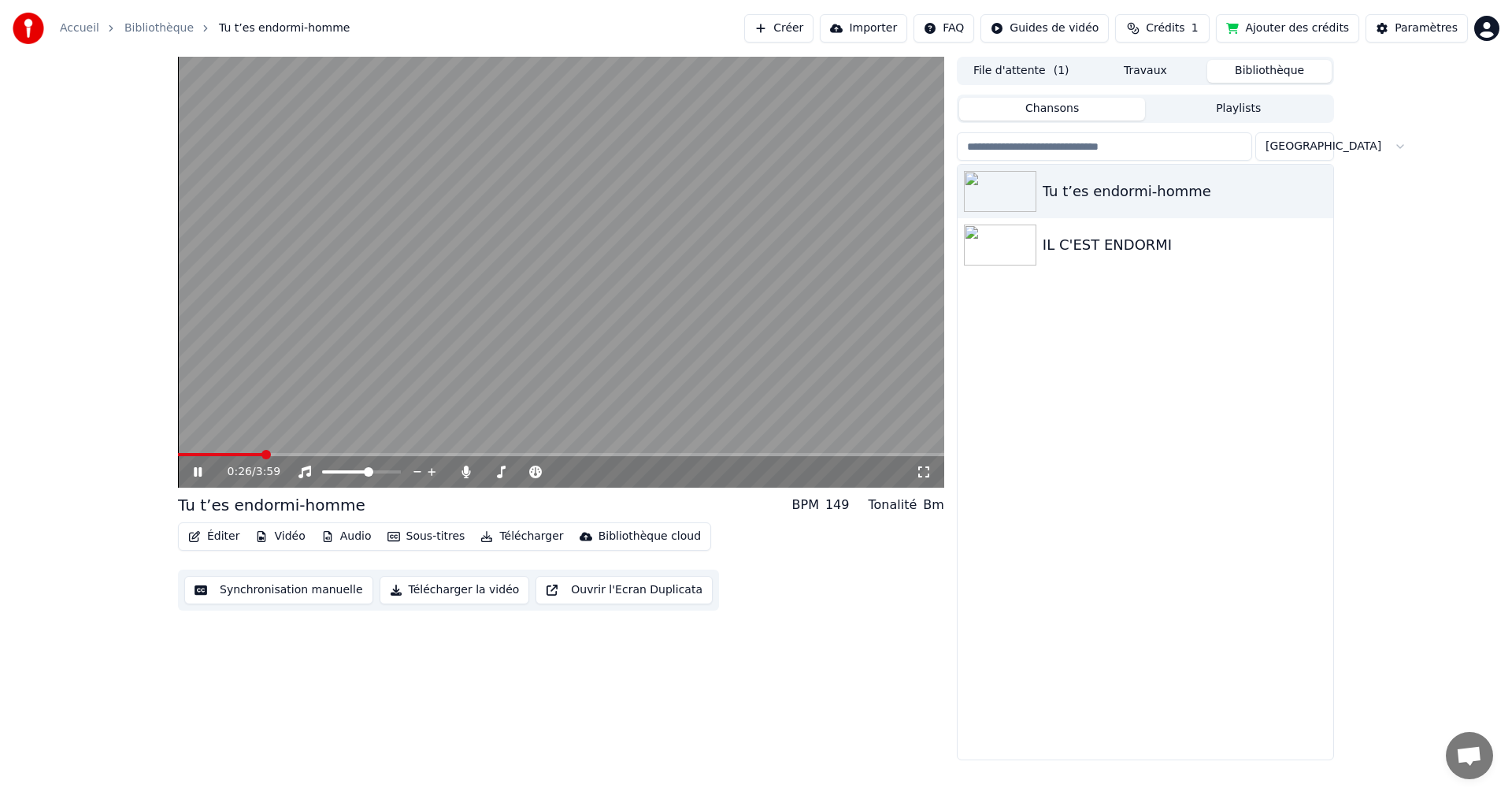
click at [274, 534] on button "Vidéo" at bounding box center [280, 536] width 62 height 22
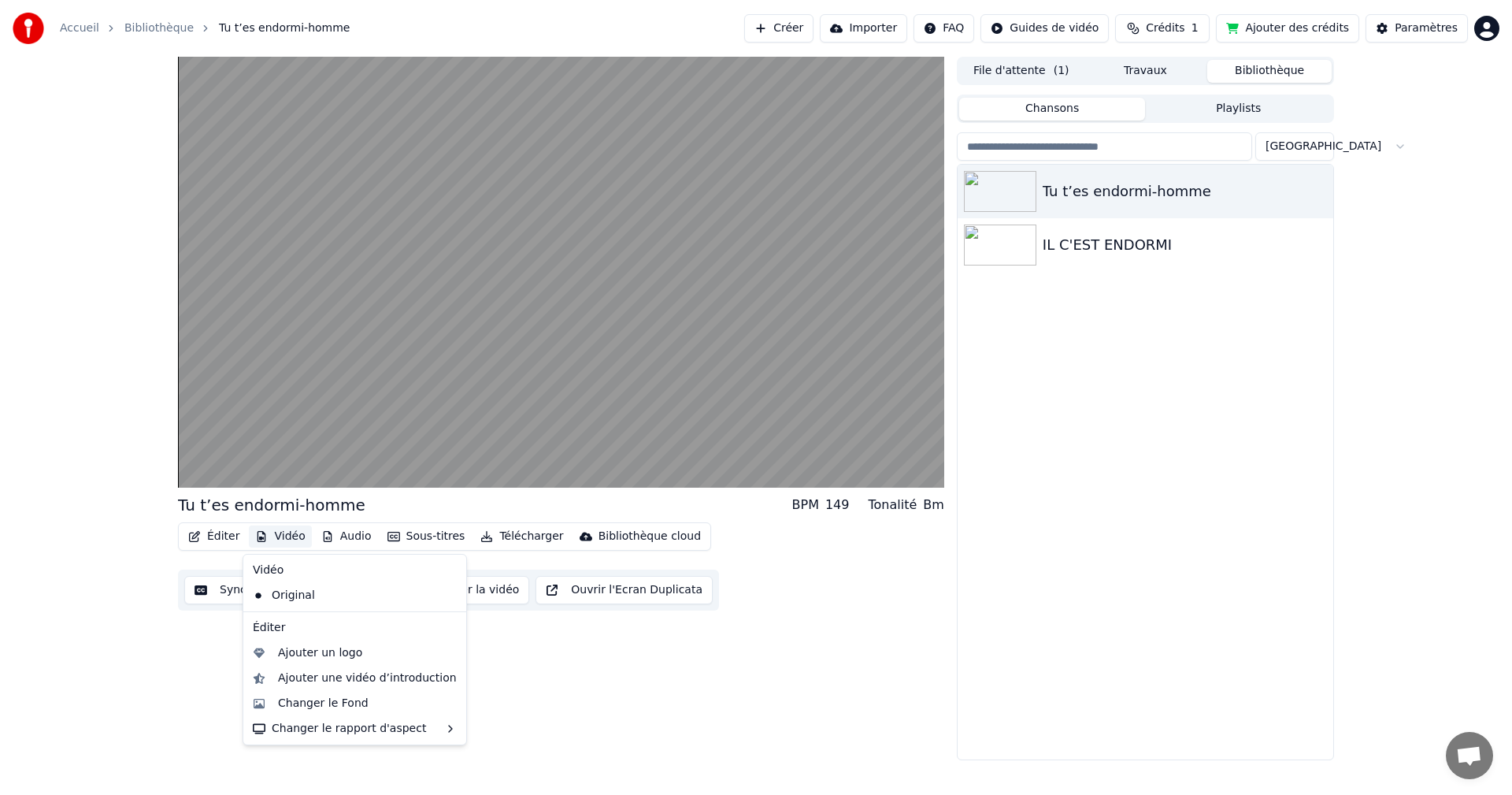
click at [446, 596] on icon at bounding box center [451, 595] width 11 height 13
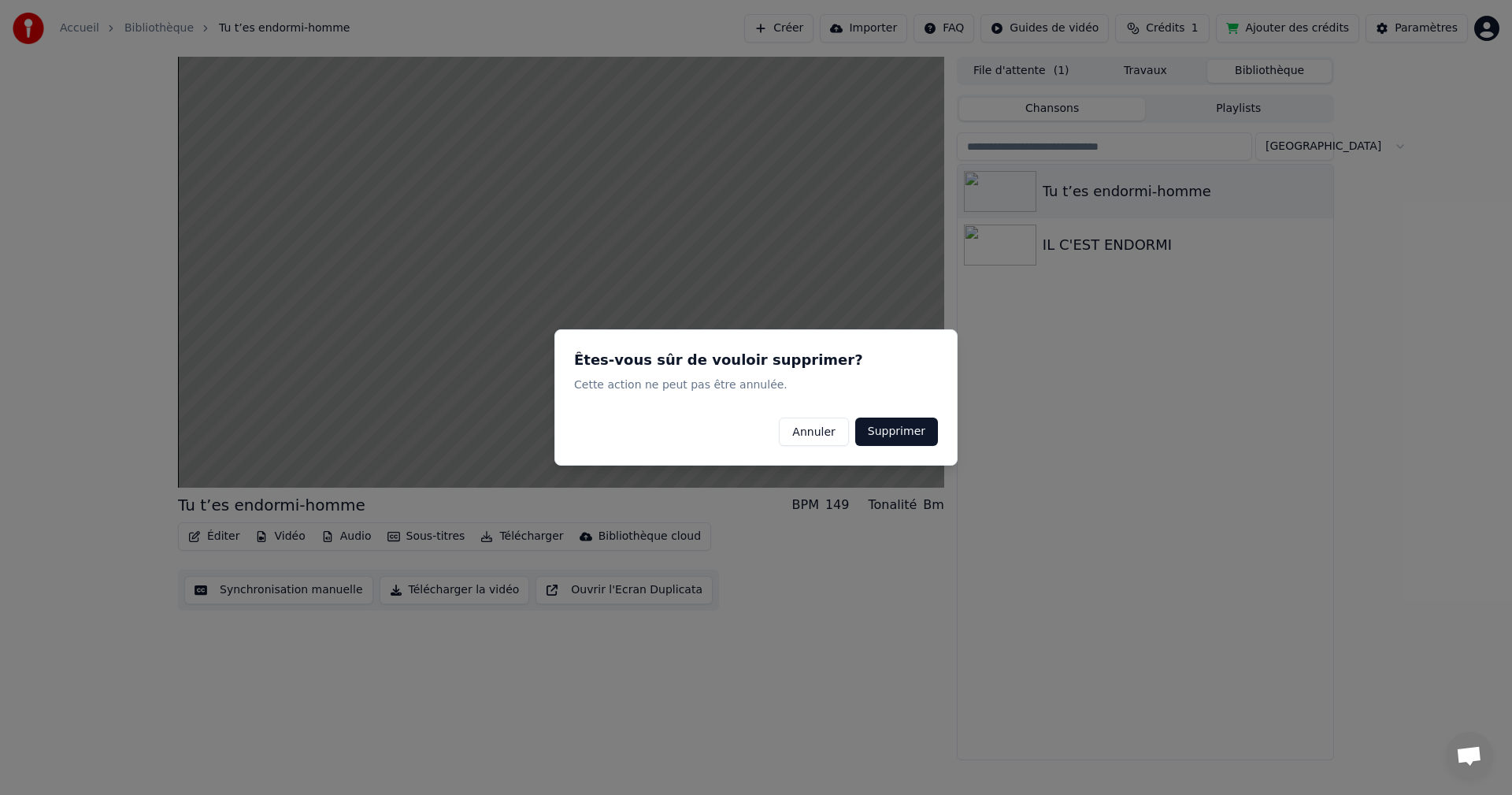
click at [828, 431] on button "Annuler" at bounding box center [813, 431] width 69 height 28
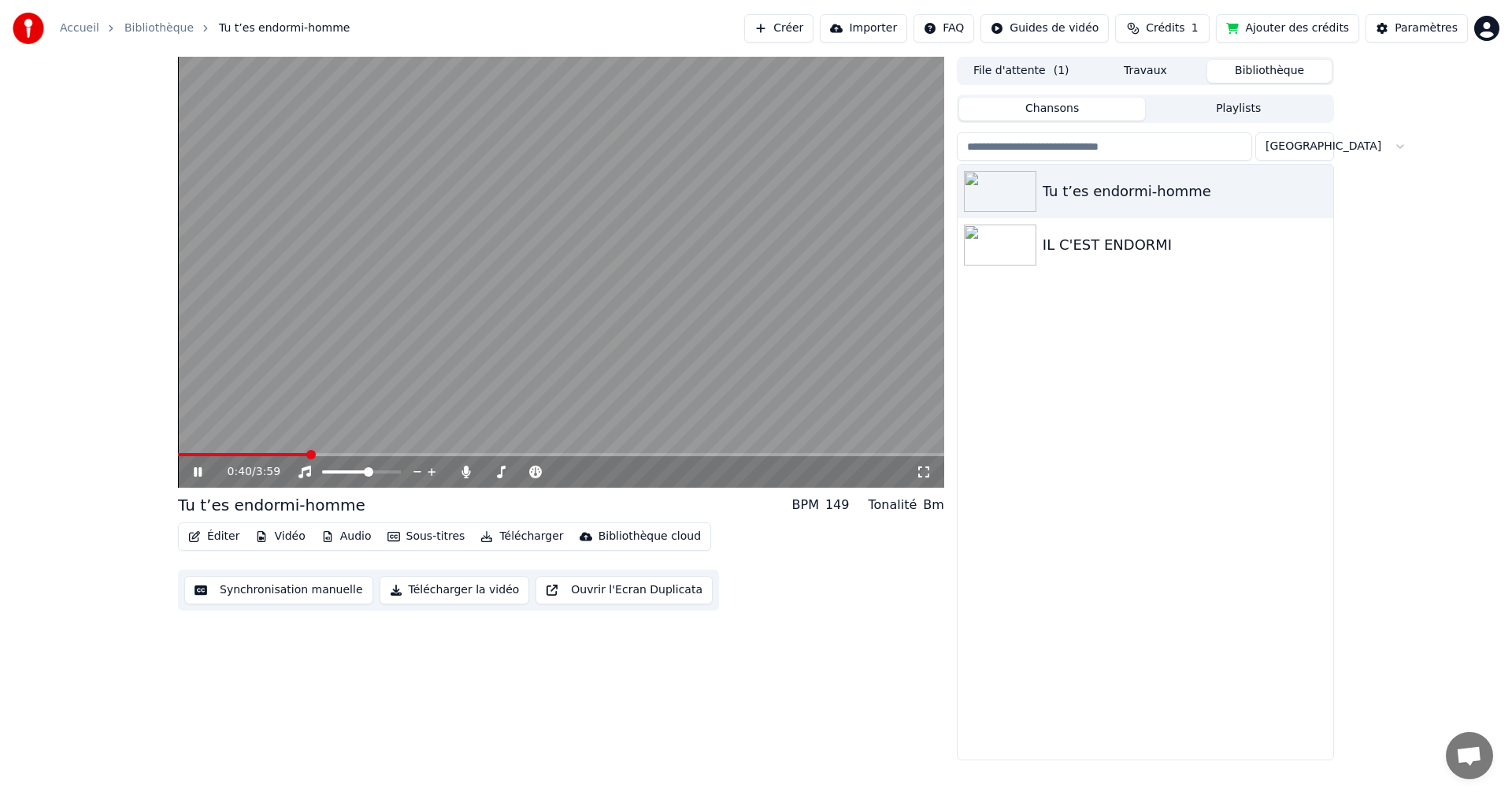
click at [286, 533] on button "Vidéo" at bounding box center [280, 536] width 62 height 22
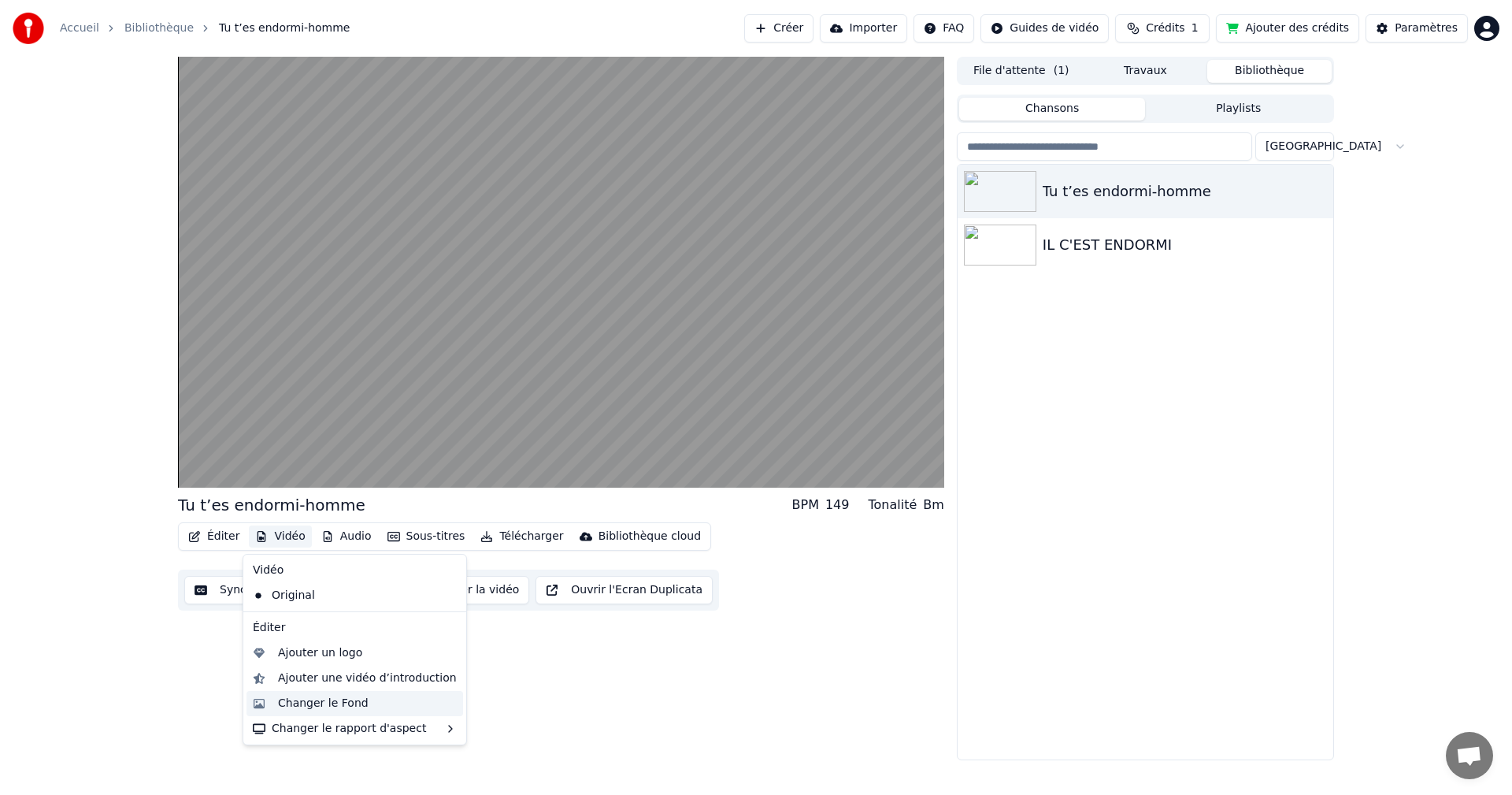
click at [304, 706] on div "Changer le Fond" at bounding box center [323, 703] width 90 height 15
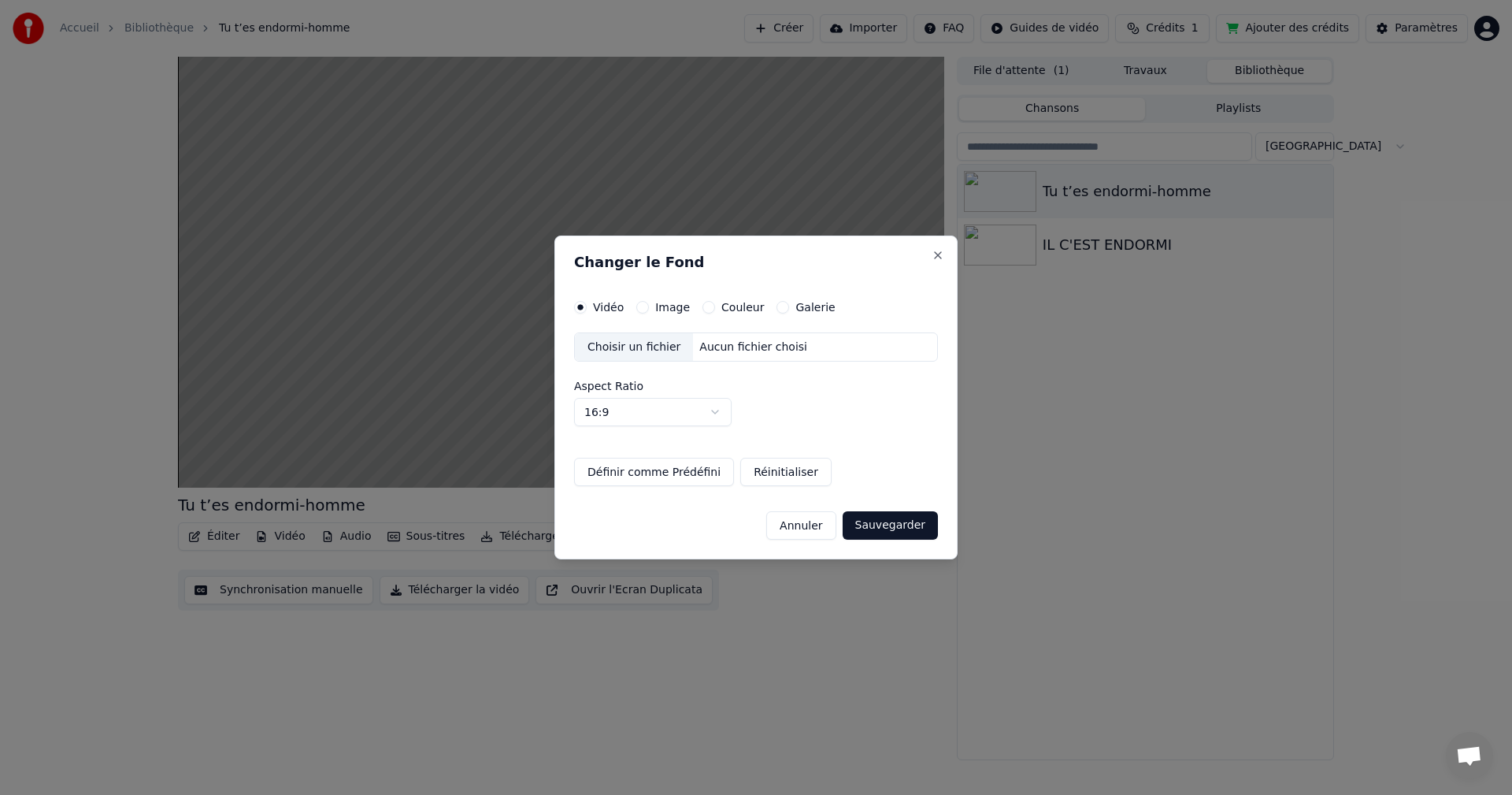
click at [608, 350] on div "Choisir un fichier" at bounding box center [634, 346] width 118 height 28
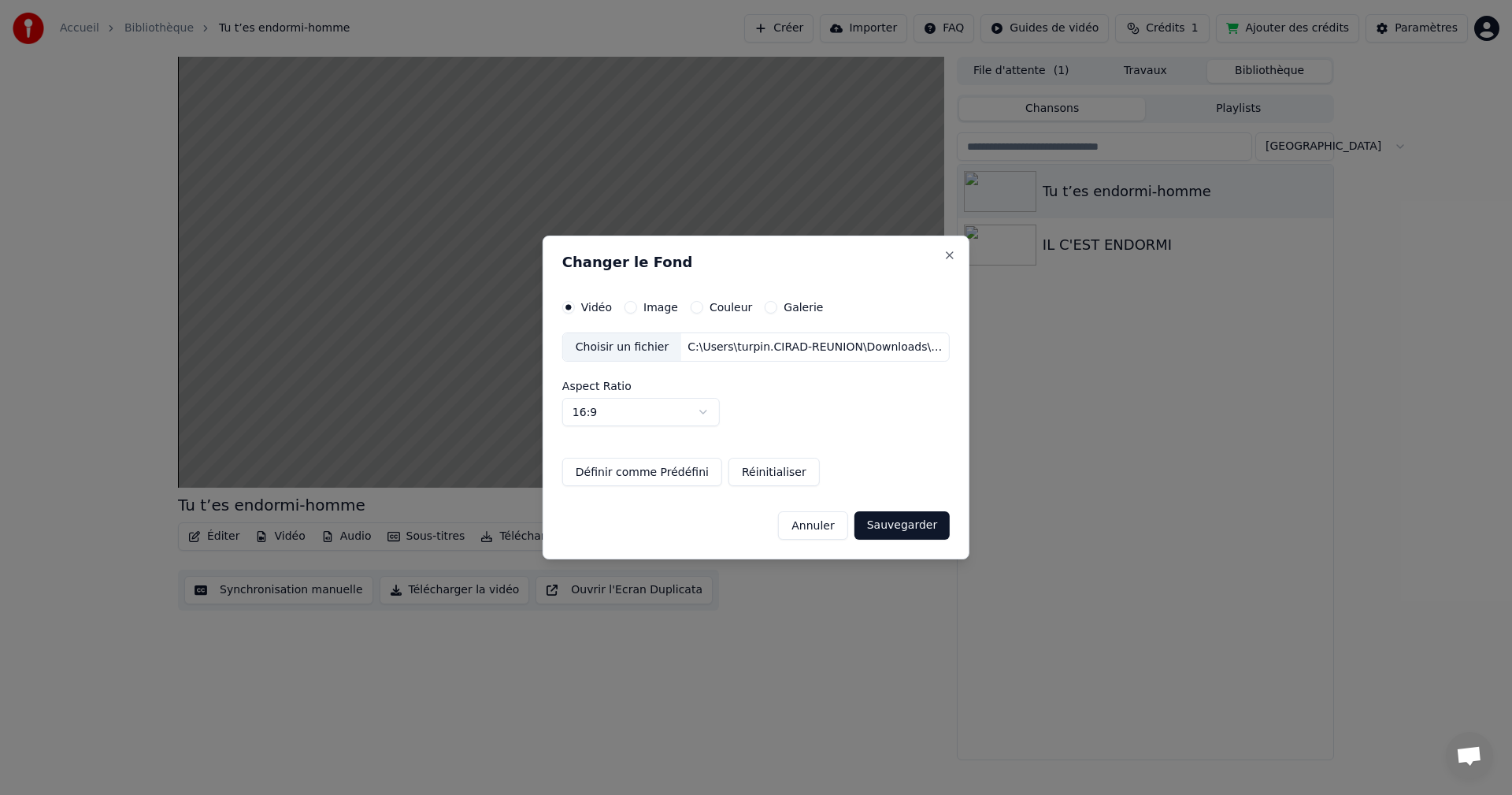
click at [911, 529] on button "Sauvegarder" at bounding box center [901, 525] width 96 height 28
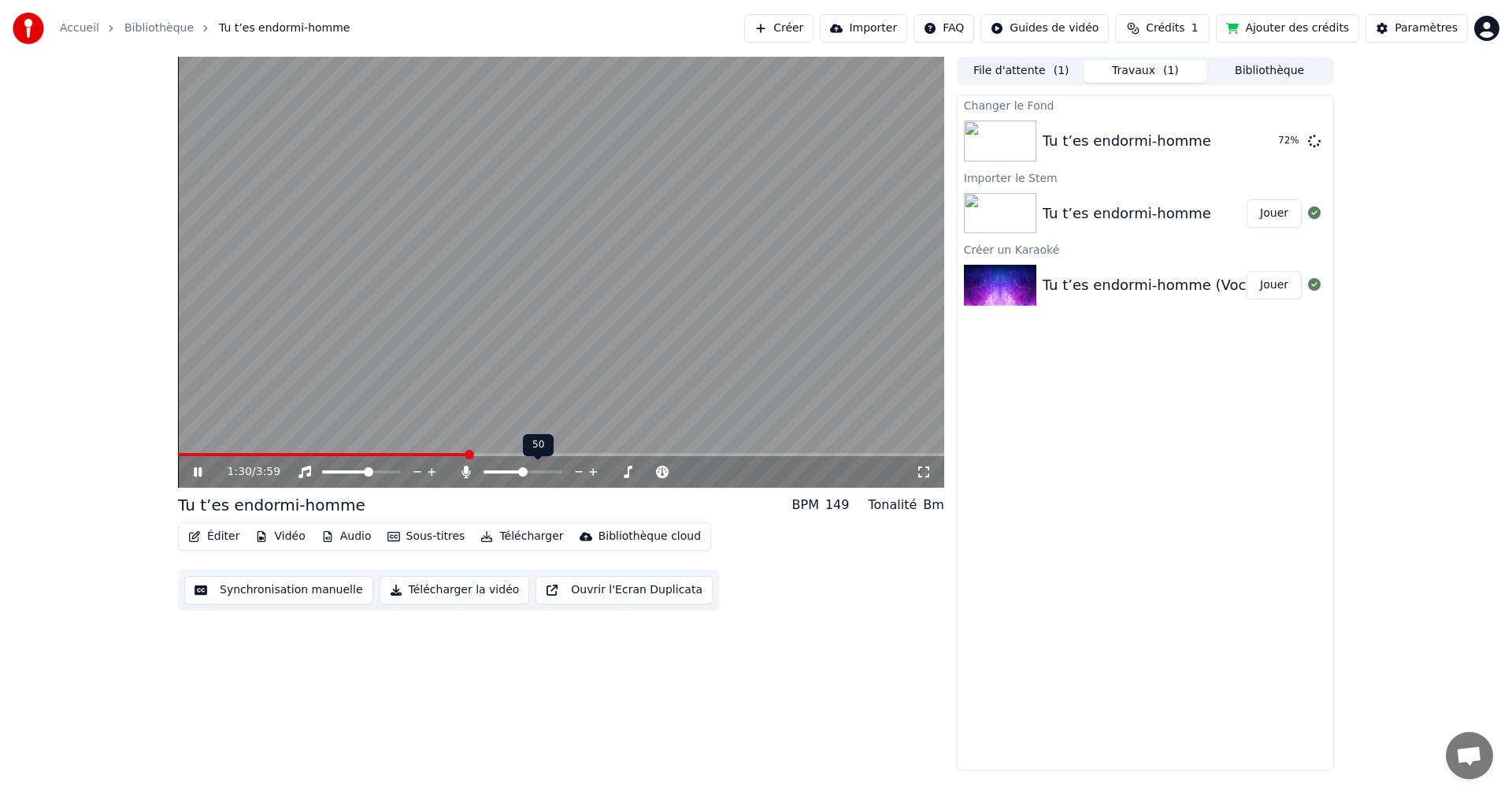
click at [523, 472] on span at bounding box center [522, 471] width 9 height 9
click at [508, 477] on span at bounding box center [509, 471] width 9 height 9
click at [401, 467] on span at bounding box center [396, 471] width 9 height 9
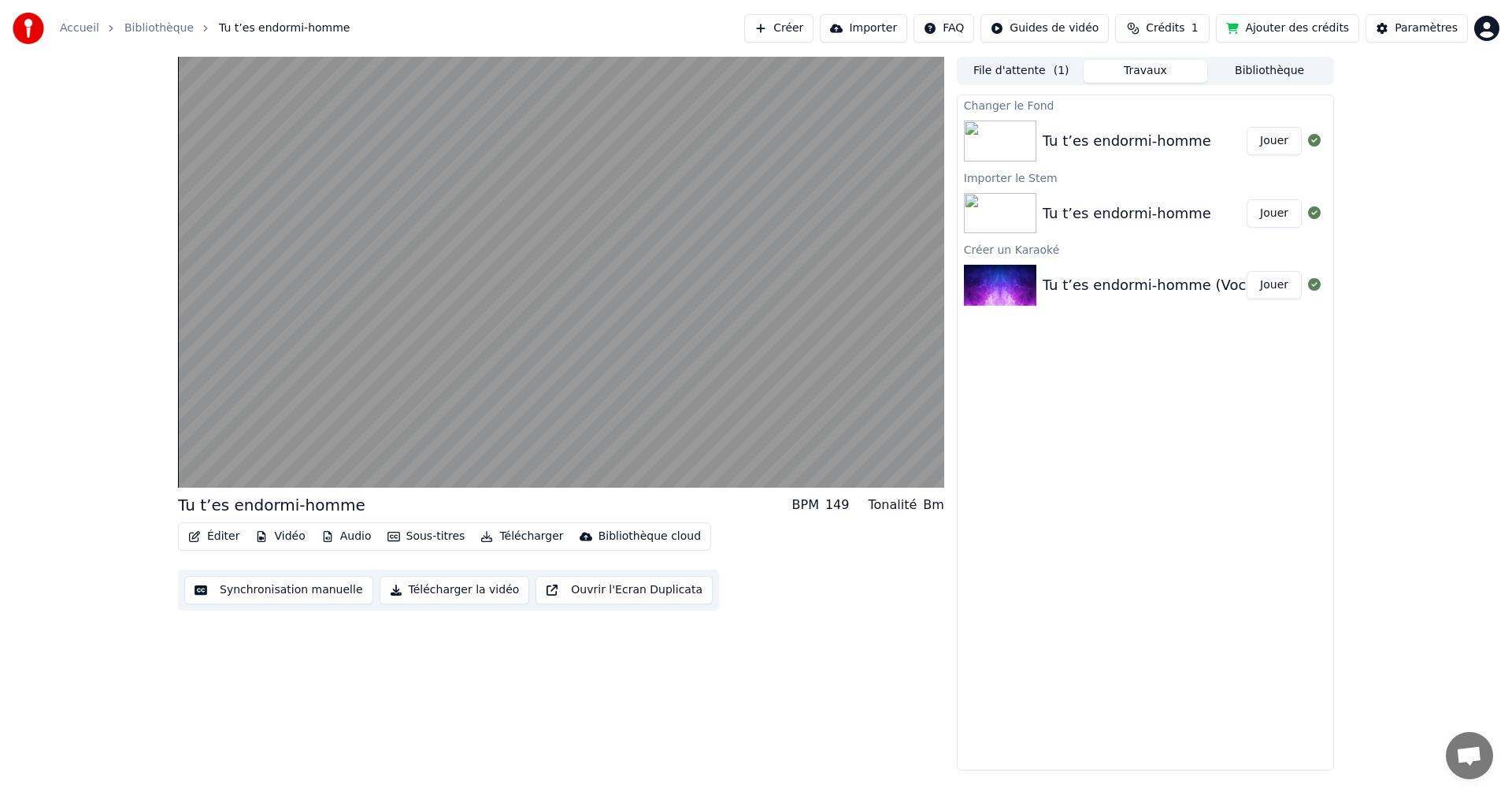
click at [1270, 145] on button "Jouer" at bounding box center [1274, 140] width 55 height 28
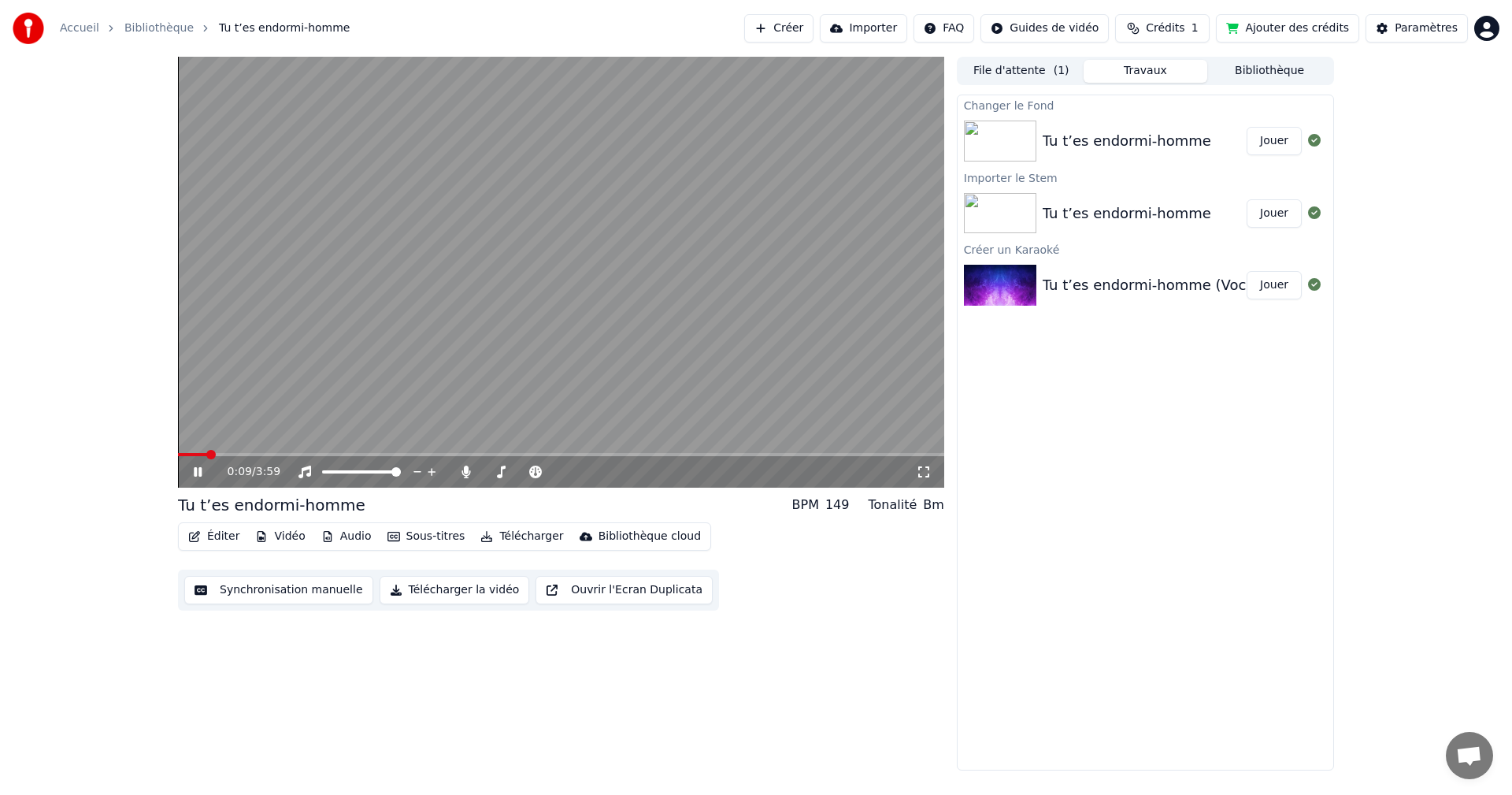
click at [207, 454] on span at bounding box center [561, 454] width 766 height 3
click at [276, 535] on button "Vidéo" at bounding box center [280, 536] width 62 height 22
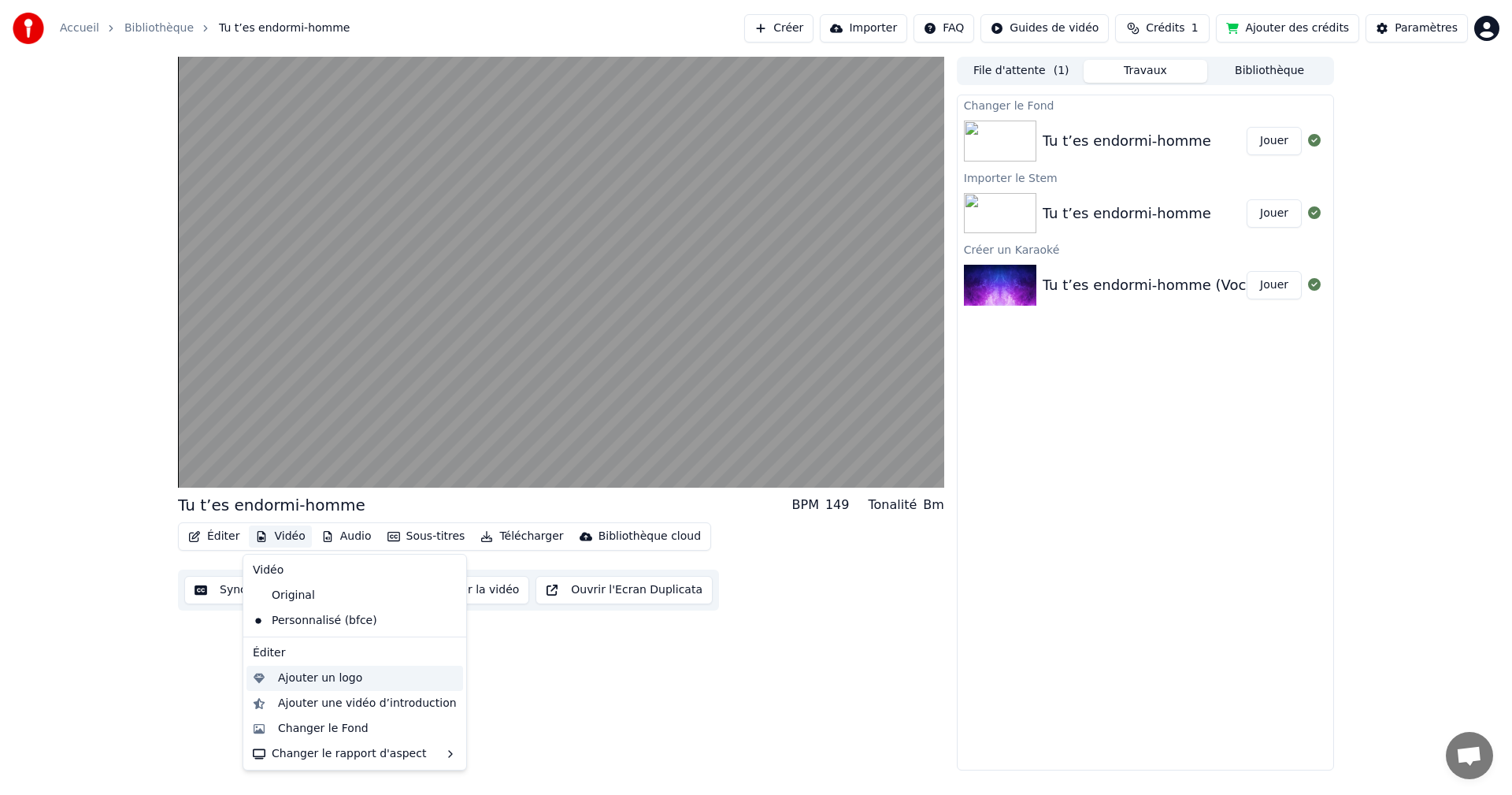
click at [316, 680] on div "Ajouter un logo" at bounding box center [320, 677] width 84 height 15
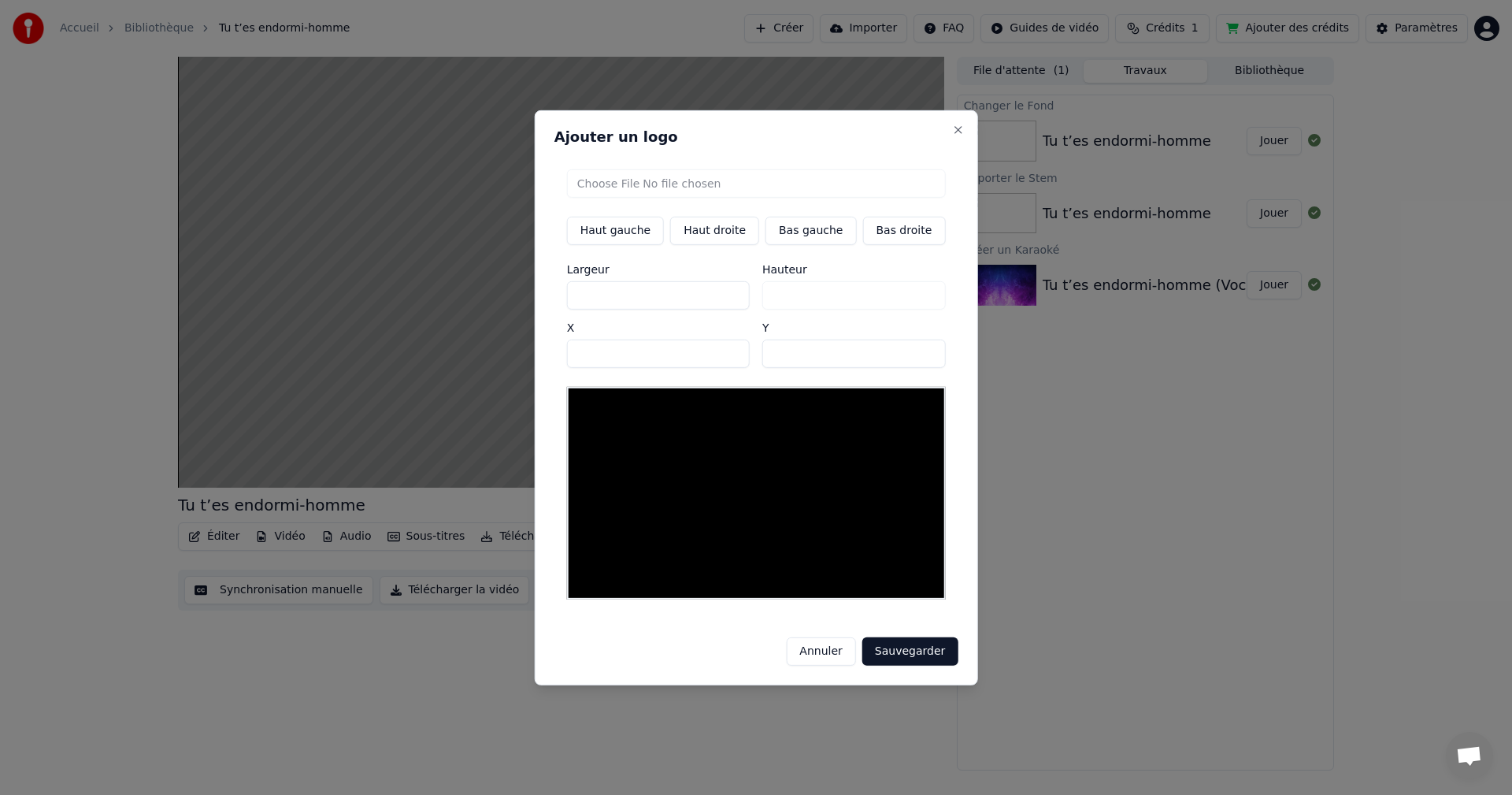
click at [613, 191] on input "file" at bounding box center [756, 182] width 379 height 28
type input "**********"
type input "***"
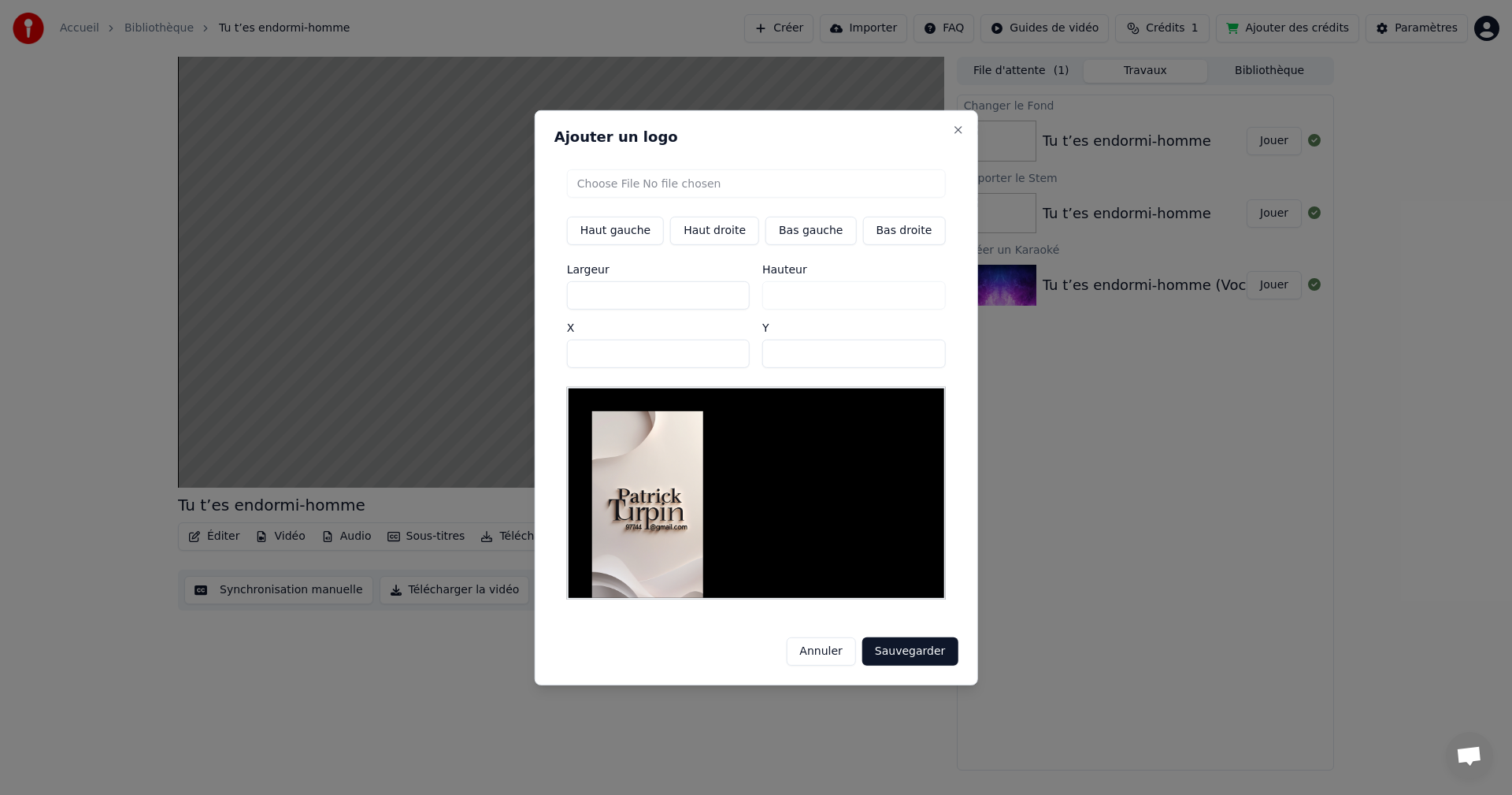
click at [890, 238] on button "Bas droite" at bounding box center [903, 230] width 83 height 28
type input "***"
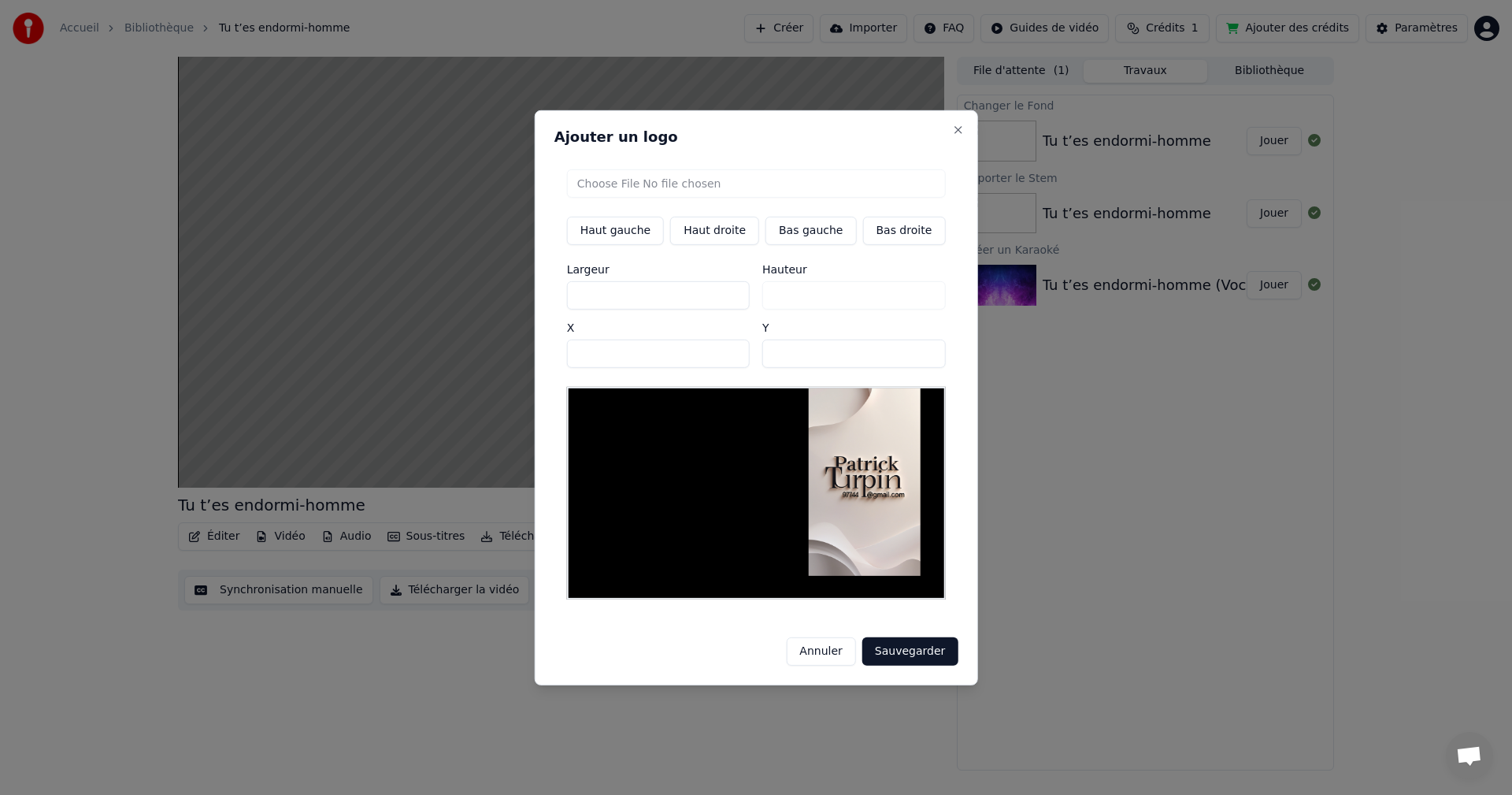
click at [900, 645] on button "Sauvegarder" at bounding box center [910, 651] width 96 height 28
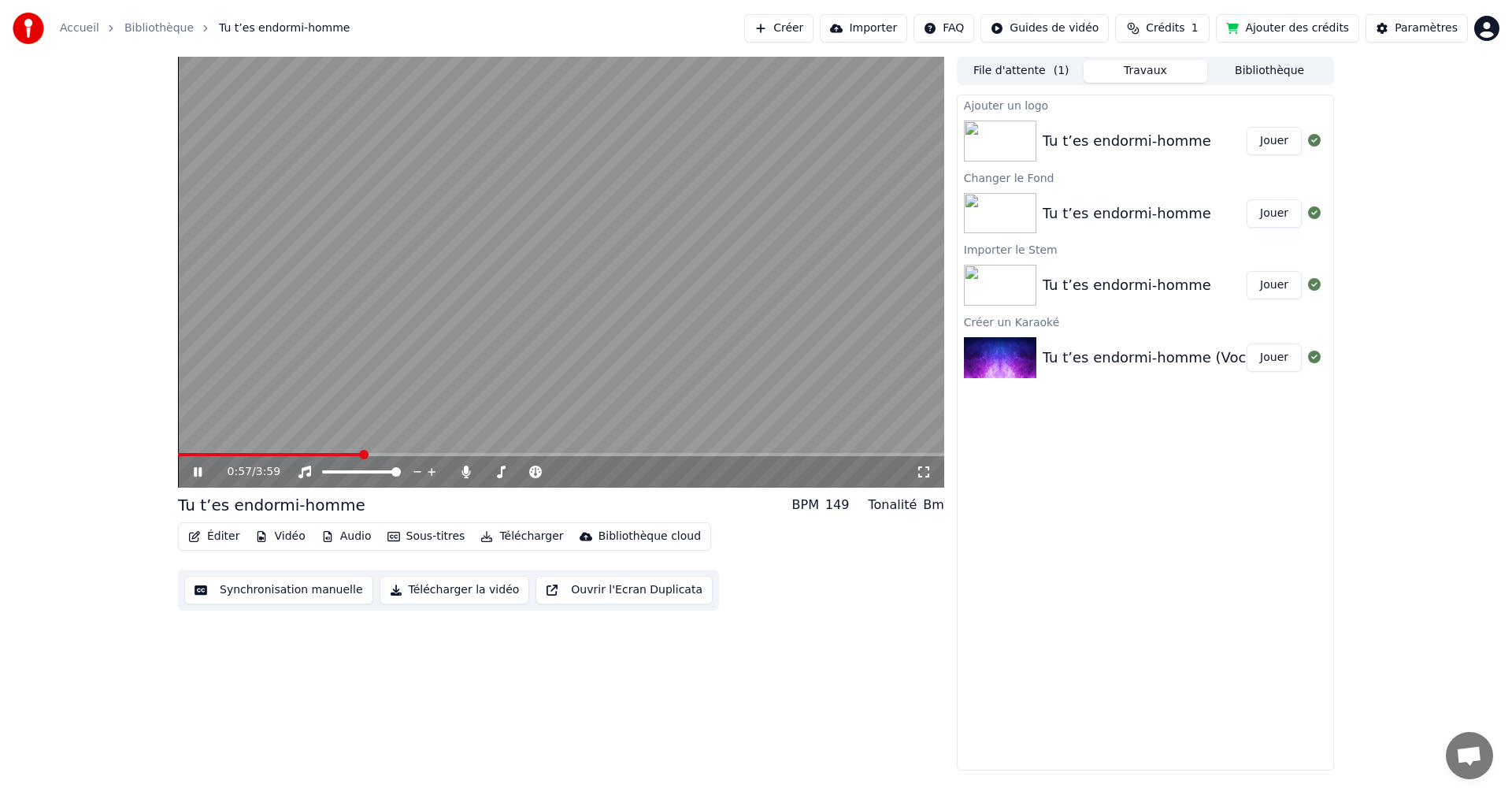
click at [1271, 142] on button "Jouer" at bounding box center [1274, 140] width 55 height 28
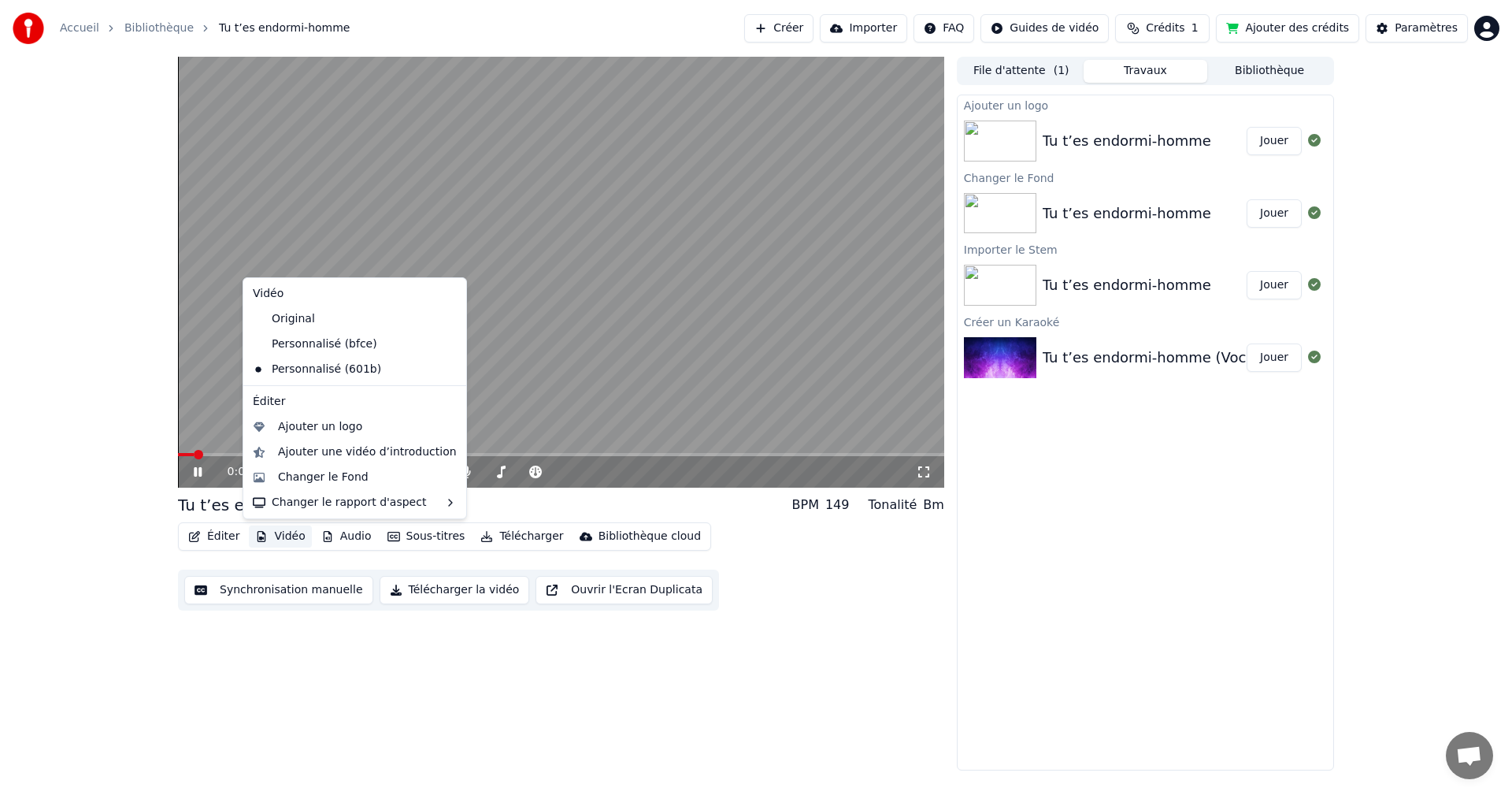
click at [276, 536] on button "Vidéo" at bounding box center [280, 536] width 62 height 22
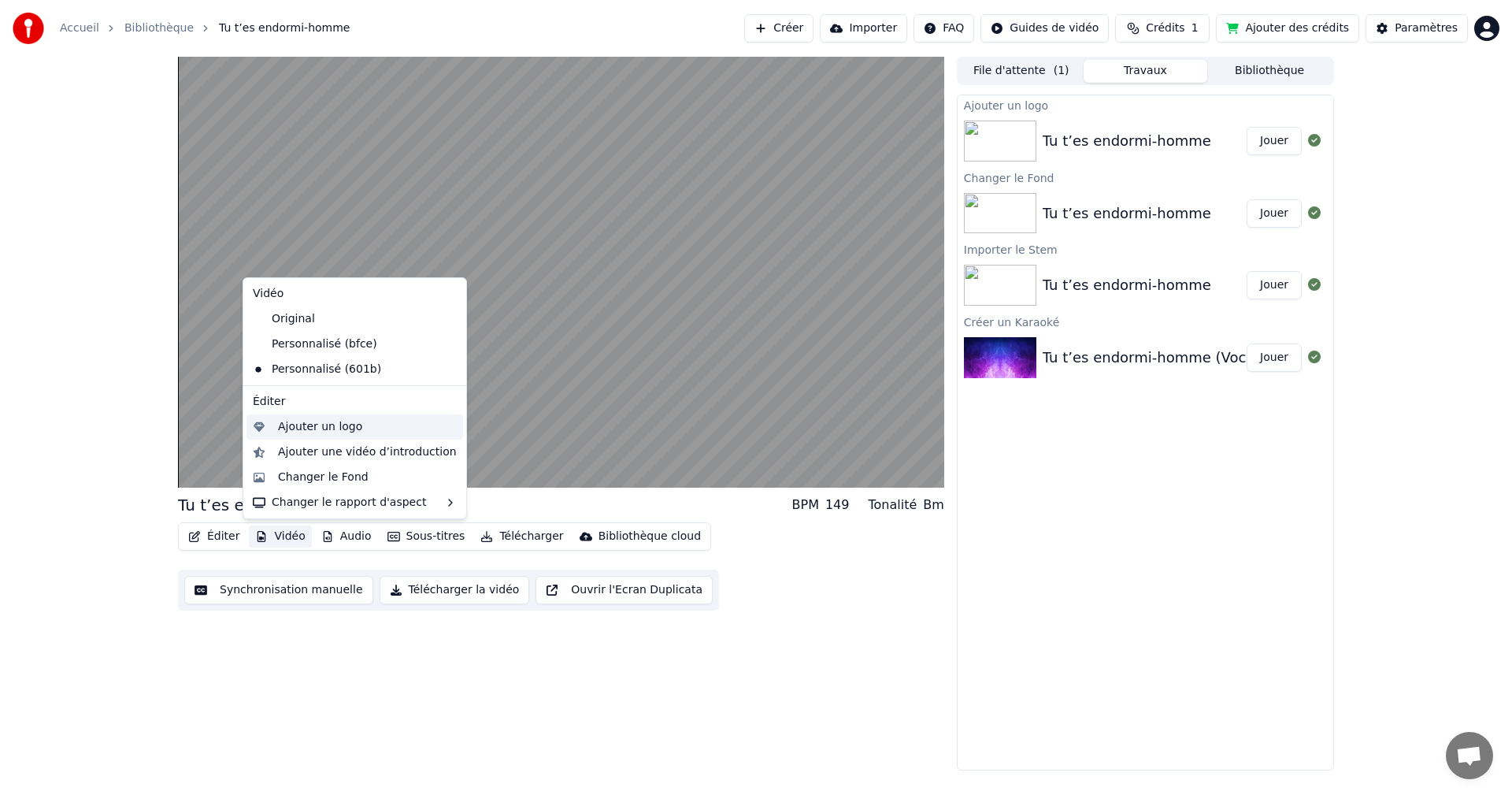
click at [321, 431] on div "Ajouter un logo" at bounding box center [320, 427] width 84 height 15
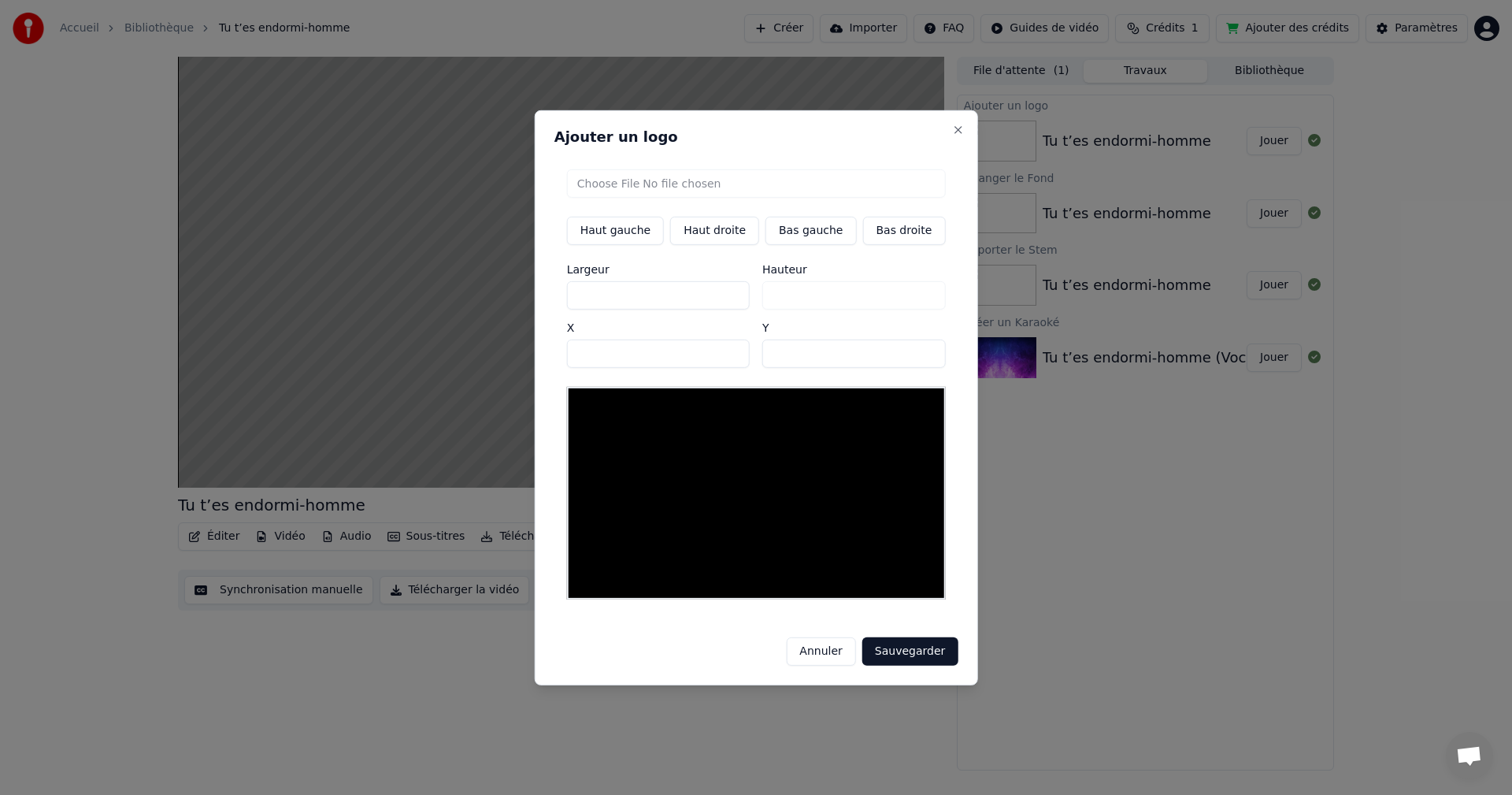
click at [715, 241] on button "Haut droite" at bounding box center [715, 230] width 89 height 28
type input "***"
drag, startPoint x: 774, startPoint y: 123, endPoint x: 540, endPoint y: 188, distance: 242.9
click at [540, 188] on body "Accueil Bibliothèque Tu t’es endormi-homme Créer Importer FAQ Guides de vidéo C…" at bounding box center [756, 398] width 1512 height 795
click at [611, 363] on input "***" at bounding box center [658, 352] width 182 height 28
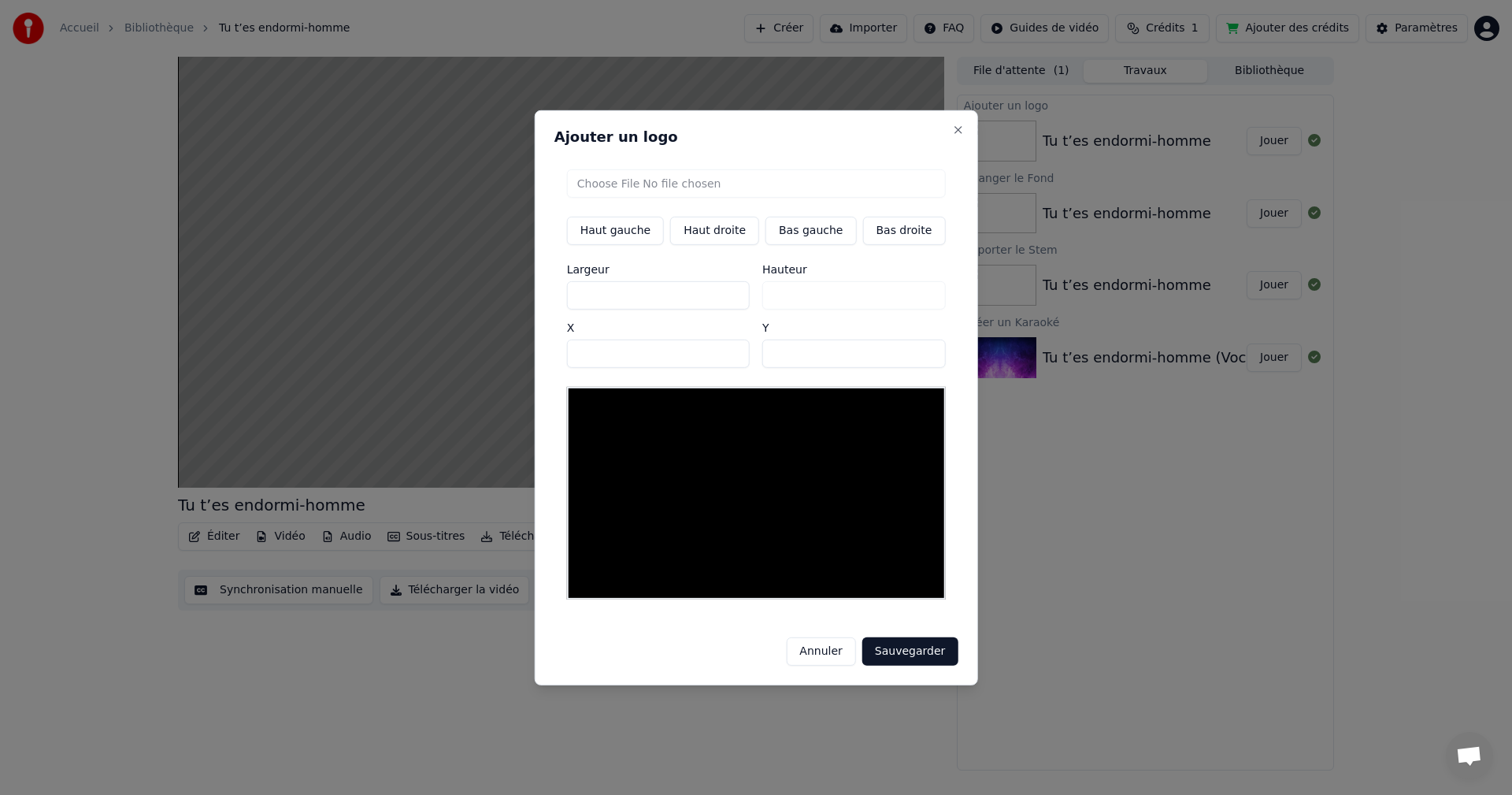
click at [808, 646] on button "Annuler" at bounding box center [820, 651] width 69 height 28
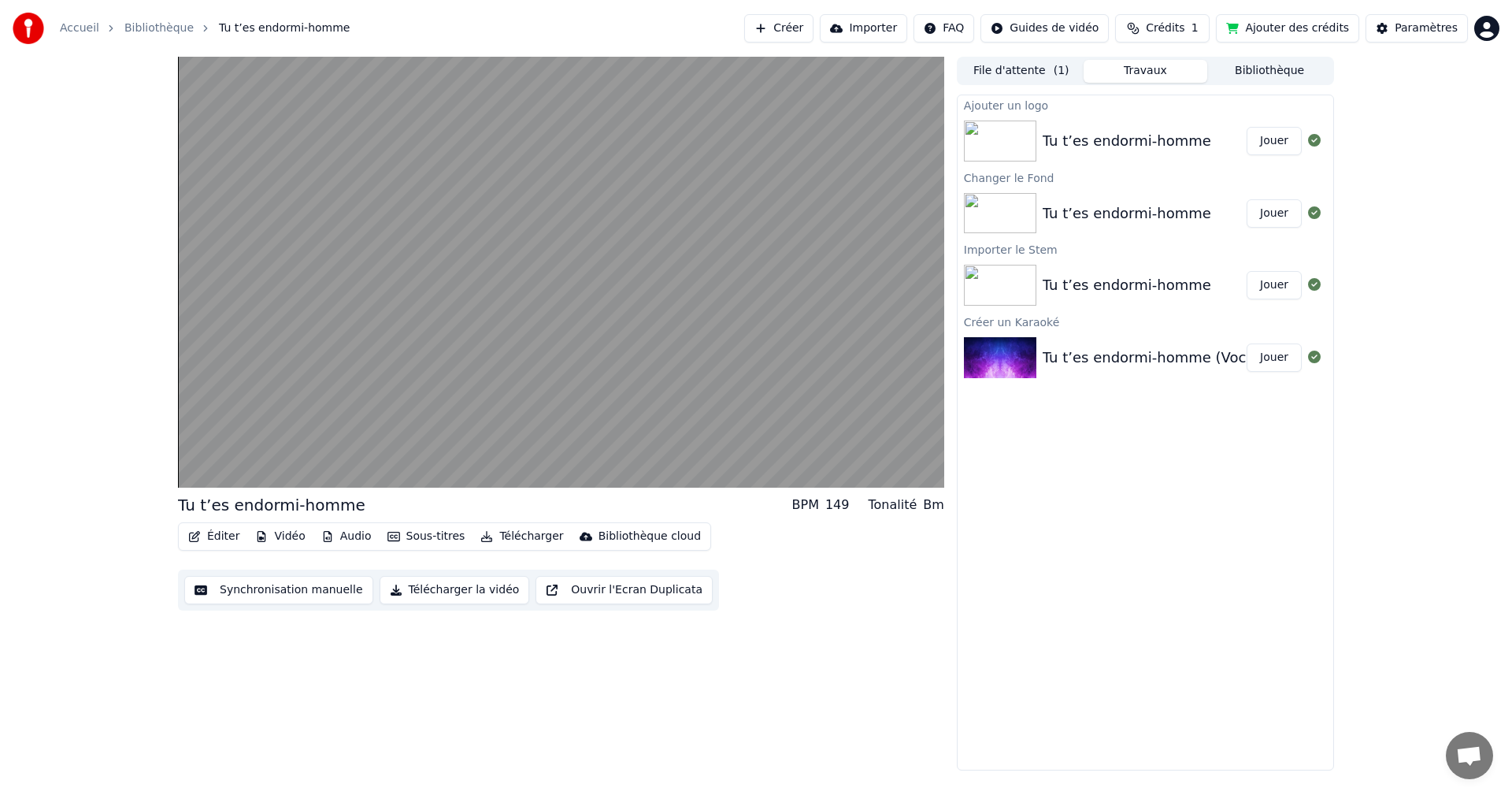
click at [426, 536] on button "Sous-titres" at bounding box center [426, 536] width 90 height 22
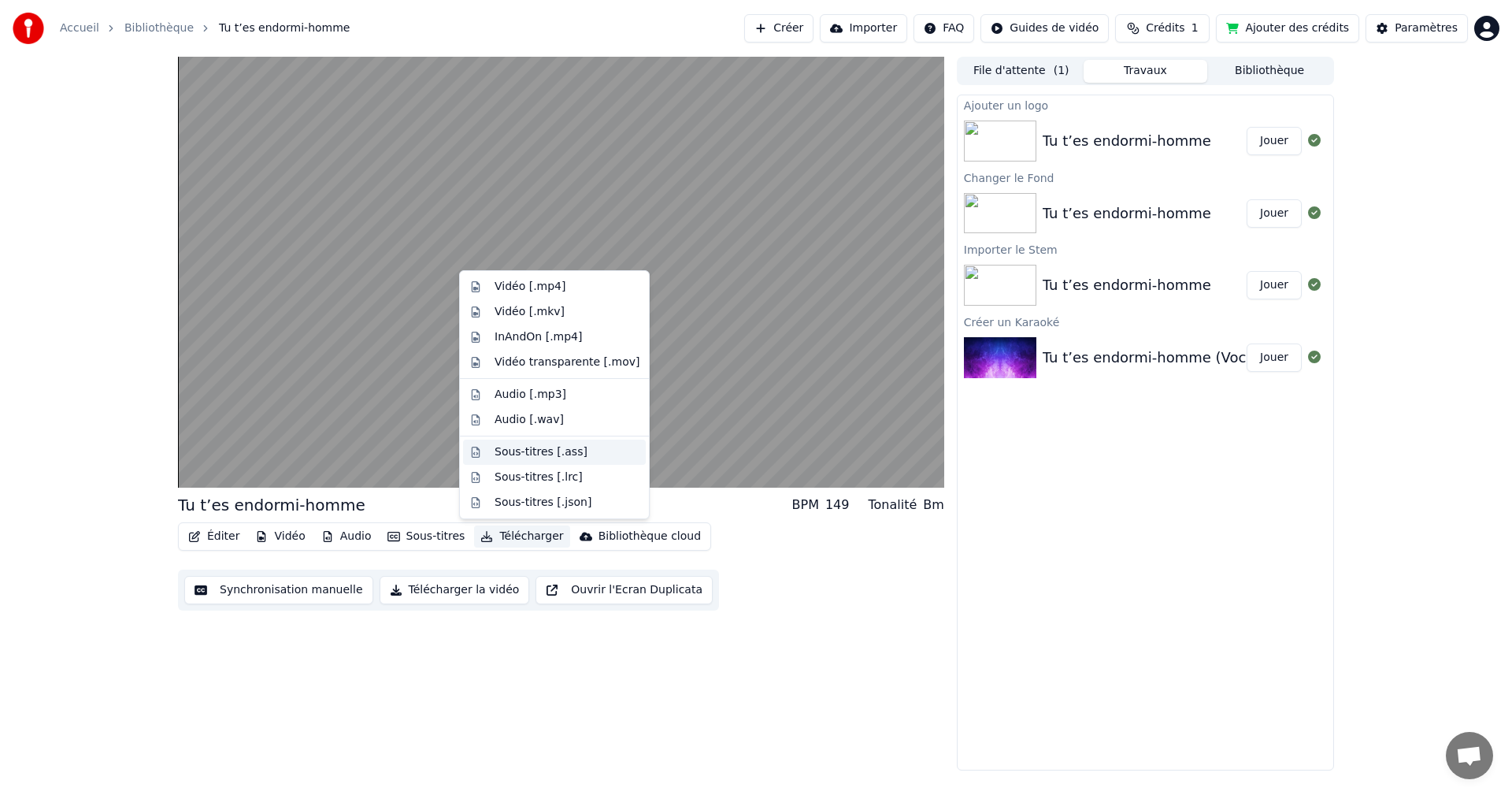
click at [520, 451] on div "Sous-titres [.ass]" at bounding box center [541, 451] width 93 height 15
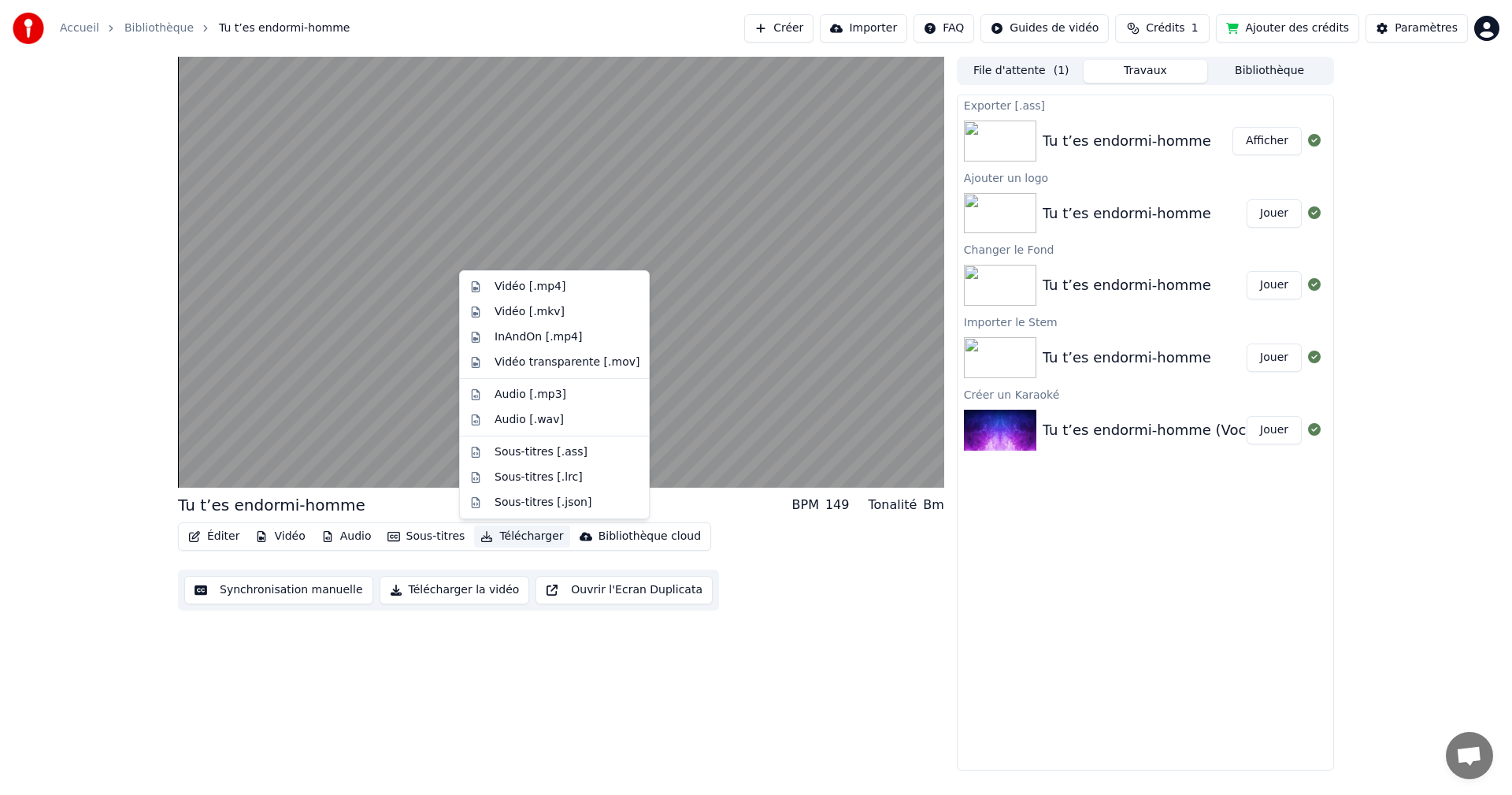
click at [506, 536] on button "Télécharger" at bounding box center [521, 536] width 96 height 22
click at [535, 288] on div "Vidéo [.mp4]" at bounding box center [530, 286] width 71 height 15
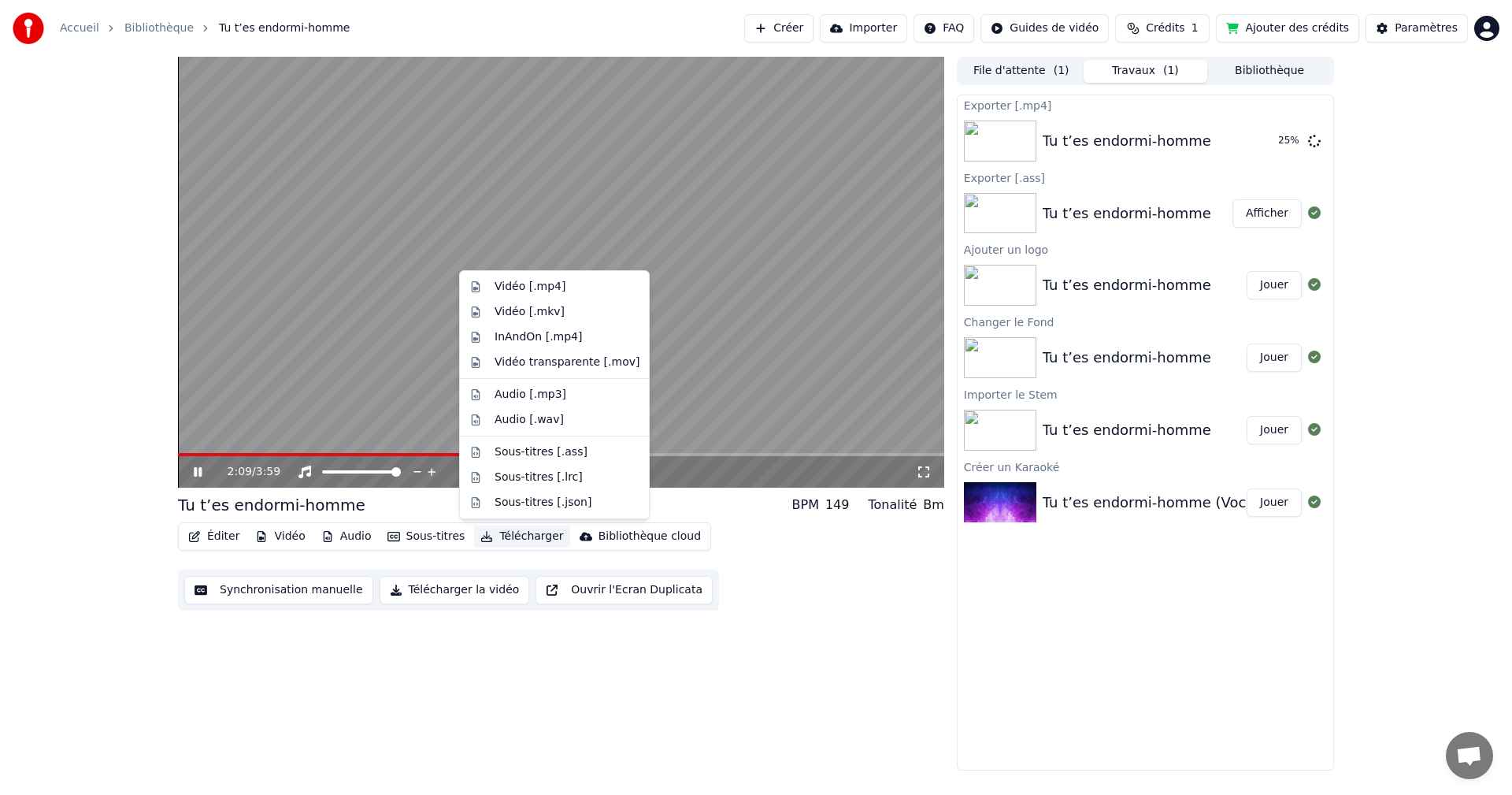
click at [489, 537] on button "Télécharger" at bounding box center [521, 536] width 96 height 22
click at [509, 286] on div "Vidéo [.mp4]" at bounding box center [530, 286] width 71 height 15
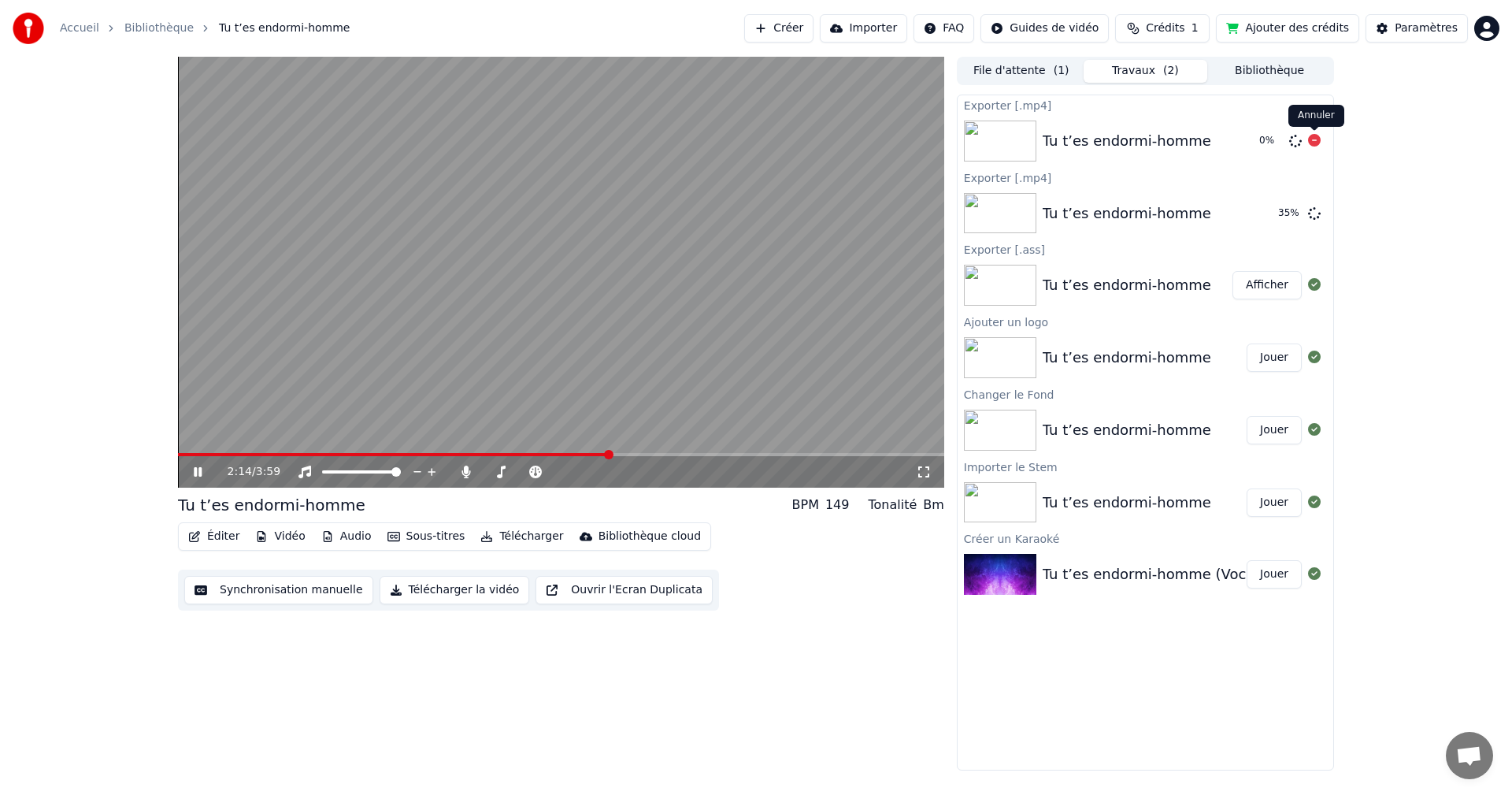
click at [1317, 142] on icon at bounding box center [1314, 140] width 13 height 13
click at [198, 469] on icon at bounding box center [209, 472] width 37 height 13
click at [1270, 214] on button "Afficher" at bounding box center [1267, 213] width 69 height 28
click at [562, 477] on span at bounding box center [557, 471] width 9 height 9
click at [190, 471] on div "2:38 / 3:59" at bounding box center [561, 471] width 754 height 15
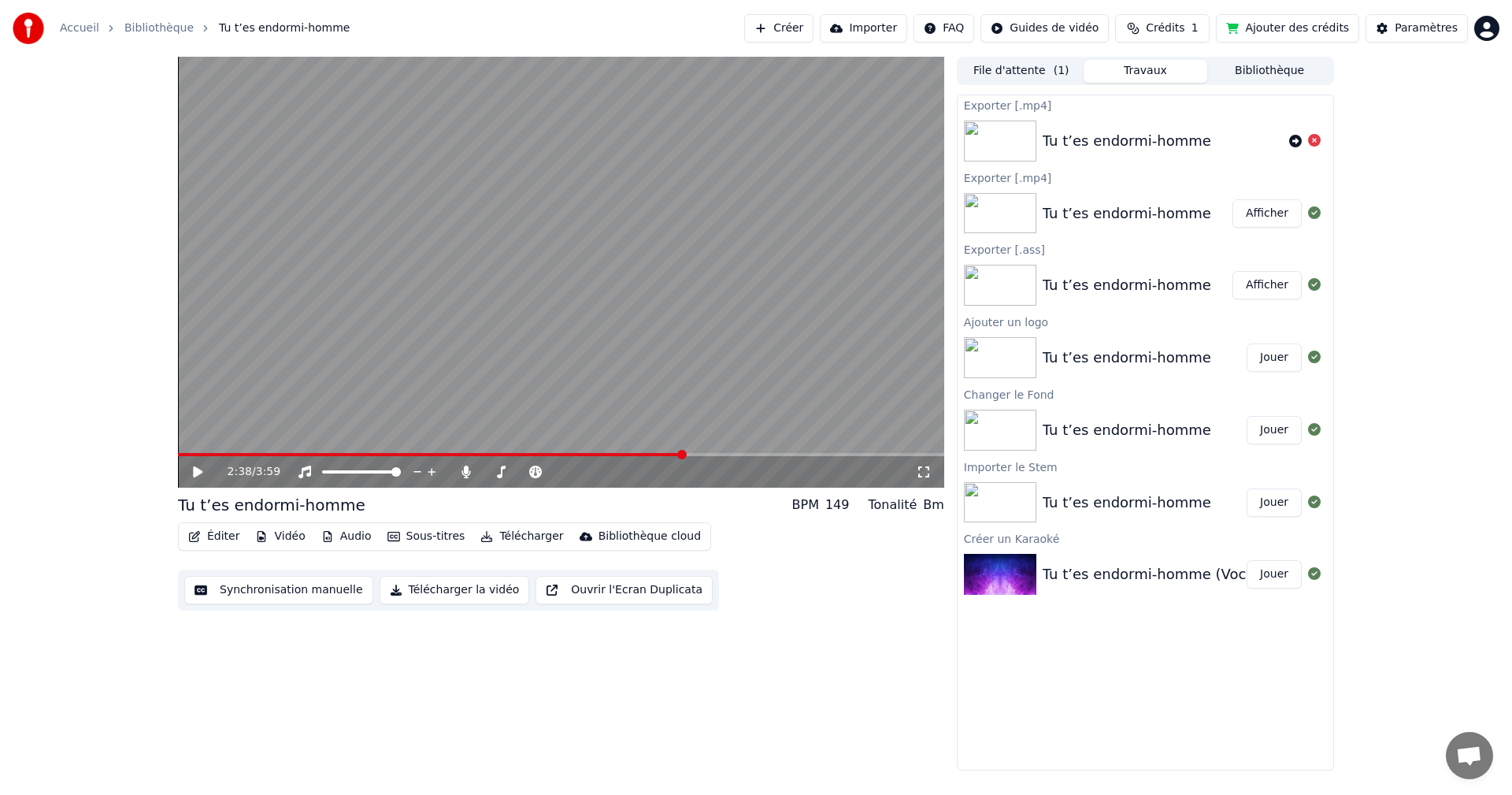
click at [193, 471] on icon at bounding box center [209, 472] width 37 height 13
click at [515, 688] on div "2:41 / 3:59 Tu t’es endormi-homme BPM 149 Tonalité Bm Éditer Vidéo Audio Sous-t…" at bounding box center [561, 413] width 766 height 714
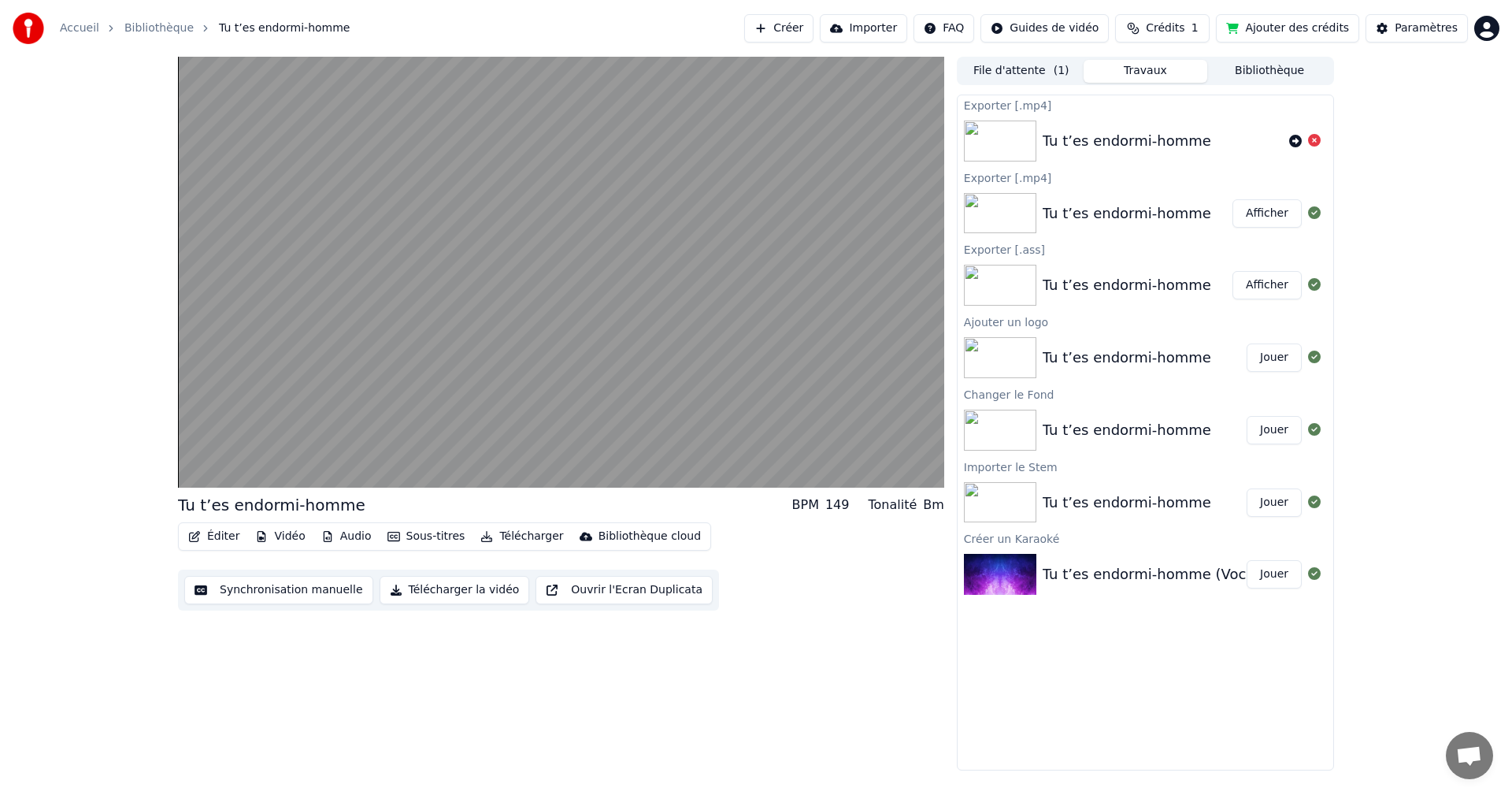
click at [431, 593] on button "Télécharger la vidéo" at bounding box center [454, 590] width 150 height 28
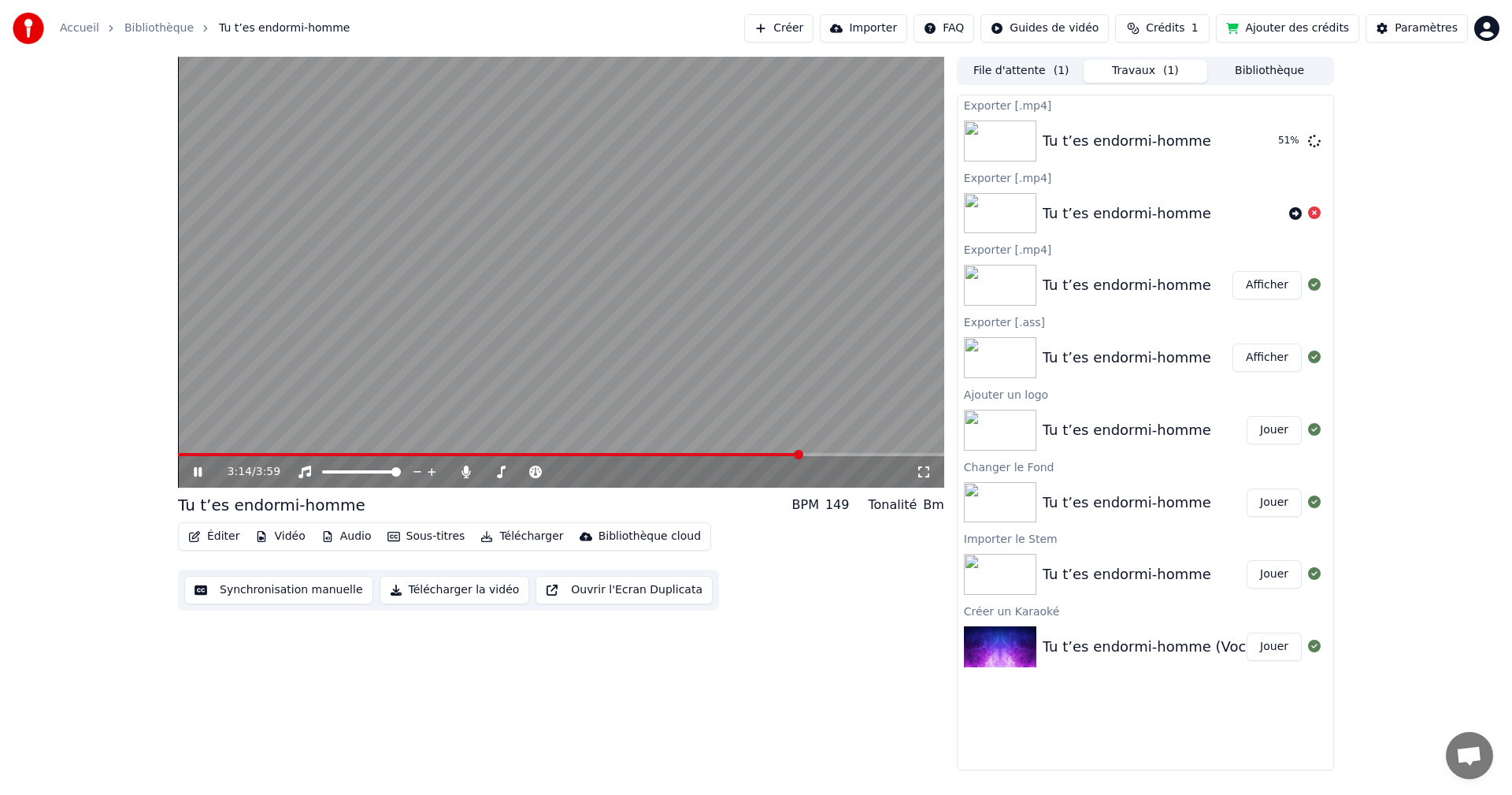
click at [198, 473] on icon at bounding box center [209, 472] width 37 height 13
click at [1003, 148] on img at bounding box center [999, 140] width 72 height 41
click at [1259, 142] on button "Afficher" at bounding box center [1267, 140] width 69 height 28
click at [1271, 139] on button "Afficher" at bounding box center [1267, 140] width 69 height 28
click at [731, 698] on div "3:14 / 3:59 Tu t’es endormi-homme BPM 149 Tonalité Bm Éditer Vidéo Audio Sous-t…" at bounding box center [561, 413] width 766 height 714
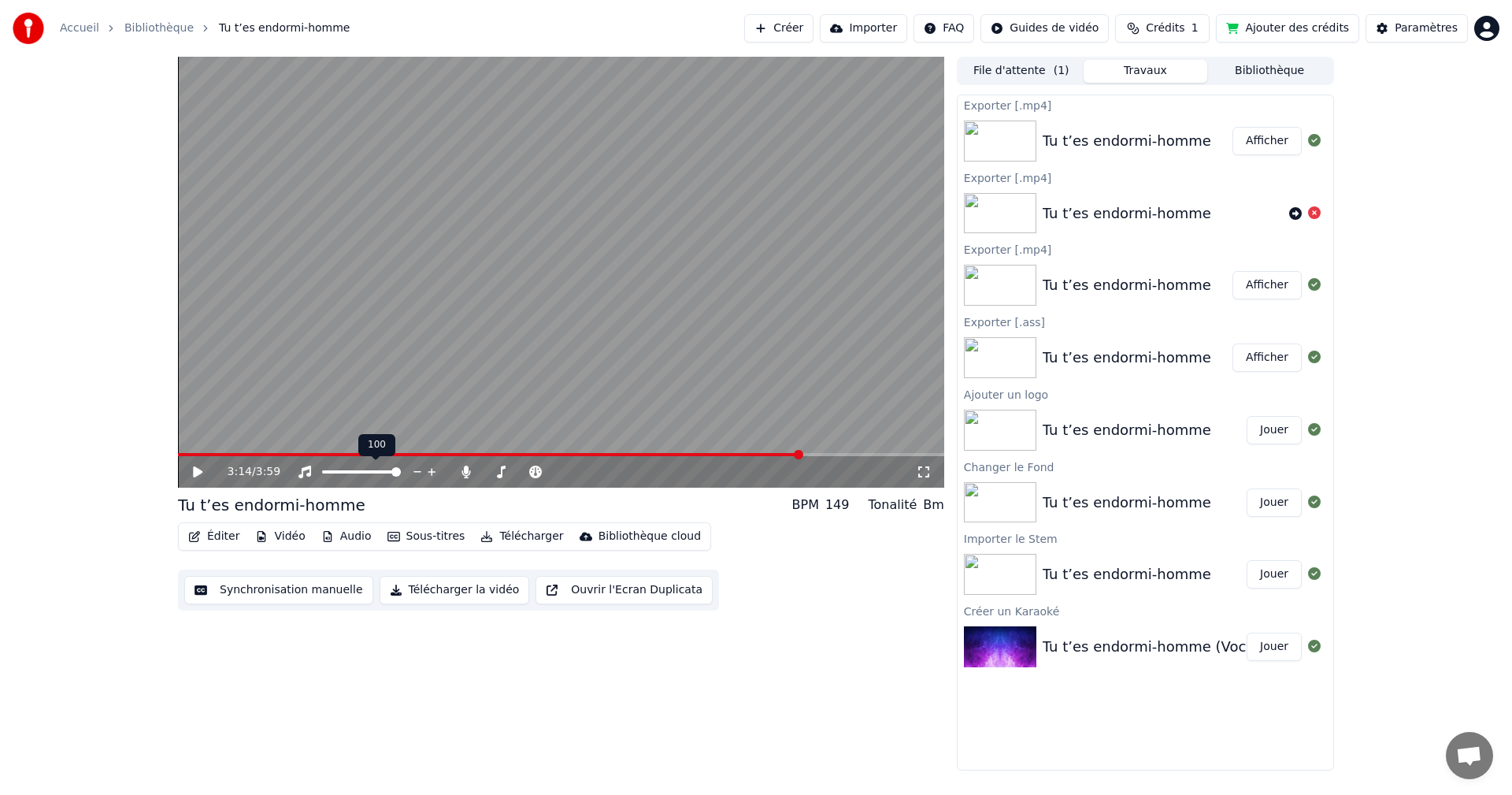
click at [401, 472] on span at bounding box center [396, 471] width 9 height 9
click at [195, 475] on icon at bounding box center [198, 471] width 9 height 11
click at [494, 476] on span at bounding box center [497, 471] width 9 height 9
click at [568, 468] on span at bounding box center [562, 471] width 9 height 9
click at [546, 471] on span at bounding box center [544, 471] width 53 height 3
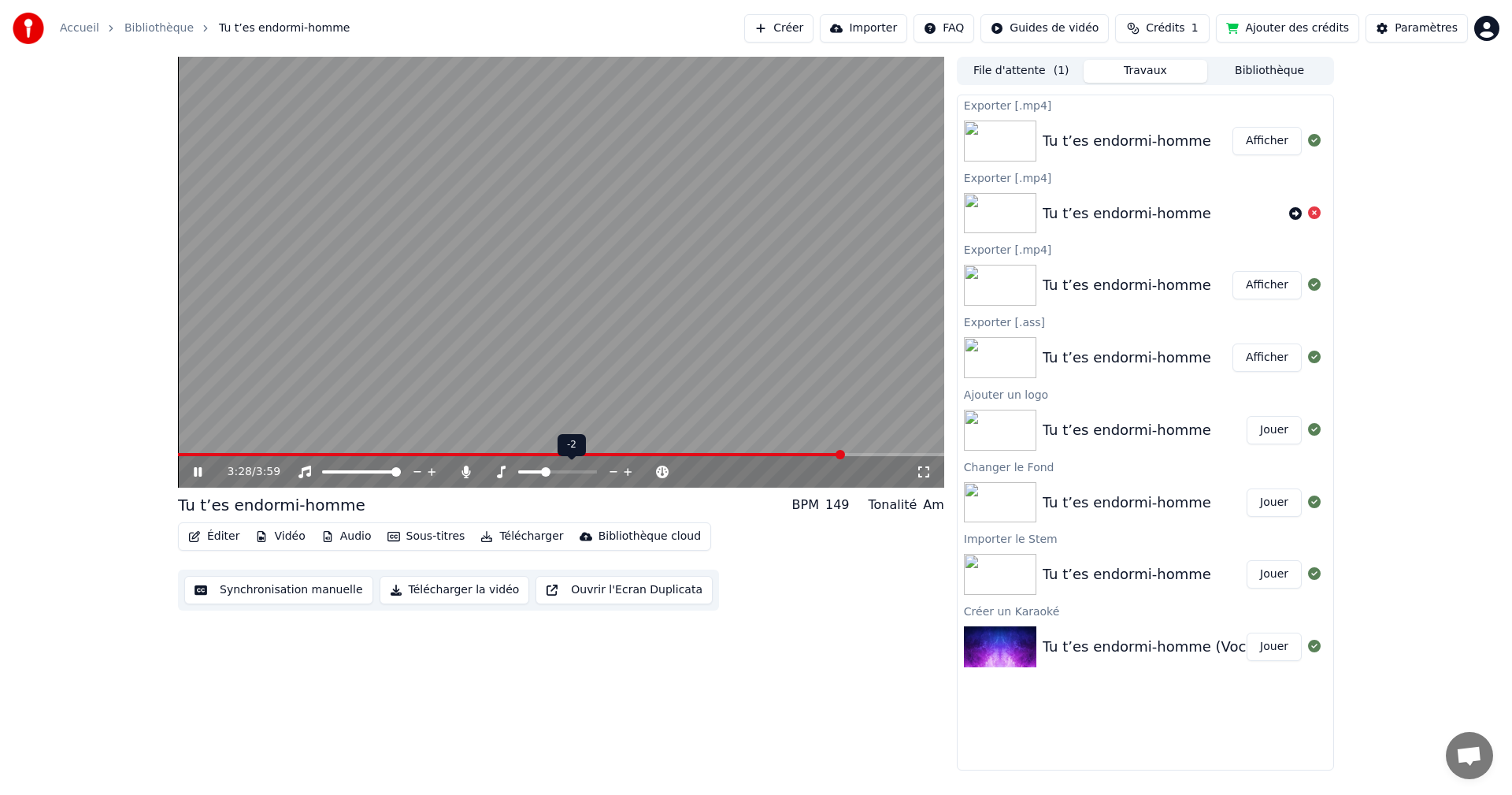
click at [627, 471] on icon at bounding box center [627, 471] width 8 height 8
click at [508, 471] on span at bounding box center [522, 471] width 78 height 3
click at [441, 671] on div "3:33 / 3:59 Tu t’es endormi-homme BPM 149 Tonalité Bm Éditer Vidéo Audio Sous-t…" at bounding box center [561, 413] width 766 height 714
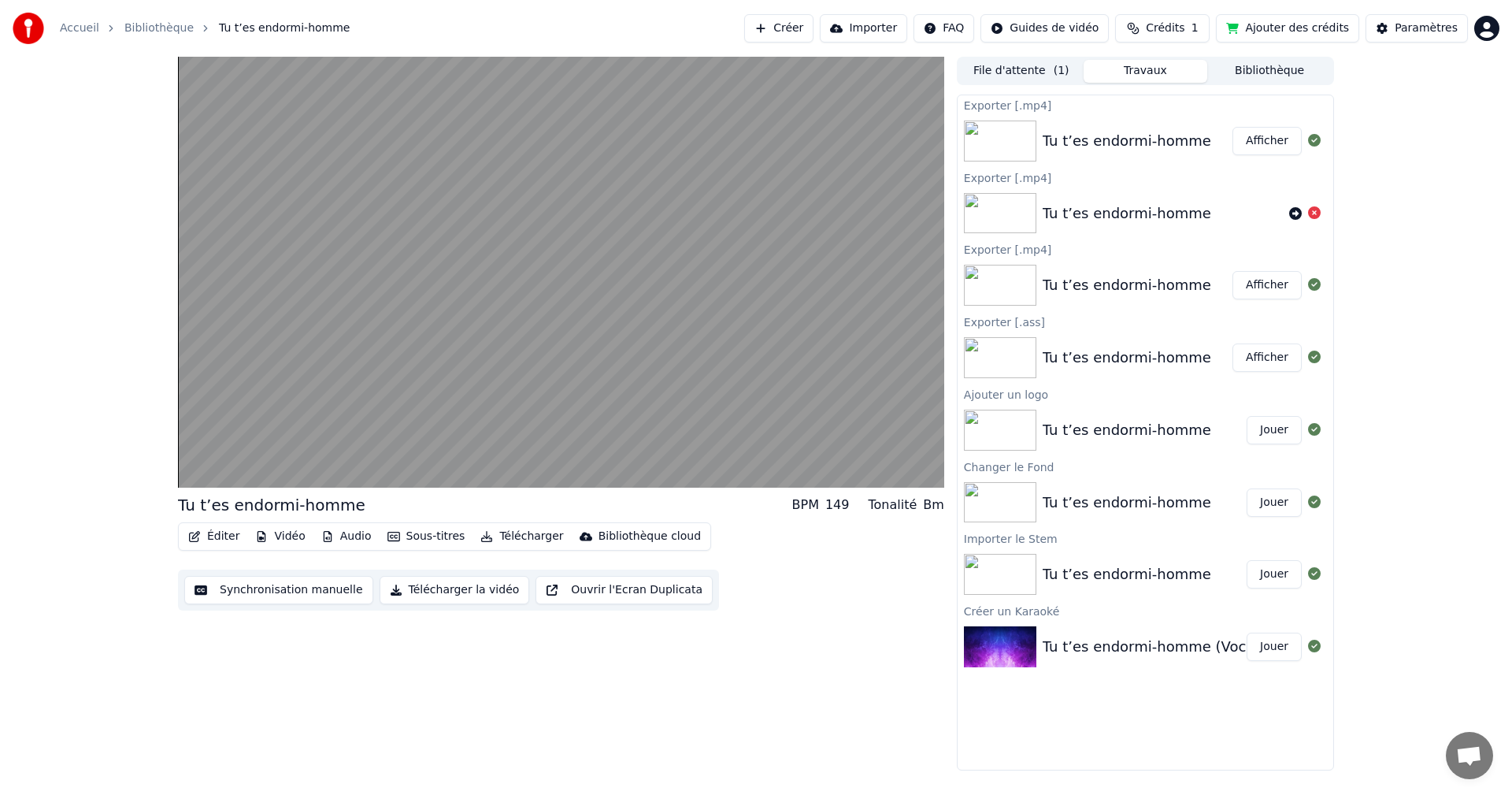
click at [421, 591] on button "Télécharger la vidéo" at bounding box center [454, 590] width 150 height 28
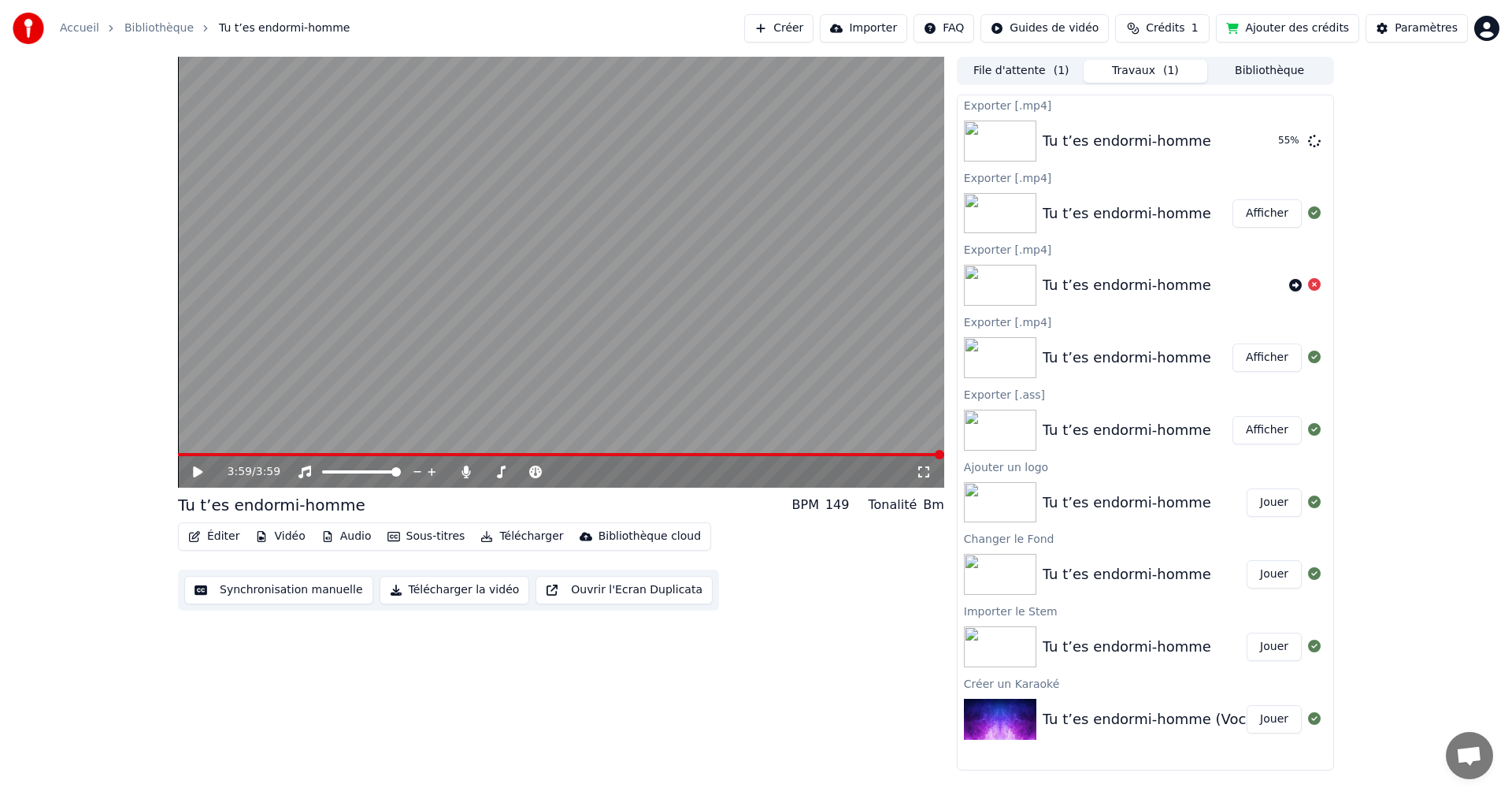
click at [198, 475] on icon at bounding box center [198, 471] width 9 height 11
click at [616, 470] on span at bounding box center [612, 471] width 9 height 9
click at [255, 453] on span at bounding box center [561, 454] width 766 height 3
click at [592, 477] on span at bounding box center [591, 471] width 9 height 9
click at [390, 697] on div "0:39 / 3:59 Tu t’es endormi-homme BPM 149 Tonalité Bm Éditer Vidéo Audio Sous-t…" at bounding box center [561, 413] width 766 height 714
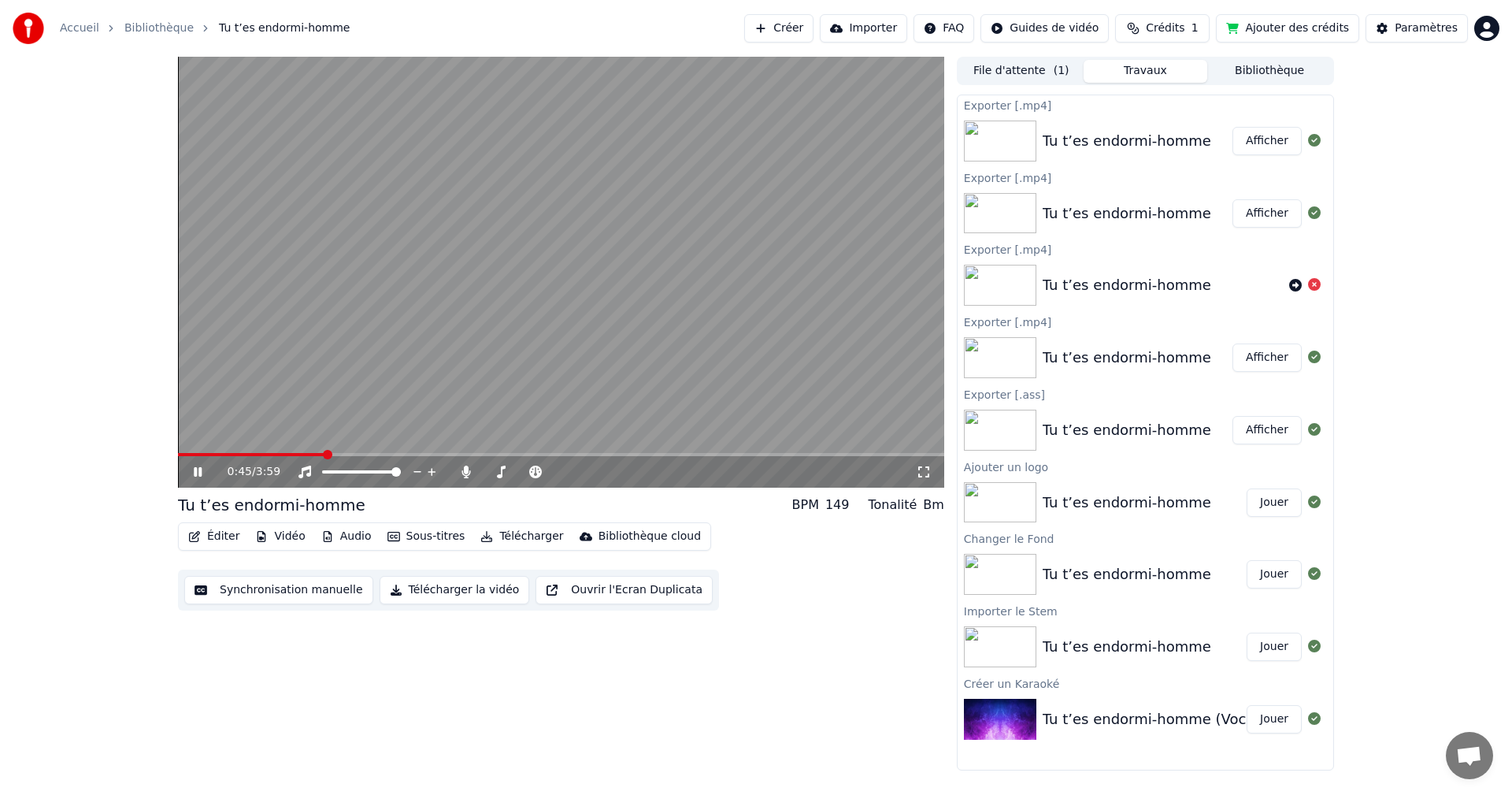
click at [198, 470] on icon at bounding box center [209, 472] width 37 height 13
click at [813, 33] on button "Créer" at bounding box center [778, 28] width 69 height 28
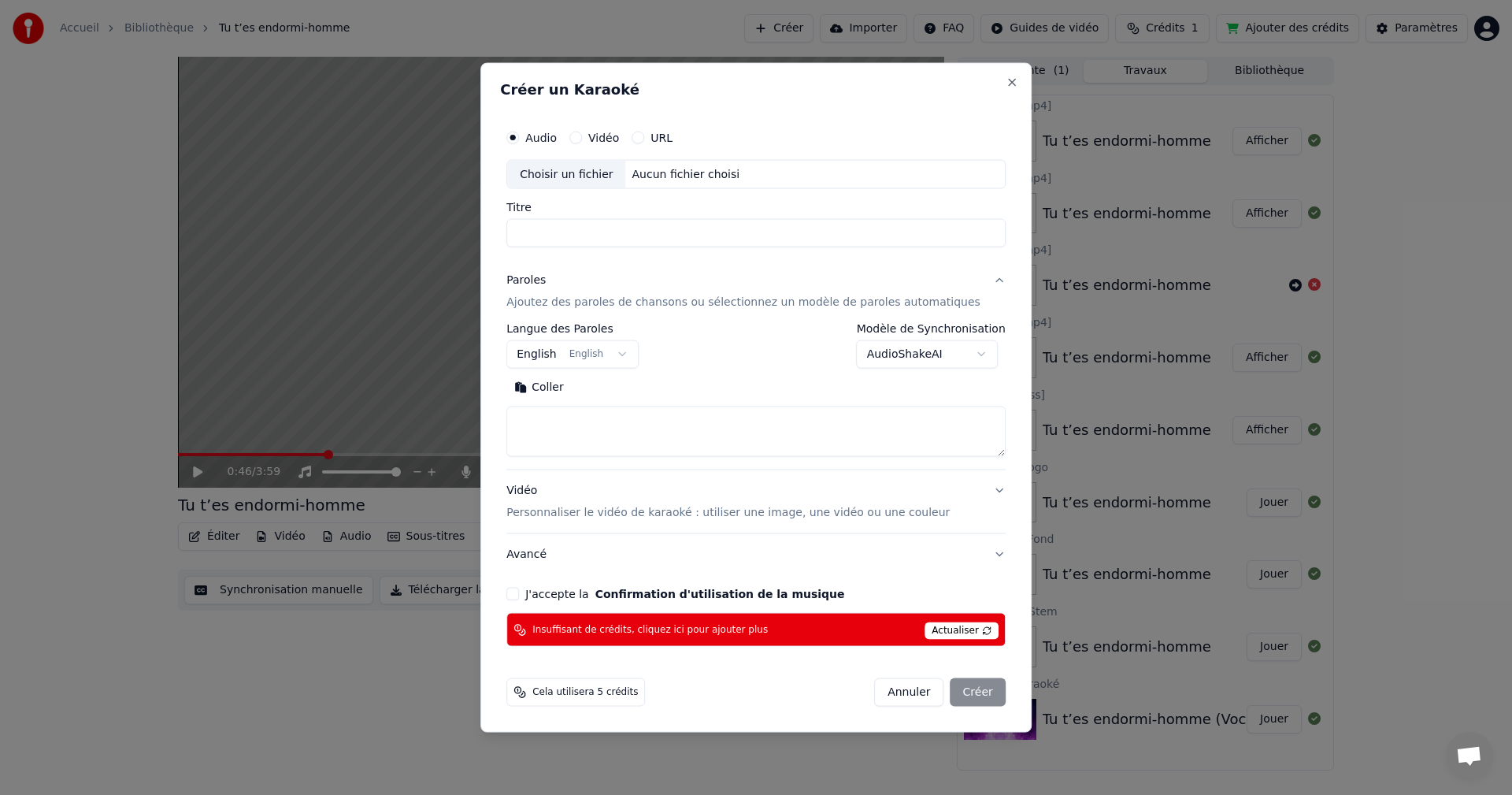
click at [566, 170] on div "Choisir un fichier" at bounding box center [566, 173] width 118 height 28
type input "**********"
click at [943, 634] on span "Actualiser" at bounding box center [961, 630] width 74 height 17
click at [884, 690] on button "Annuler" at bounding box center [909, 692] width 69 height 28
select select
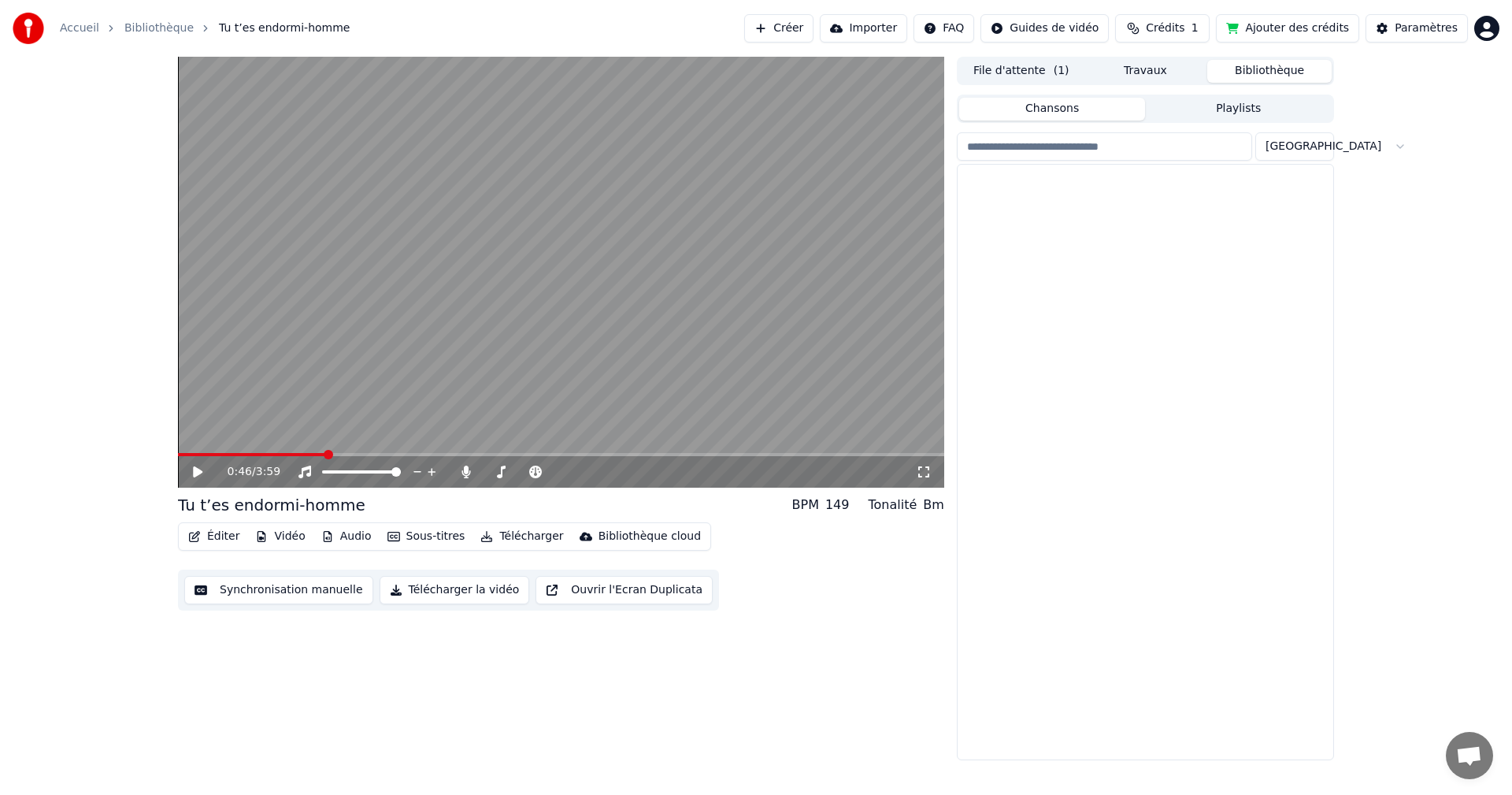
click at [1240, 70] on button "Bibliothèque" at bounding box center [1269, 71] width 124 height 23
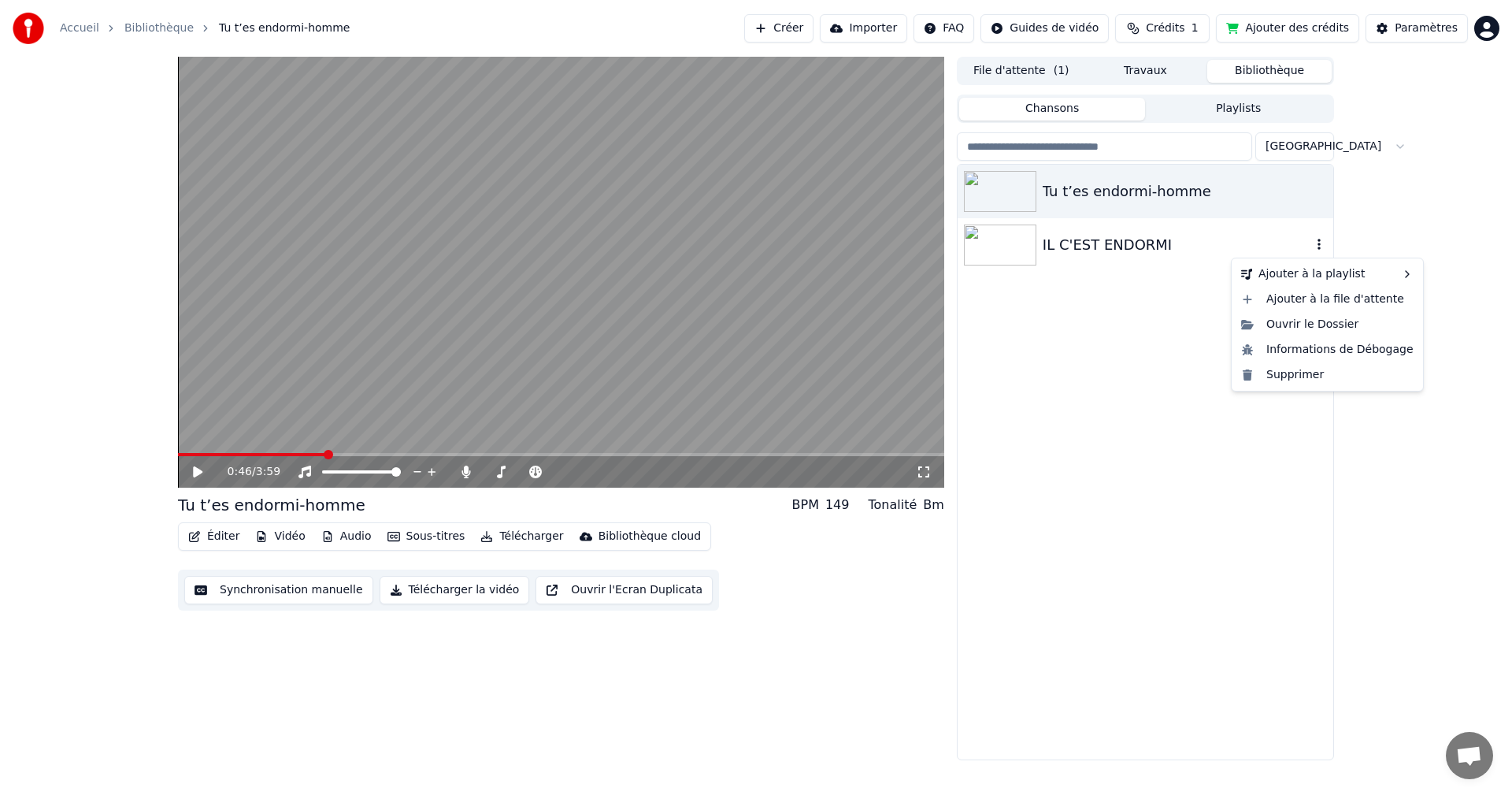
click at [1321, 248] on icon "button" at bounding box center [1318, 244] width 15 height 13
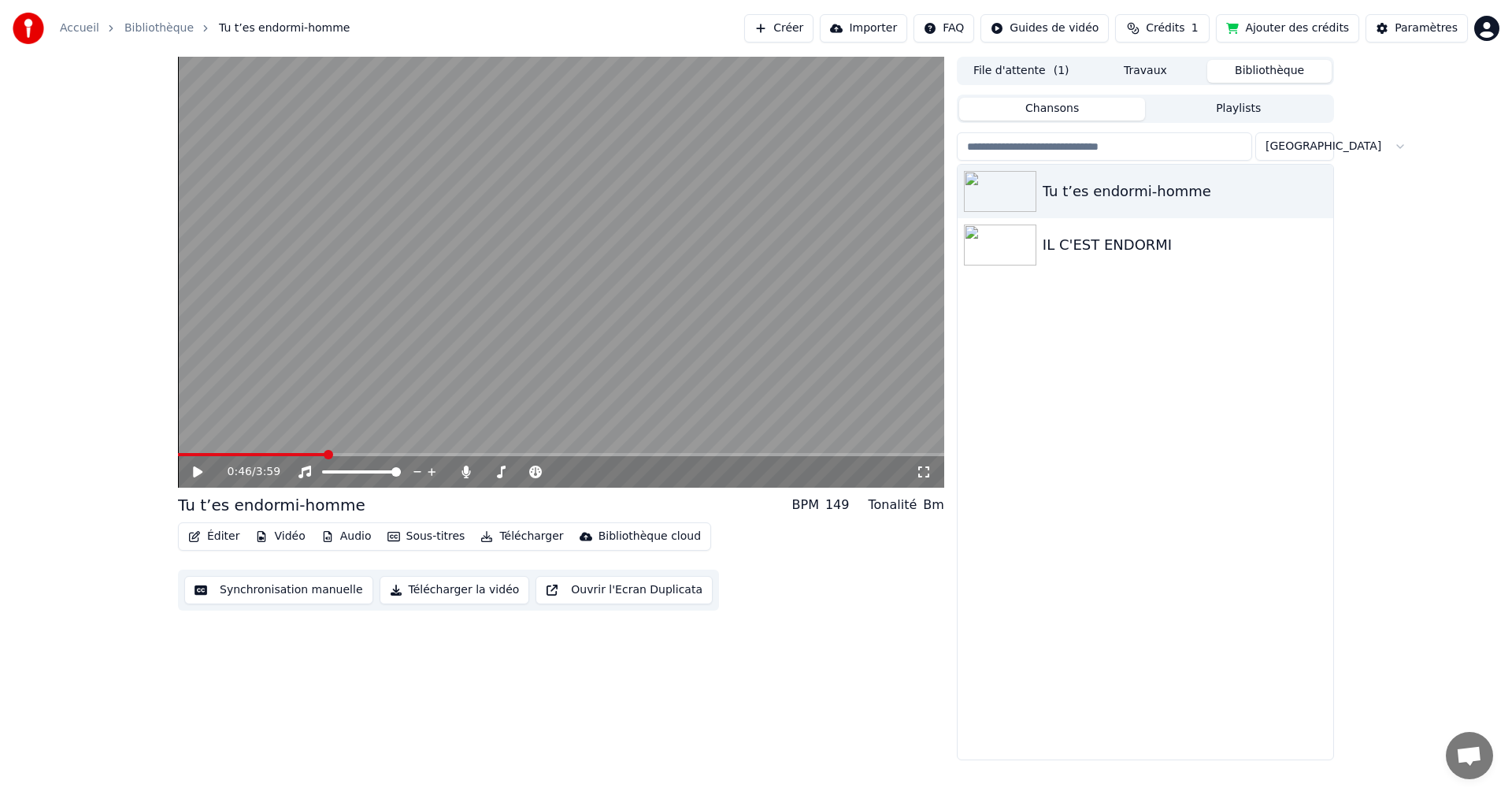
click at [1144, 70] on button "Travaux" at bounding box center [1146, 71] width 124 height 23
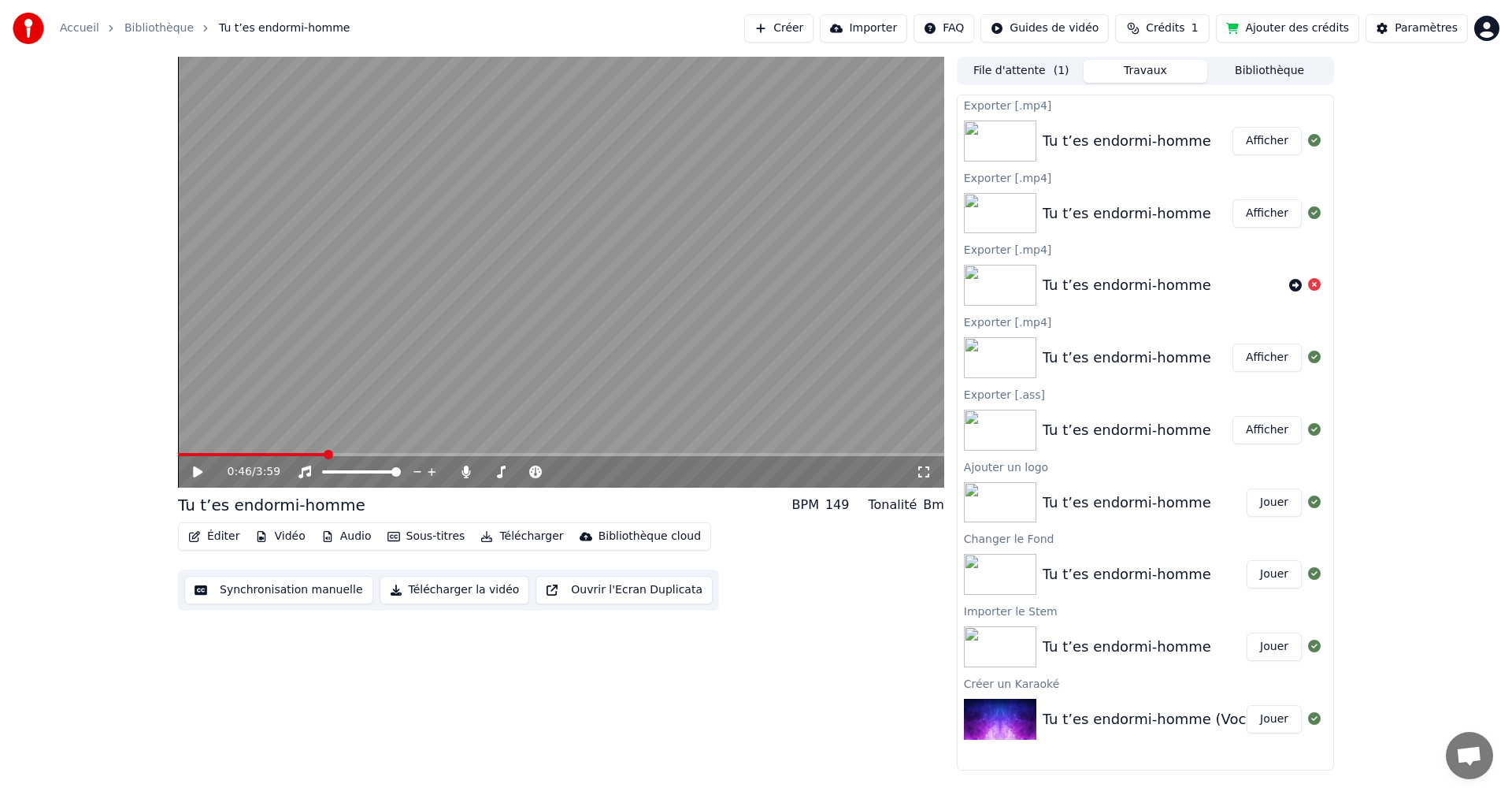
click at [1028, 70] on button "File d'attente ( 1 )" at bounding box center [1021, 71] width 124 height 23
